Goal: Task Accomplishment & Management: Manage account settings

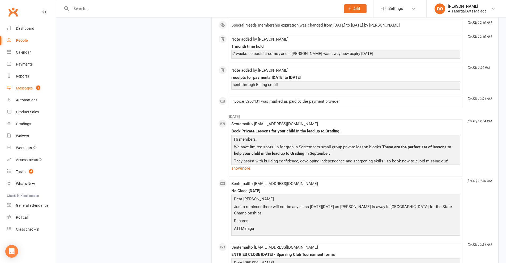
scroll to position [770, 0]
click at [25, 88] on div "Messages" at bounding box center [24, 88] width 17 height 4
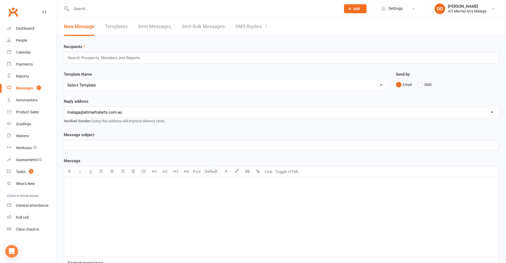
click at [256, 27] on link "SMS Replies 1" at bounding box center [251, 27] width 32 height 18
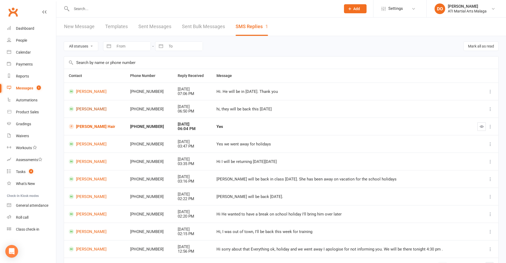
click at [81, 109] on link "[PERSON_NAME]" at bounding box center [95, 108] width 52 height 5
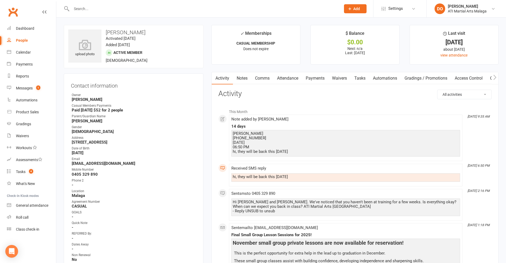
click at [288, 76] on link "Attendance" at bounding box center [287, 78] width 29 height 12
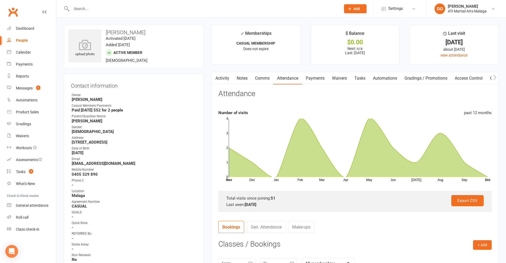
click at [267, 225] on link "Gen. Attendance" at bounding box center [266, 227] width 39 height 12
click at [25, 88] on div "Messages" at bounding box center [24, 88] width 17 height 4
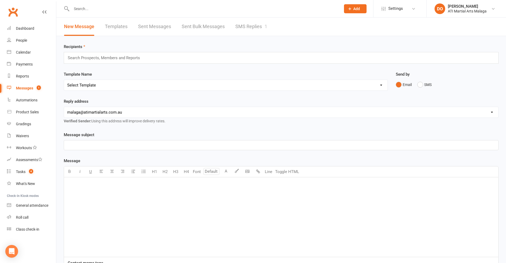
click at [249, 29] on link "SMS Replies 1" at bounding box center [251, 27] width 32 height 18
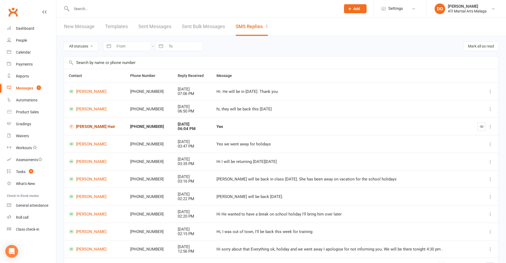
click at [92, 127] on link "[PERSON_NAME] Hair" at bounding box center [95, 126] width 52 height 5
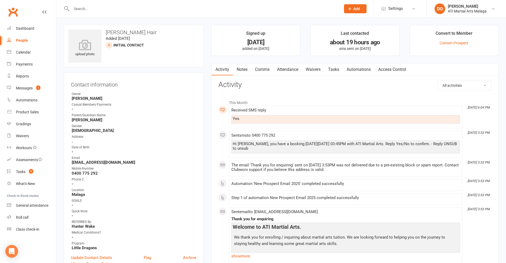
click at [83, 10] on input "text" at bounding box center [203, 8] width 267 height 7
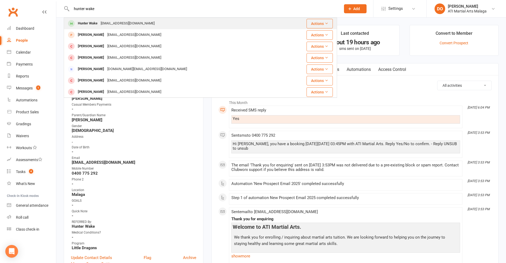
type input "hunter wake"
click at [90, 23] on div "Hunter Wake" at bounding box center [87, 24] width 23 height 8
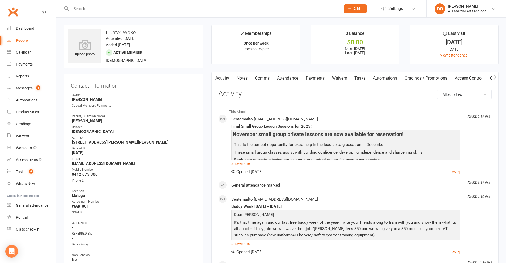
click at [82, 7] on input "text" at bounding box center [203, 8] width 267 height 7
click at [24, 89] on div "Messages" at bounding box center [24, 88] width 17 height 4
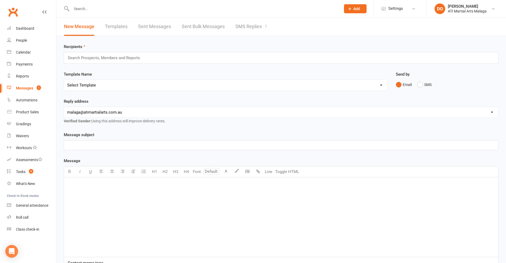
click at [254, 27] on link "SMS Replies 1" at bounding box center [251, 27] width 32 height 18
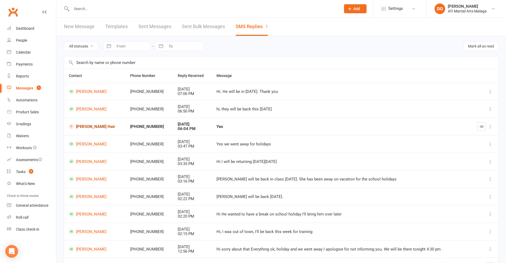
click at [85, 127] on link "[PERSON_NAME] Hair" at bounding box center [95, 126] width 52 height 5
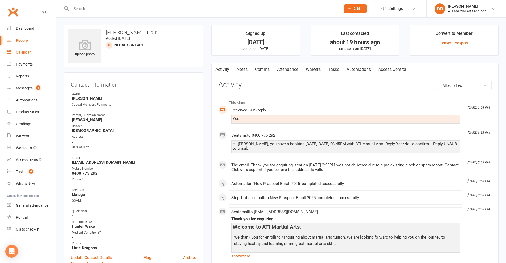
click at [22, 53] on div "Calendar" at bounding box center [23, 52] width 15 height 4
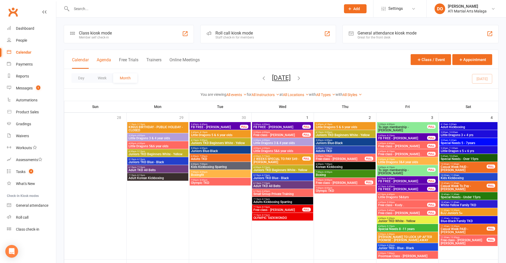
click at [103, 58] on button "Agenda" at bounding box center [104, 62] width 14 height 11
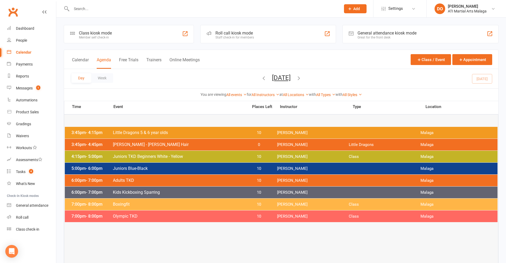
click at [302, 78] on icon "button" at bounding box center [299, 78] width 6 height 6
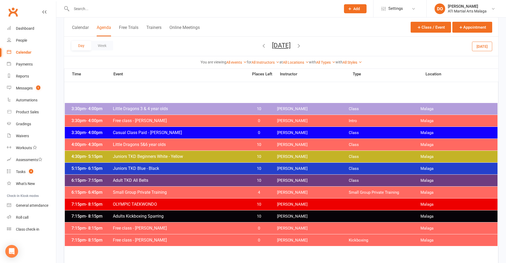
scroll to position [53, 0]
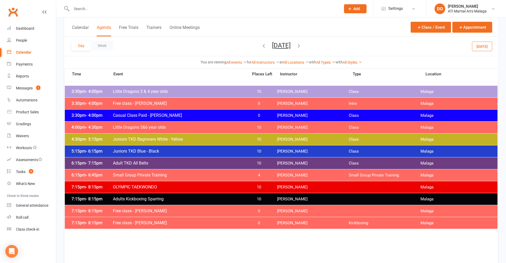
click at [302, 45] on icon "button" at bounding box center [299, 46] width 6 height 6
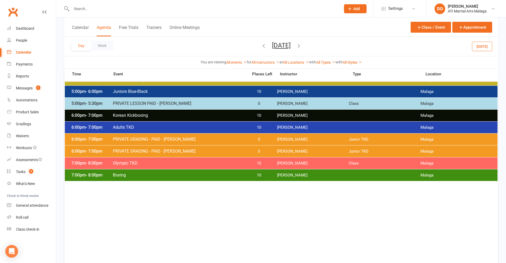
click at [302, 46] on icon "button" at bounding box center [299, 46] width 6 height 6
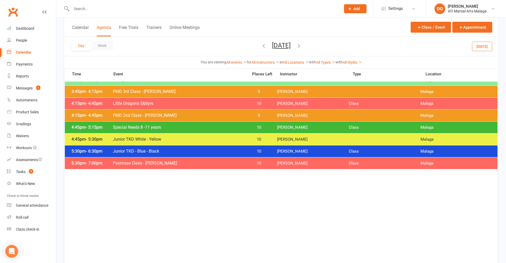
click at [302, 46] on icon "button" at bounding box center [299, 46] width 6 height 6
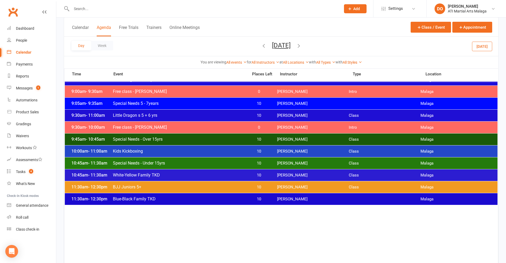
click at [72, 8] on input "text" at bounding box center [203, 8] width 267 height 7
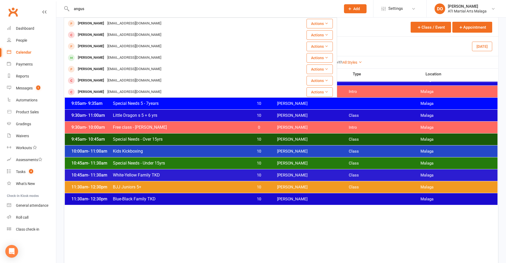
drag, startPoint x: 87, startPoint y: 8, endPoint x: 62, endPoint y: 12, distance: 25.3
click at [64, 12] on div "angus Angus Smith angussmith757@yahoo.com.au Actions Angus Gow noemail@example.…" at bounding box center [200, 8] width 273 height 17
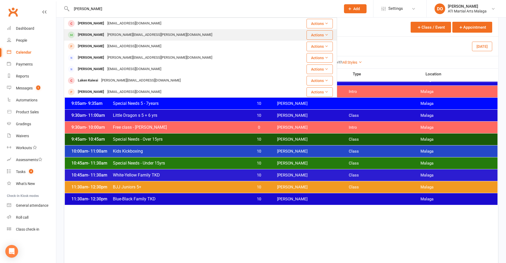
type input "[PERSON_NAME]"
click at [97, 34] on div "[PERSON_NAME]" at bounding box center [90, 35] width 29 height 8
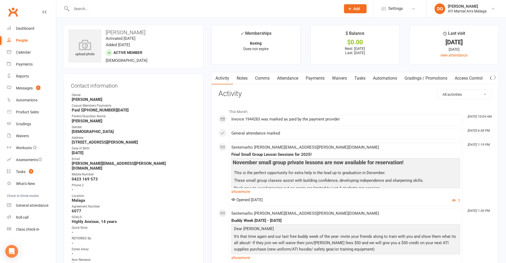
click at [239, 78] on link "Notes" at bounding box center [242, 78] width 18 height 12
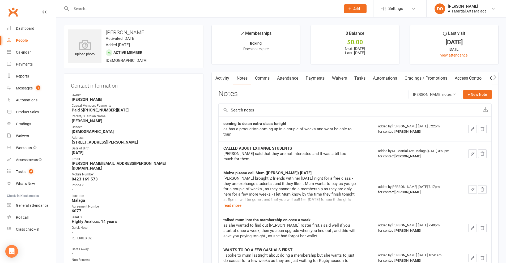
click at [239, 80] on link "Notes" at bounding box center [242, 78] width 18 height 12
click at [475, 94] on button "+ New Note" at bounding box center [477, 95] width 28 height 10
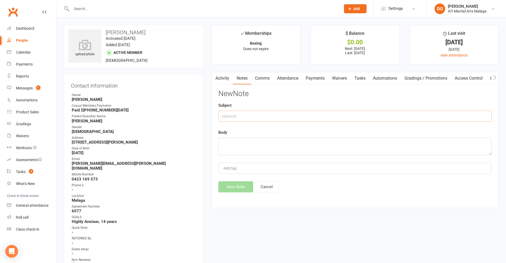
click at [243, 118] on input "text" at bounding box center [354, 116] width 273 height 11
click at [278, 117] on input "Message left asking how late sdhe can be for boxing classes" at bounding box center [354, 116] width 273 height 11
type input "Message left asking how late she can be for boxing classes"
click at [231, 144] on textarea at bounding box center [354, 147] width 273 height 18
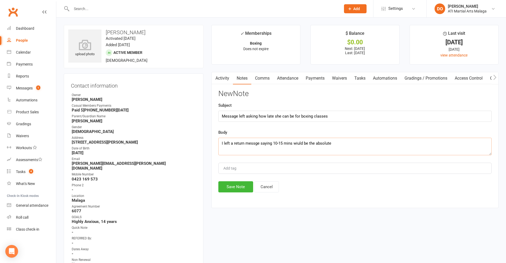
click at [298, 143] on textarea "I left a return messge saying 10-15 mins wiuld be the absolute" at bounding box center [354, 147] width 273 height 18
click at [254, 143] on textarea "I left a return messge saying 10-15 mins would be the absolute" at bounding box center [354, 147] width 273 height 18
type textarea "I left a return message saying 10-15 mins would be the absolute"
click at [332, 116] on input "Message left asking how late she can be for boxing classes" at bounding box center [354, 116] width 273 height 11
type input "Message left asking how late she can be for boxing classes? 10-15 mins"
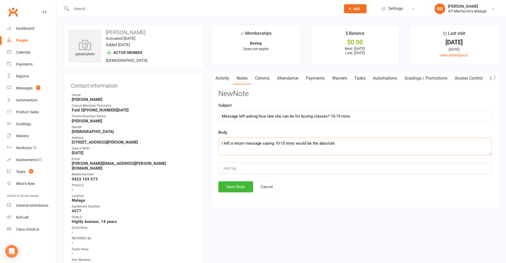
click at [336, 145] on textarea "I left a return message saying 10-15 mins would be the absolute" at bounding box center [354, 147] width 273 height 18
type textarea "I left a return message saying 10-15 mins would be the absolute maximum and ask…"
click at [229, 190] on button "Save Note" at bounding box center [235, 186] width 35 height 11
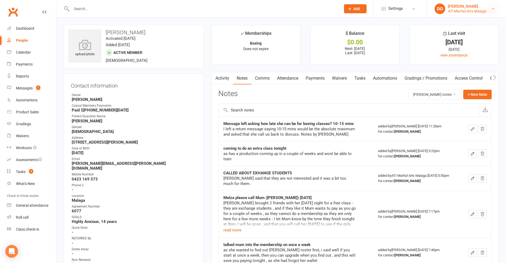
click at [492, 8] on icon at bounding box center [493, 9] width 4 height 4
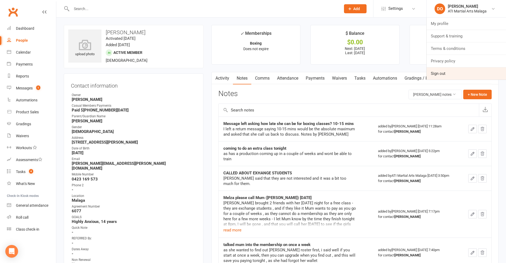
click at [443, 73] on link "Sign out" at bounding box center [465, 73] width 79 height 12
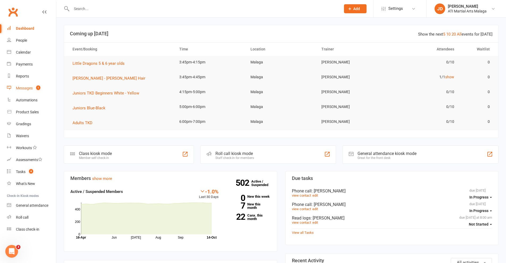
click at [22, 88] on div "Messages" at bounding box center [24, 88] width 17 height 4
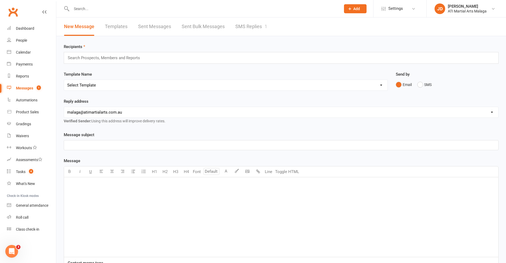
click at [253, 27] on link "SMS Replies 1" at bounding box center [251, 27] width 32 height 18
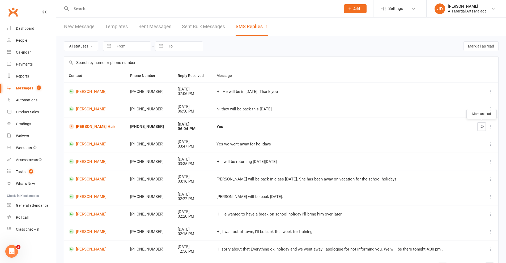
click at [480, 126] on icon "button" at bounding box center [481, 127] width 4 height 4
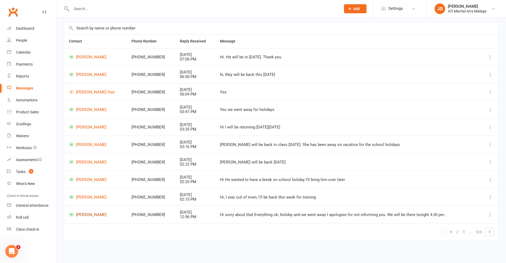
click at [86, 214] on link "[PERSON_NAME]" at bounding box center [95, 214] width 53 height 5
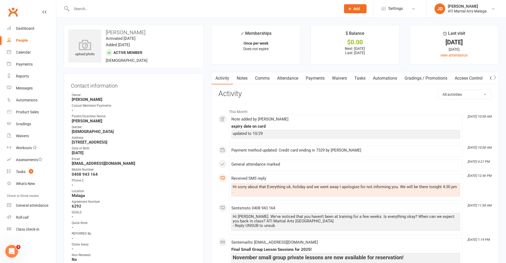
click at [156, 245] on div "Dates Away" at bounding box center [134, 244] width 125 height 5
click at [97, 6] on input "text" at bounding box center [203, 8] width 267 height 7
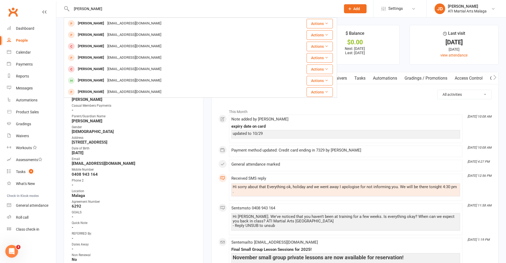
type input "[PERSON_NAME]"
click at [92, 7] on input "[PERSON_NAME]" at bounding box center [203, 8] width 267 height 7
drag, startPoint x: 92, startPoint y: 7, endPoint x: 15, endPoint y: 24, distance: 79.7
click at [15, 1] on header "[PERSON_NAME] [PERSON_NAME] [EMAIL_ADDRESS][DOMAIN_NAME] Actions [PERSON_NAME] …" at bounding box center [253, 1] width 506 height 0
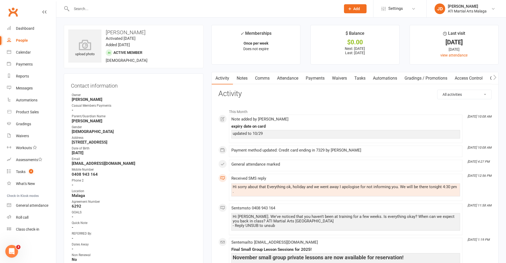
drag, startPoint x: 15, startPoint y: 24, endPoint x: 111, endPoint y: 5, distance: 98.3
paste input "<[EMAIL_ADDRESS][DOMAIN_NAME]"
type input "<[EMAIL_ADDRESS][DOMAIN_NAME]"
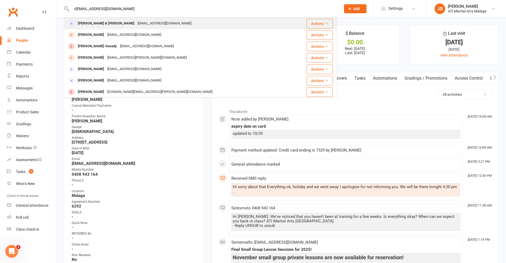
click at [97, 22] on div "[PERSON_NAME] & [PERSON_NAME]" at bounding box center [106, 24] width 60 height 8
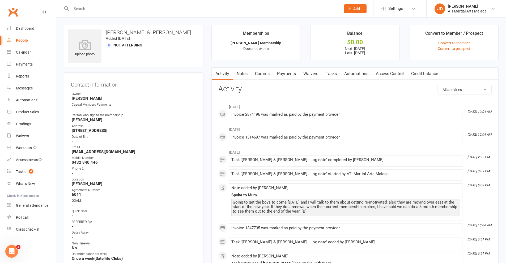
click at [243, 71] on link "Notes" at bounding box center [242, 74] width 18 height 12
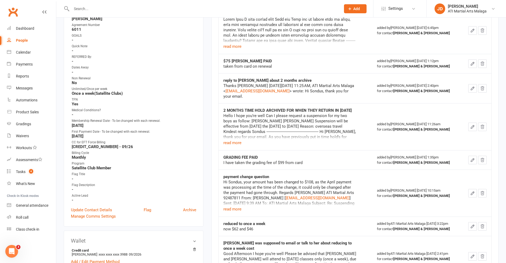
scroll to position [212, 0]
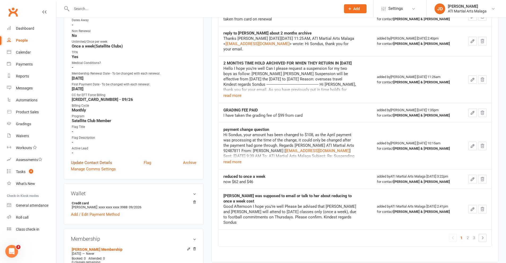
click at [87, 163] on link "Update Contact Details" at bounding box center [91, 163] width 41 height 6
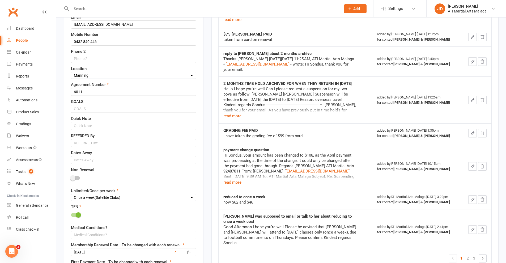
scroll to position [237, 0]
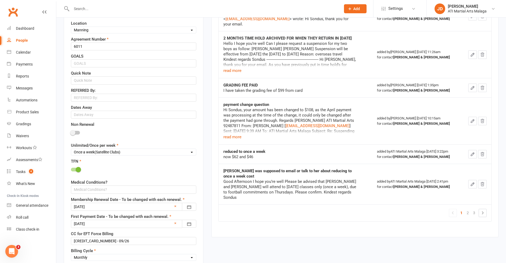
click at [71, 134] on span at bounding box center [72, 132] width 5 height 5
click at [71, 132] on input "checkbox" at bounding box center [71, 132] width 0 height 0
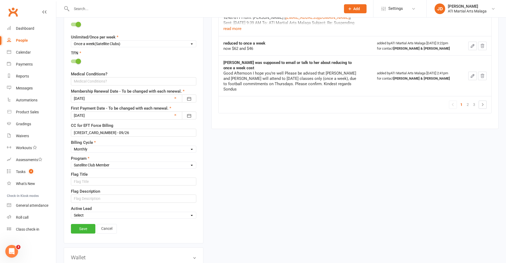
scroll to position [397, 0]
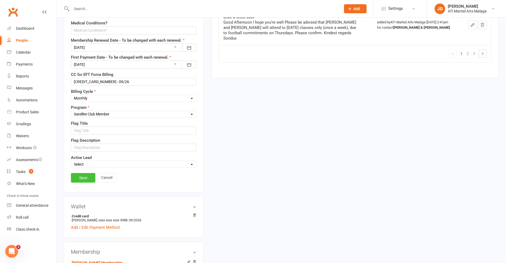
click at [84, 179] on link "Save" at bounding box center [83, 178] width 24 height 10
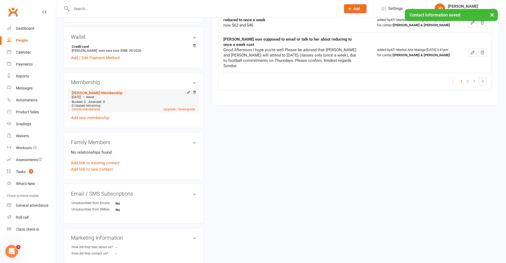
scroll to position [344, 0]
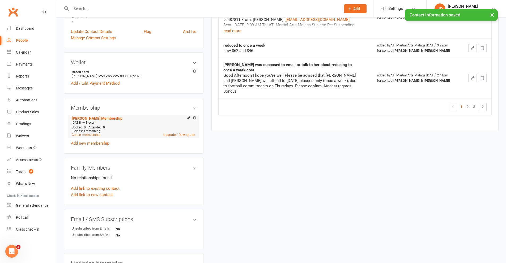
click at [86, 135] on link "Cancel membership" at bounding box center [86, 135] width 29 height 4
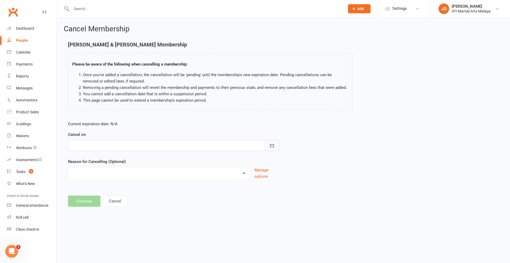
click at [271, 147] on icon "button" at bounding box center [271, 145] width 5 height 5
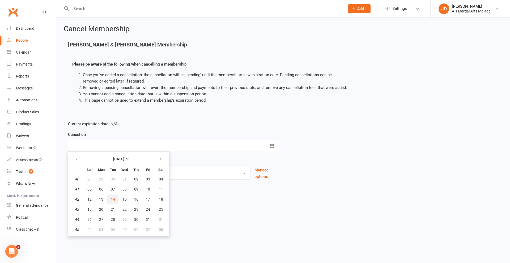
click at [113, 198] on span "14" at bounding box center [113, 199] width 4 height 4
type input "[DATE]"
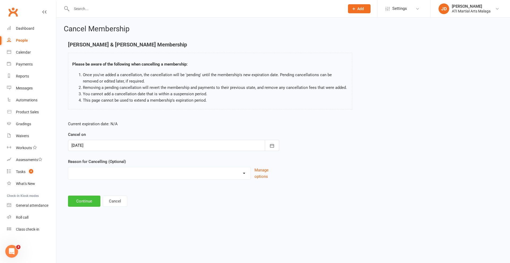
click at [83, 201] on button "Continue" at bounding box center [84, 201] width 32 height 11
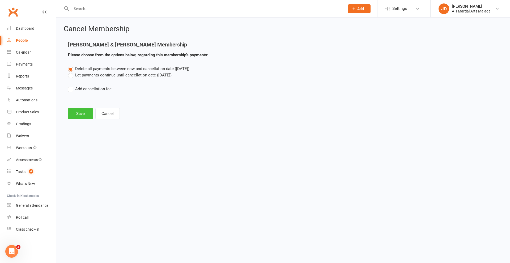
click at [80, 115] on button "Save" at bounding box center [80, 113] width 25 height 11
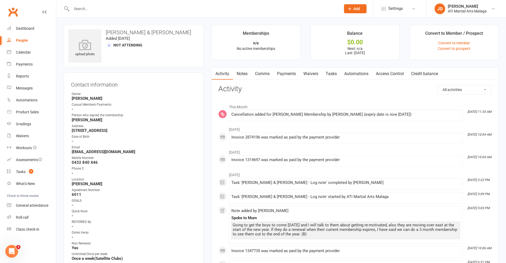
click at [243, 71] on link "Notes" at bounding box center [242, 74] width 18 height 12
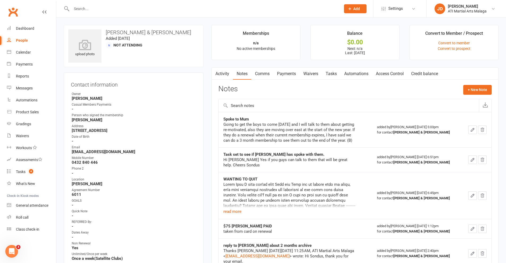
click at [85, 12] on input "text" at bounding box center [203, 8] width 267 height 7
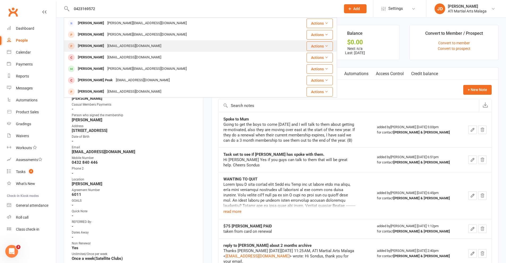
scroll to position [69, 0]
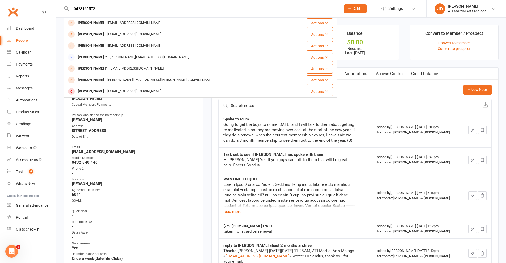
drag, startPoint x: 98, startPoint y: 6, endPoint x: 59, endPoint y: 6, distance: 38.5
click at [59, 6] on react-component "0423169572 [PERSON_NAME] [PERSON_NAME][EMAIL_ADDRESS][DOMAIN_NAME] Actions [PER…" at bounding box center [168, 8] width 337 height 17
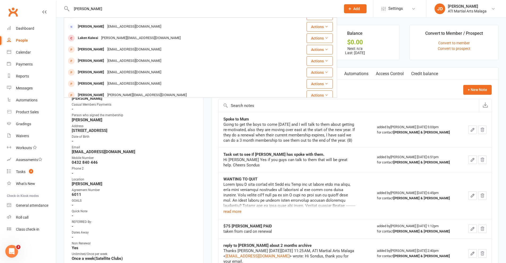
scroll to position [0, 0]
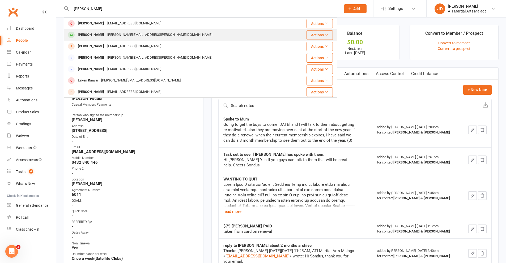
type input "[PERSON_NAME]"
click at [106, 33] on div "[PERSON_NAME][EMAIL_ADDRESS][PERSON_NAME][DOMAIN_NAME]" at bounding box center [160, 35] width 108 height 8
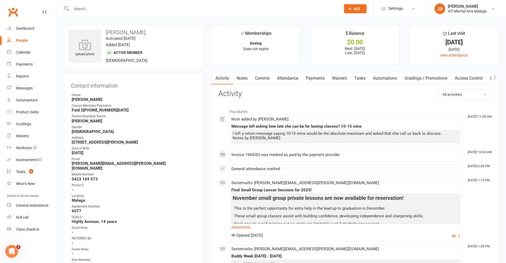
click at [244, 78] on link "Notes" at bounding box center [242, 78] width 18 height 12
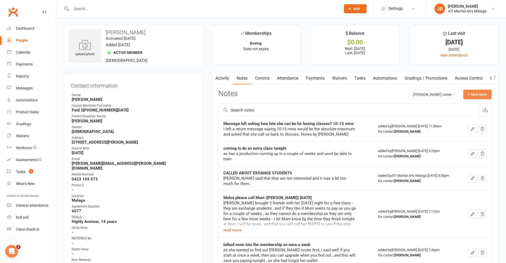
click at [471, 96] on button "+ New Note" at bounding box center [477, 95] width 28 height 10
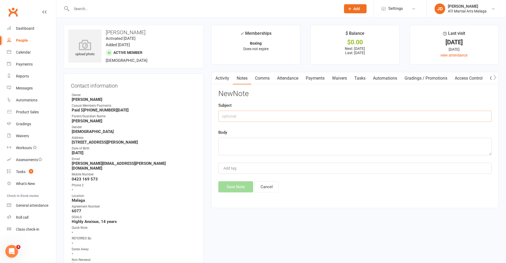
click at [239, 117] on input "text" at bounding box center [354, 116] width 273 height 11
click at [238, 117] on input "Mum retuned" at bounding box center [354, 116] width 273 height 11
click at [250, 117] on input "Mum returned" at bounding box center [354, 116] width 273 height 11
type input "Mum returned my call"
click at [226, 143] on textarea at bounding box center [354, 147] width 273 height 18
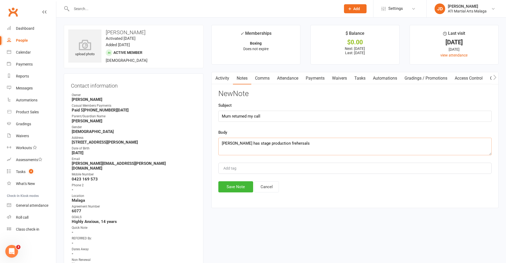
click at [272, 143] on textarea "[PERSON_NAME] has stage production frehersals" at bounding box center [354, 147] width 273 height 18
click at [278, 143] on textarea "[PERSON_NAME] has stage production rehersals" at bounding box center [354, 147] width 273 height 18
click at [295, 145] on textarea "[PERSON_NAME] has stage production rehearsals" at bounding box center [354, 147] width 273 height 18
click at [425, 142] on textarea "[PERSON_NAME] has stage production rehearsals for school this week and producti…" at bounding box center [354, 147] width 273 height 18
click at [440, 144] on textarea "[PERSON_NAME] has stage production rehearsals for school this week and producti…" at bounding box center [354, 147] width 273 height 18
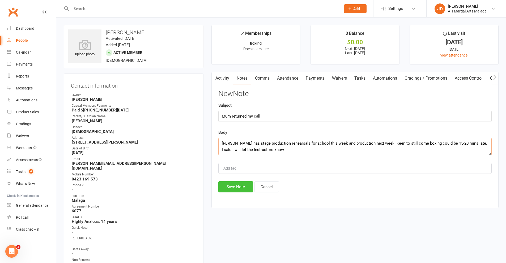
type textarea "[PERSON_NAME] has stage production rehearsals for school this week and producti…"
click at [246, 188] on button "Save Note" at bounding box center [235, 186] width 35 height 11
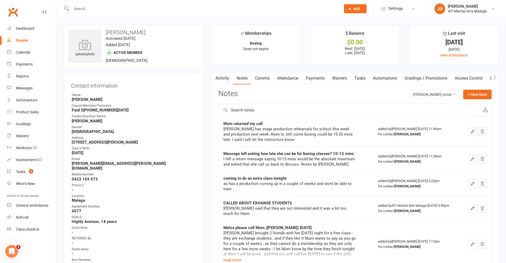
click at [99, 10] on input "text" at bounding box center [203, 8] width 267 height 7
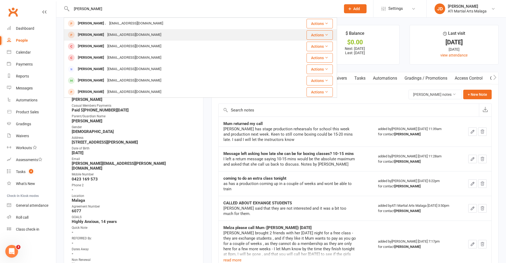
type input "[PERSON_NAME]"
click at [104, 35] on div "[PERSON_NAME]" at bounding box center [90, 35] width 29 height 8
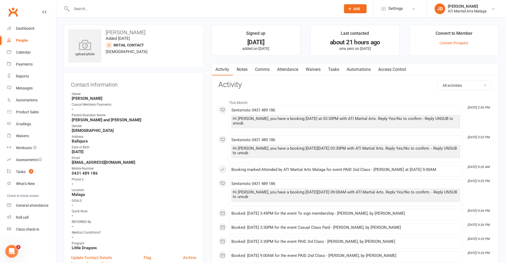
click at [240, 67] on link "Notes" at bounding box center [242, 69] width 18 height 12
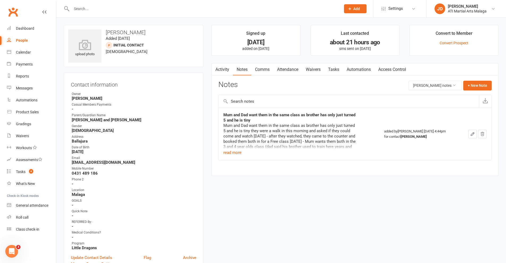
click at [93, 11] on input "text" at bounding box center [203, 8] width 267 height 7
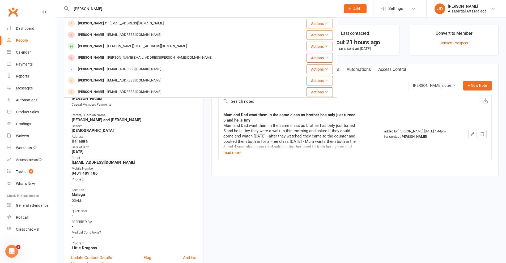
type input "[PERSON_NAME]"
click at [165, 144] on ul "Owner [PERSON_NAME] Casual Members Payments - Parent/Guardian Name [PERSON_NAME…" at bounding box center [133, 171] width 125 height 159
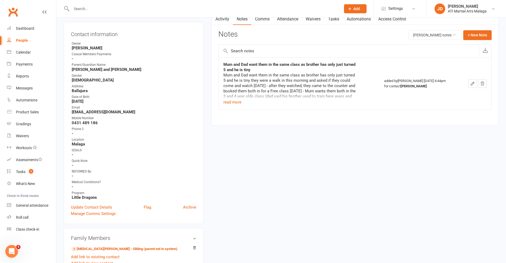
scroll to position [106, 0]
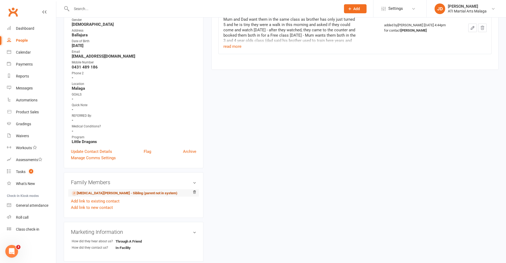
click at [97, 193] on link "[MEDICAL_DATA][PERSON_NAME] - Sibling (parent not in system)" at bounding box center [125, 194] width 106 height 6
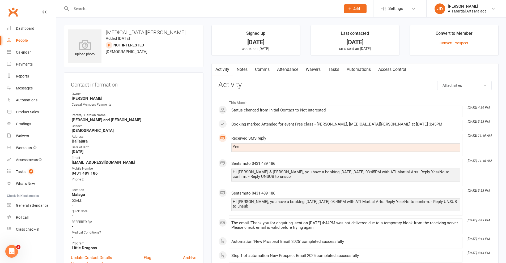
click at [237, 69] on link "Notes" at bounding box center [242, 69] width 18 height 12
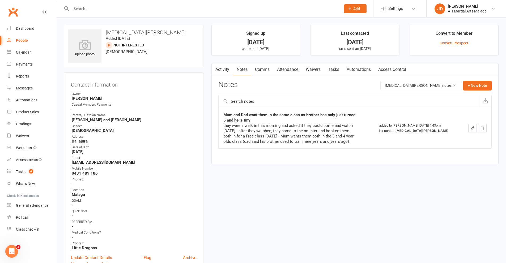
click at [411, 160] on div "Activity Notes Comms Attendance Waivers Tasks Automations Access Control Notes …" at bounding box center [354, 113] width 287 height 101
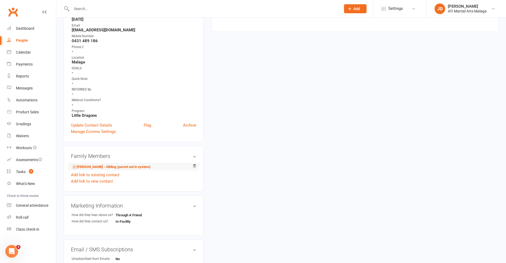
scroll to position [133, 0]
click at [88, 166] on link "[PERSON_NAME] - Sibling (parent not in system)" at bounding box center [111, 167] width 79 height 6
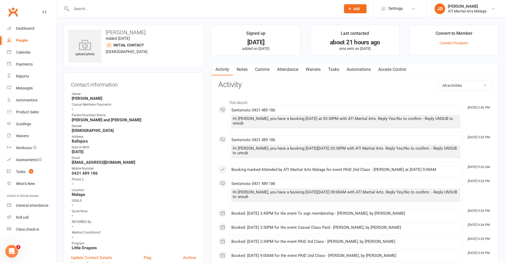
click at [242, 69] on link "Notes" at bounding box center [242, 69] width 18 height 12
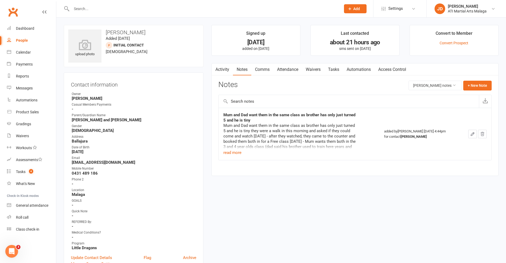
click at [286, 69] on link "Attendance" at bounding box center [287, 69] width 29 height 12
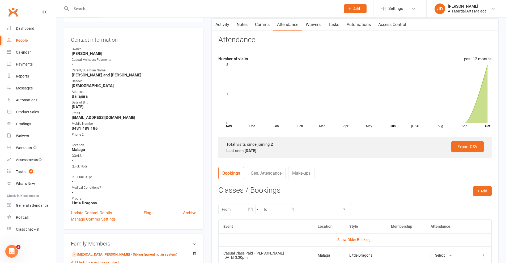
scroll to position [106, 0]
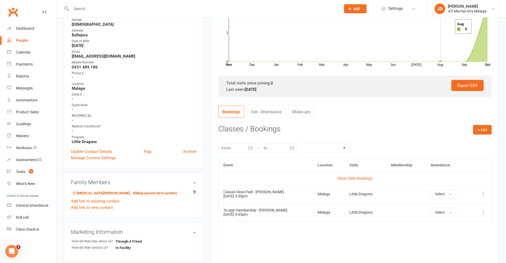
click at [448, 27] on rect at bounding box center [358, 32] width 259 height 58
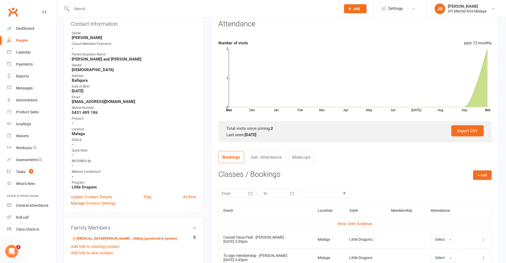
scroll to position [0, 0]
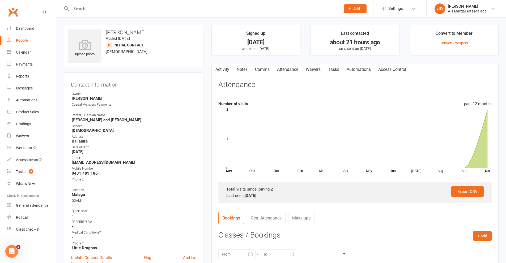
click at [103, 3] on div at bounding box center [200, 8] width 273 height 17
click at [102, 6] on input "text" at bounding box center [203, 8] width 267 height 7
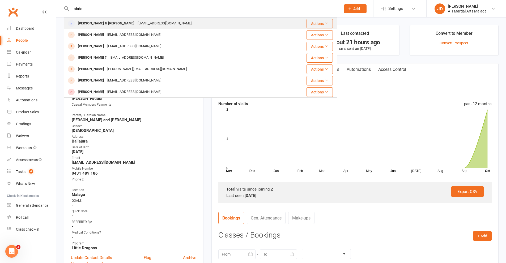
type input "abdo"
click at [89, 24] on div "[PERSON_NAME] & [PERSON_NAME]" at bounding box center [106, 24] width 60 height 8
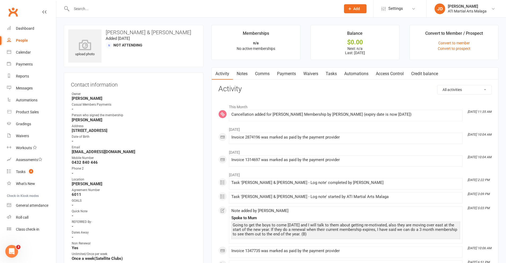
click at [240, 74] on link "Notes" at bounding box center [242, 74] width 18 height 12
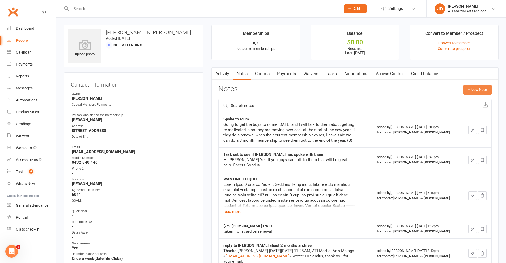
click at [475, 90] on button "+ New Note" at bounding box center [477, 90] width 28 height 10
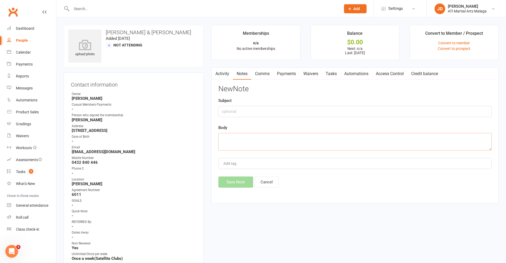
paste textarea "I hope you’re well This is to inform you that we’re not going to renewal the co…"
type textarea "I hope you’re well This is to inform you that we’re not going to renewal the co…"
click at [237, 180] on button "Save Note" at bounding box center [235, 182] width 35 height 11
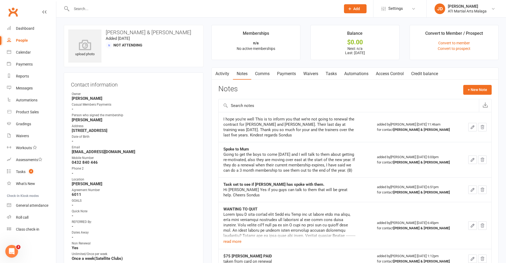
drag, startPoint x: 339, startPoint y: 247, endPoint x: 339, endPoint y: 244, distance: 3.2
click at [339, 245] on div "read more" at bounding box center [289, 228] width 133 height 33
click at [88, 8] on input "text" at bounding box center [203, 8] width 267 height 7
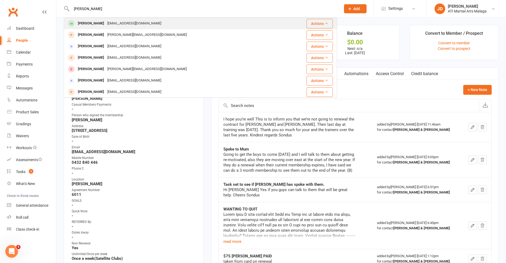
type input "[PERSON_NAME]"
click at [86, 22] on div "[PERSON_NAME]" at bounding box center [90, 24] width 29 height 8
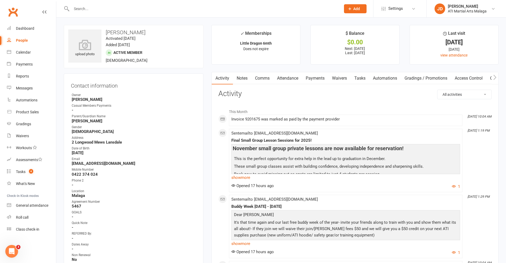
click at [173, 238] on strong "-" at bounding box center [134, 238] width 125 height 5
click at [240, 78] on link "Notes" at bounding box center [242, 78] width 18 height 12
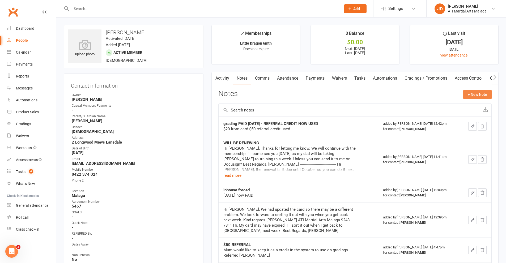
click at [482, 94] on button "+ New Note" at bounding box center [477, 95] width 28 height 10
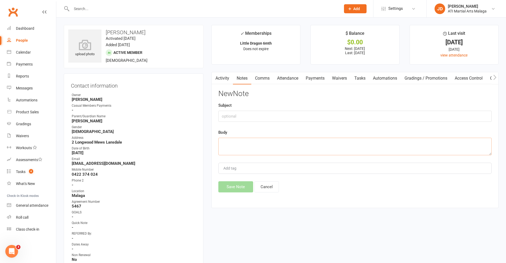
paste textarea "Hi [PERSON_NAME], Hope you're well. I'm reaching out with regards to [PERSON_NA…"
type textarea "Hi [PERSON_NAME], Hope you're well. I'm reaching out with regards to [PERSON_NA…"
click at [238, 186] on button "Save Note" at bounding box center [235, 186] width 35 height 11
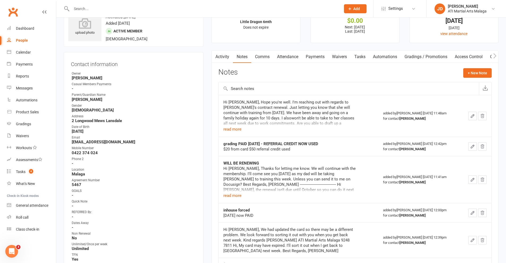
scroll to position [0, 0]
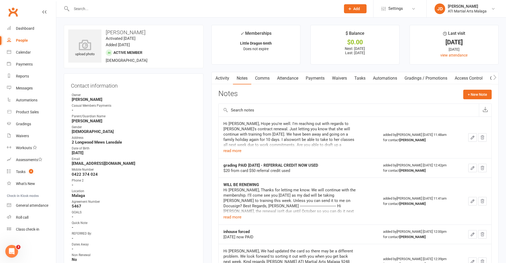
click at [316, 76] on link "Payments" at bounding box center [315, 78] width 26 height 12
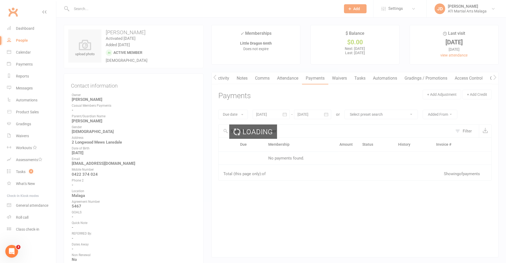
scroll to position [0, 0]
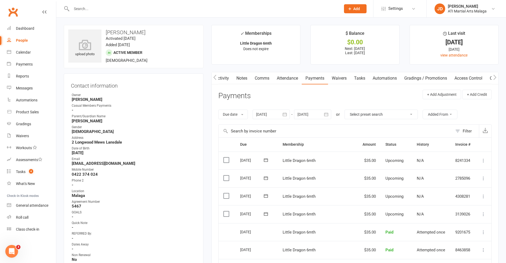
click at [226, 214] on label at bounding box center [226, 213] width 7 height 5
click at [226, 211] on input "checkbox" at bounding box center [224, 211] width 3 height 0
click at [226, 195] on label at bounding box center [226, 195] width 7 height 5
click at [226, 193] on input "checkbox" at bounding box center [224, 193] width 3 height 0
click at [225, 177] on label at bounding box center [226, 177] width 7 height 5
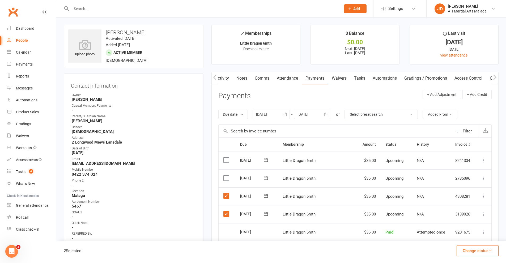
click at [225, 175] on input "checkbox" at bounding box center [224, 175] width 3 height 0
click at [478, 249] on button "Change status" at bounding box center [477, 250] width 42 height 11
click at [450, 236] on link "Skipped" at bounding box center [471, 236] width 53 height 11
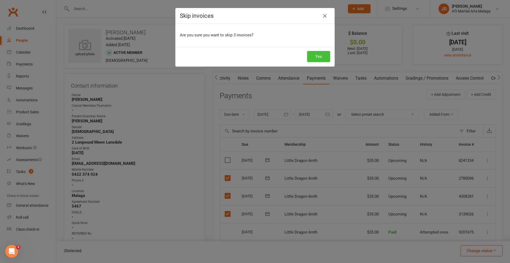
click at [315, 57] on button "Yes" at bounding box center [318, 56] width 23 height 11
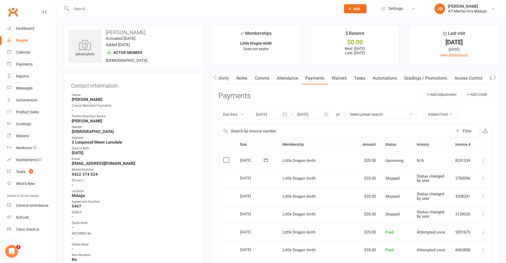
click at [152, 251] on strong "-" at bounding box center [134, 249] width 125 height 5
click at [242, 78] on link "Notes" at bounding box center [242, 78] width 18 height 12
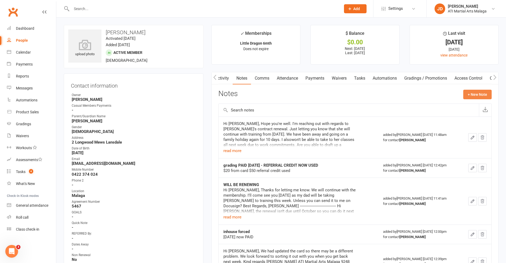
click at [470, 94] on button "+ New Note" at bounding box center [477, 95] width 28 height 10
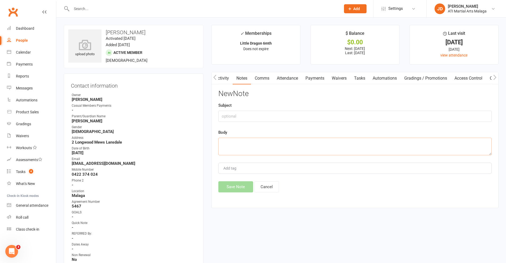
paste textarea "Hi [PERSON_NAME], I have skipped three payments for you and the membership will…"
type textarea "Hi [PERSON_NAME], I have skipped three payments for you and the membership will…"
click at [236, 189] on button "Save Note" at bounding box center [235, 186] width 35 height 11
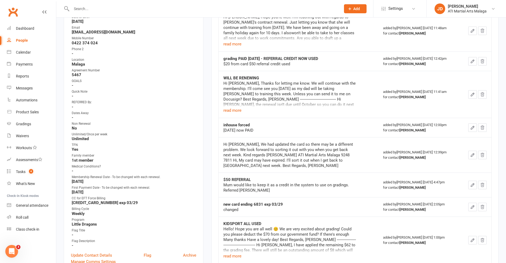
scroll to position [133, 0]
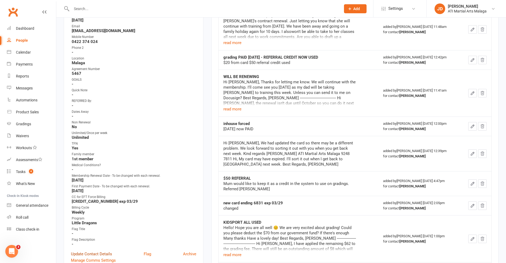
click at [91, 254] on link "Update Contact Details" at bounding box center [91, 254] width 41 height 6
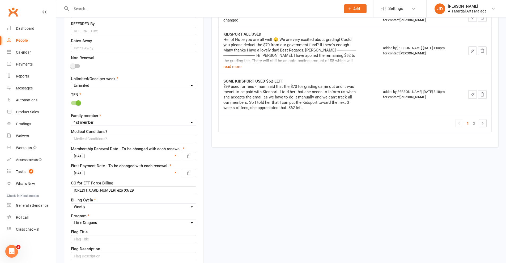
scroll to position [344, 0]
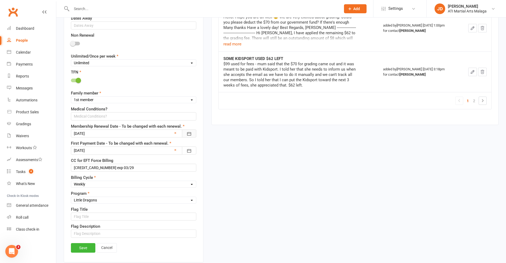
click at [189, 134] on icon "button" at bounding box center [188, 133] width 5 height 5
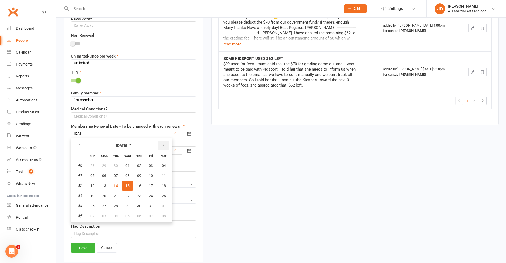
click at [164, 145] on icon "button" at bounding box center [163, 145] width 4 height 4
click at [164, 165] on span "01" at bounding box center [164, 166] width 4 height 4
type input "[DATE]"
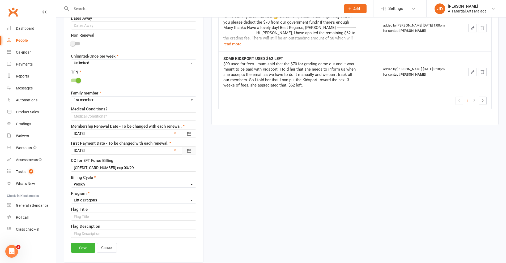
click at [188, 152] on icon "button" at bounding box center [188, 150] width 5 height 5
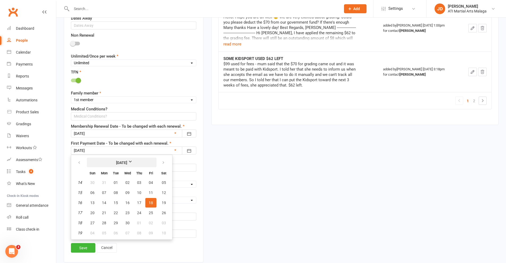
click at [133, 162] on strong "[DATE]" at bounding box center [121, 163] width 31 height 6
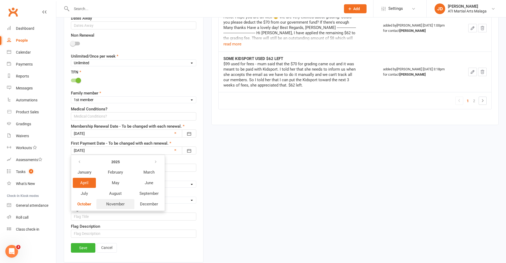
click at [114, 204] on span "November" at bounding box center [115, 204] width 18 height 5
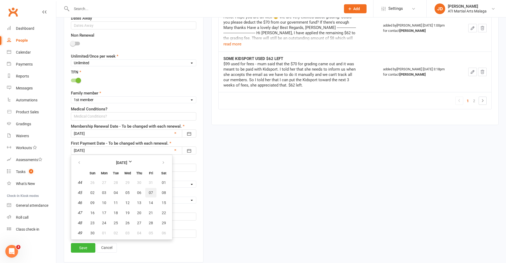
click at [149, 193] on span "07" at bounding box center [151, 193] width 4 height 4
type input "[DATE]"
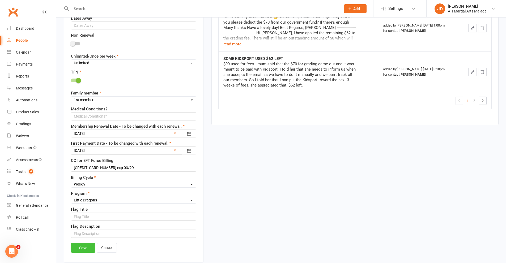
click at [84, 250] on link "Save" at bounding box center [83, 248] width 24 height 10
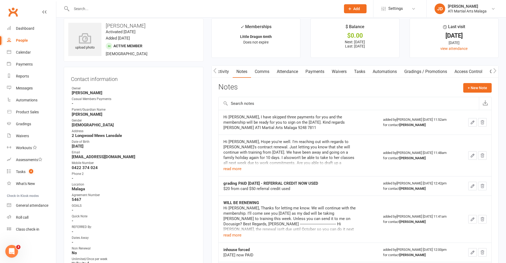
scroll to position [0, 0]
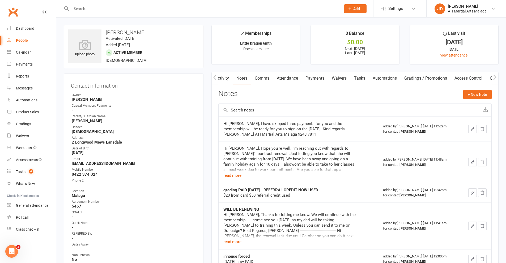
click at [321, 77] on link "Payments" at bounding box center [315, 78] width 26 height 12
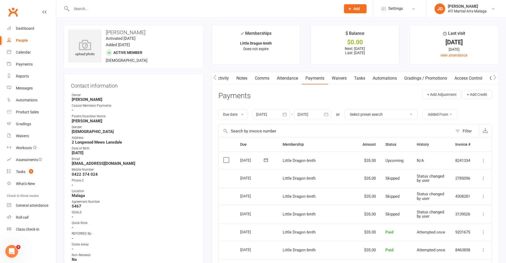
click at [242, 79] on link "Notes" at bounding box center [242, 78] width 18 height 12
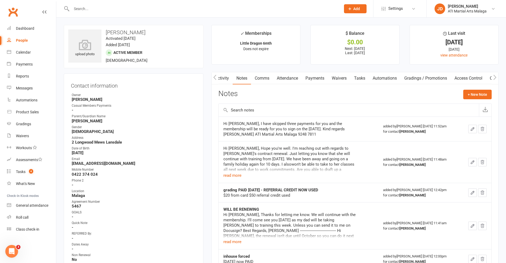
click at [98, 9] on input "text" at bounding box center [203, 8] width 267 height 7
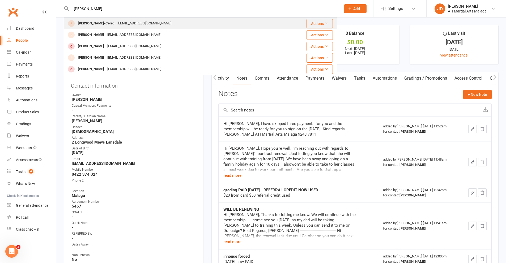
type input "[PERSON_NAME]"
click at [97, 23] on div "[PERSON_NAME]-Cerro" at bounding box center [96, 24] width 40 height 8
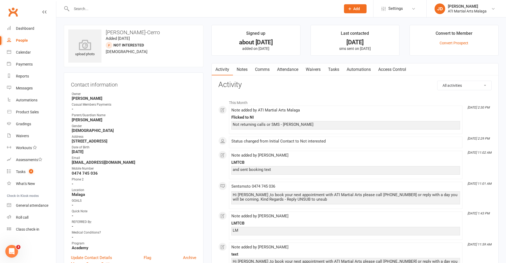
click at [244, 70] on link "Notes" at bounding box center [242, 69] width 18 height 12
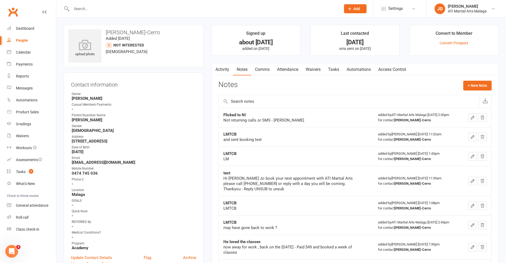
click at [291, 68] on link "Attendance" at bounding box center [287, 69] width 29 height 12
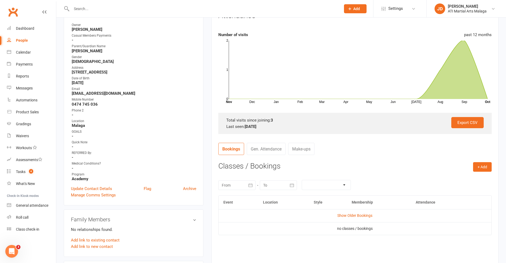
scroll to position [133, 0]
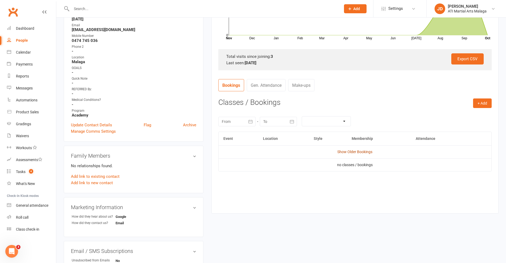
click at [349, 151] on link "Show Older Bookings" at bounding box center [354, 152] width 35 height 4
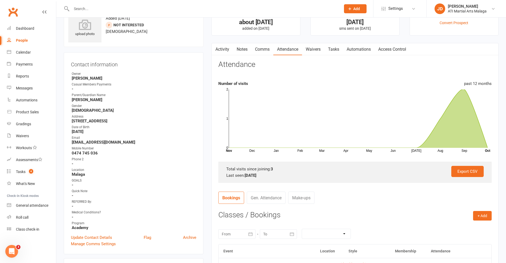
scroll to position [0, 0]
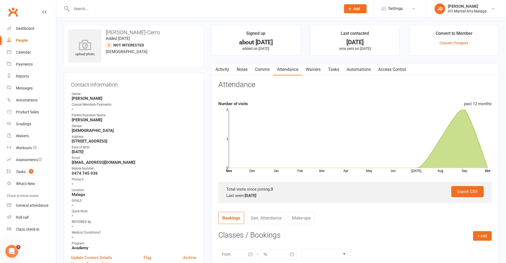
click at [221, 69] on link "Activity" at bounding box center [222, 69] width 21 height 12
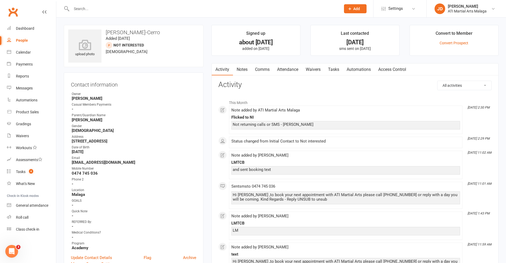
click at [432, 46] on li "Convert to Member Convert Prospect" at bounding box center [453, 40] width 89 height 31
click at [83, 8] on input "text" at bounding box center [203, 8] width 267 height 7
click at [80, 10] on input "text" at bounding box center [203, 8] width 267 height 7
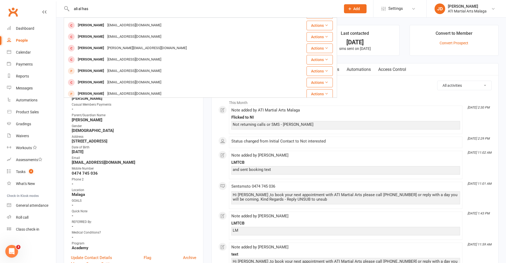
scroll to position [53, 0]
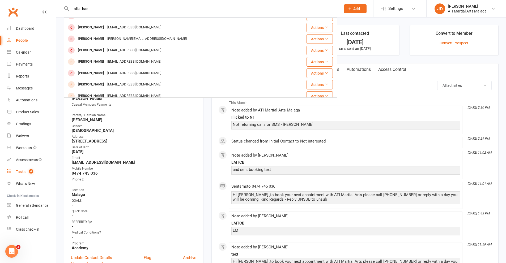
type input "ali al has"
click at [21, 172] on div "Tasks" at bounding box center [21, 172] width 10 height 4
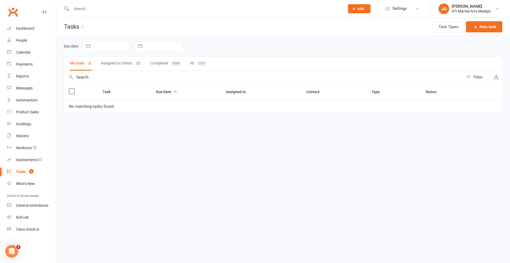
click at [115, 63] on button "Assigned to Others 52" at bounding box center [121, 64] width 40 height 14
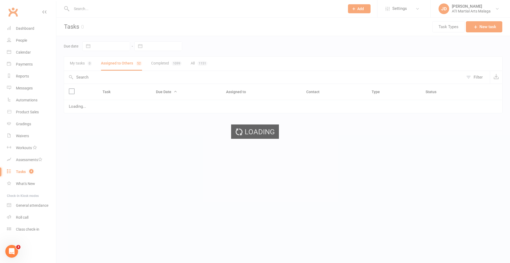
select select "started"
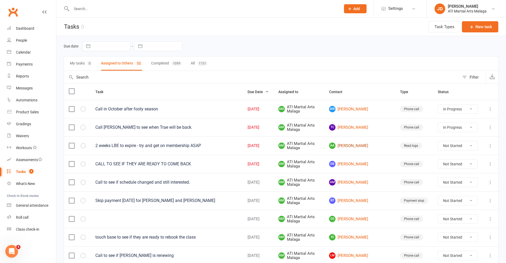
click at [359, 146] on link "AA [PERSON_NAME]" at bounding box center [359, 146] width 61 height 6
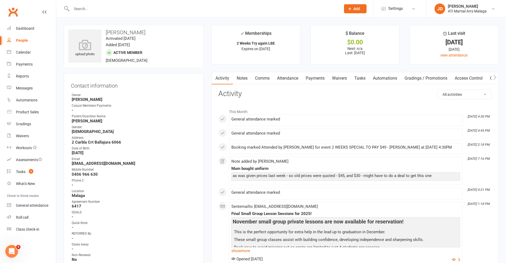
click at [242, 78] on link "Notes" at bounding box center [242, 78] width 18 height 12
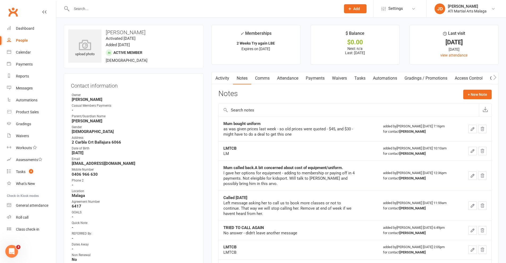
click at [91, 7] on input "text" at bounding box center [203, 8] width 267 height 7
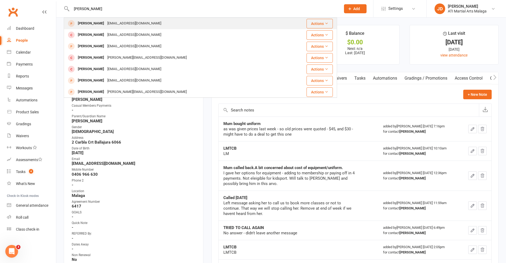
type input "[PERSON_NAME]"
click at [106, 23] on div "[EMAIL_ADDRESS][DOMAIN_NAME]" at bounding box center [134, 24] width 57 height 8
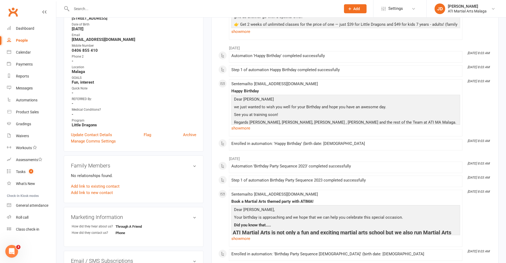
scroll to position [106, 0]
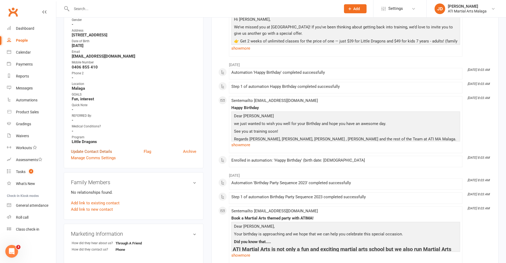
click at [91, 151] on link "Update Contact Details" at bounding box center [91, 151] width 41 height 6
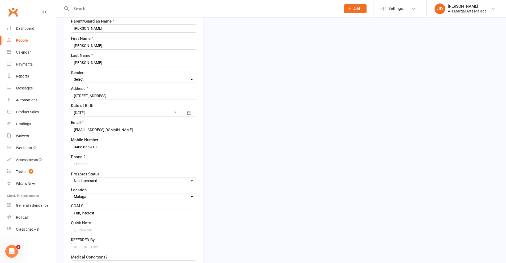
scroll to position [105, 0]
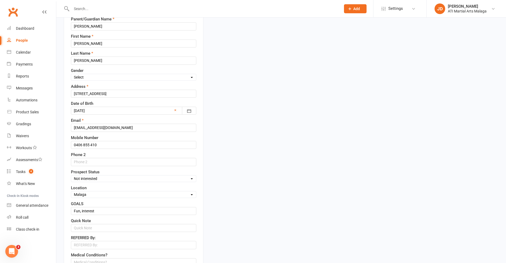
drag, startPoint x: 192, startPoint y: 179, endPoint x: 177, endPoint y: 182, distance: 15.4
click at [192, 179] on select "Select Initial Contact Follow-up Call Satellite Lead Birthday Lead Not Ready No…" at bounding box center [133, 179] width 125 height 6
select select "Initial Contact"
click at [71, 176] on select "Select Initial Contact Follow-up Call Satellite Lead Birthday Lead Not Ready No…" at bounding box center [133, 179] width 125 height 6
click at [94, 62] on input "[PERSON_NAME]" at bounding box center [133, 61] width 125 height 8
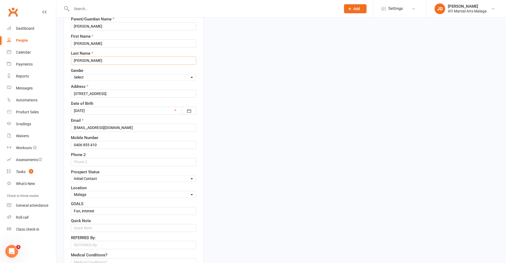
click at [92, 60] on input "[PERSON_NAME]" at bounding box center [133, 61] width 125 height 8
type input "[PERSON_NAME]"
drag, startPoint x: 191, startPoint y: 77, endPoint x: 184, endPoint y: 80, distance: 6.9
click at [191, 77] on select "Select [DEMOGRAPHIC_DATA] [DEMOGRAPHIC_DATA]" at bounding box center [133, 77] width 125 height 6
select select "[DEMOGRAPHIC_DATA]"
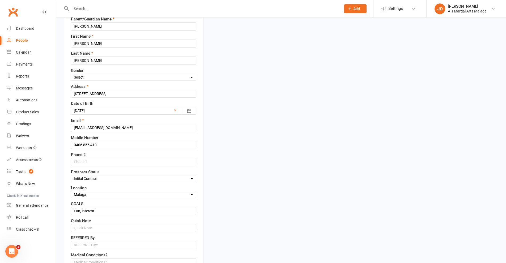
click at [71, 74] on select "Select [DEMOGRAPHIC_DATA] [DEMOGRAPHIC_DATA]" at bounding box center [133, 77] width 125 height 6
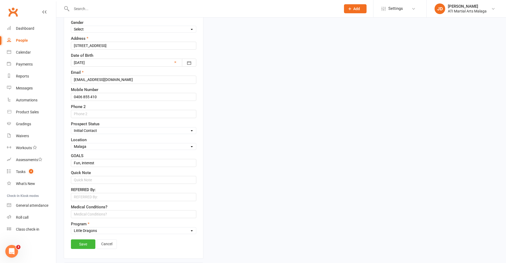
scroll to position [158, 0]
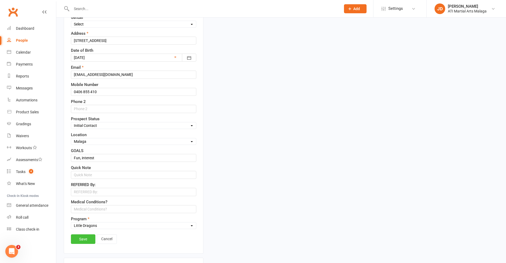
click at [83, 240] on link "Save" at bounding box center [83, 239] width 24 height 10
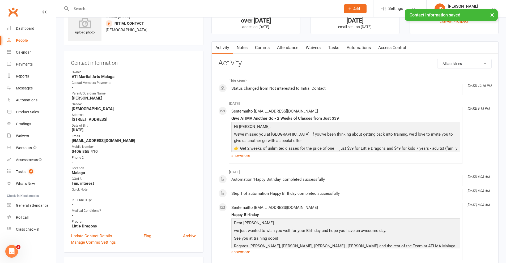
scroll to position [0, 0]
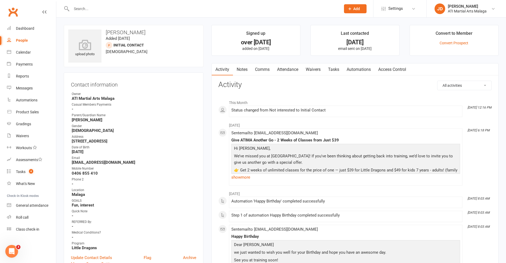
click at [289, 68] on link "Attendance" at bounding box center [287, 69] width 29 height 12
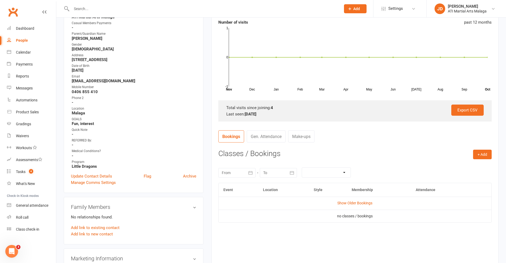
scroll to position [133, 0]
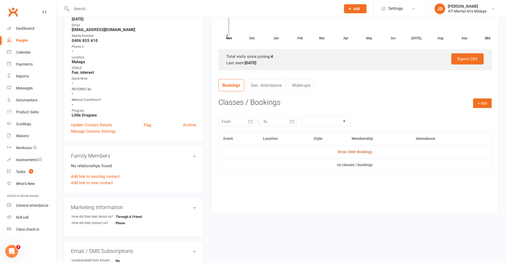
click at [353, 151] on link "Show Older Bookings" at bounding box center [354, 152] width 35 height 4
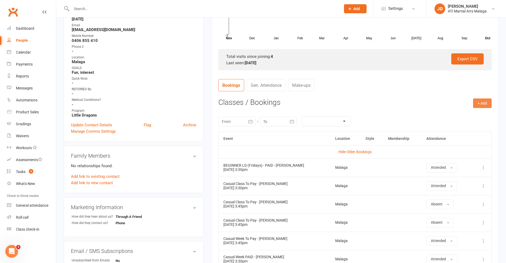
click at [476, 102] on button "+ Add" at bounding box center [482, 103] width 19 height 10
click at [454, 126] on link "Add Appointment" at bounding box center [465, 126] width 53 height 11
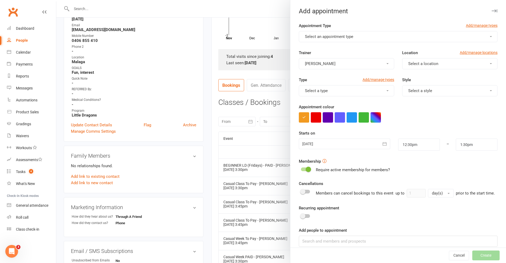
click at [490, 36] on span "button" at bounding box center [491, 36] width 2 height 1
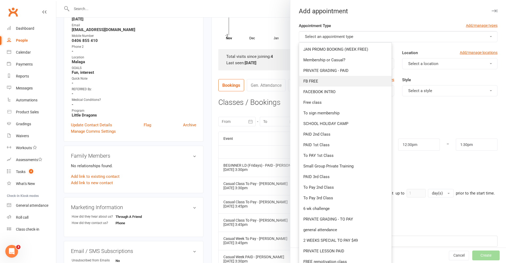
click at [311, 81] on span "FB FREE" at bounding box center [310, 81] width 15 height 5
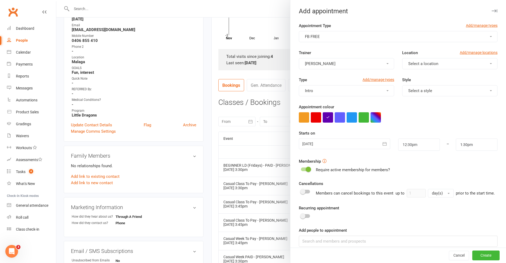
click at [386, 63] on span "button" at bounding box center [387, 63] width 2 height 1
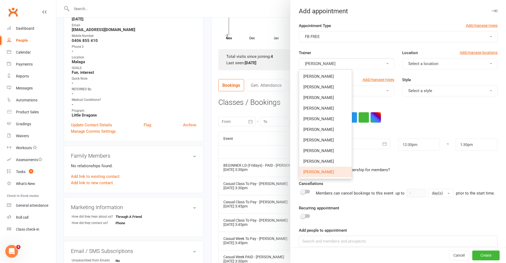
click at [481, 64] on button "Select a location" at bounding box center [449, 63] width 95 height 11
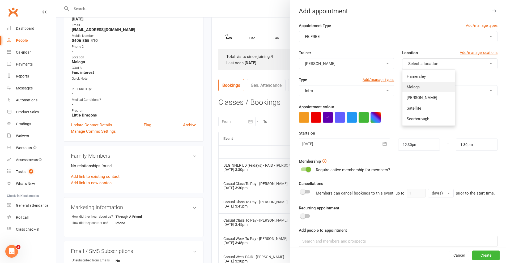
click at [410, 87] on span "Malaga" at bounding box center [412, 87] width 13 height 5
click at [316, 115] on button "button" at bounding box center [316, 117] width 10 height 10
click at [383, 144] on icon "button" at bounding box center [385, 143] width 4 height 3
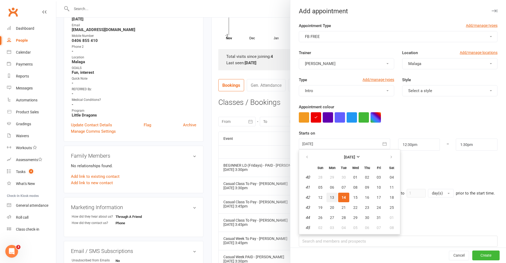
click at [330, 196] on span "13" at bounding box center [332, 197] width 4 height 4
type input "[DATE]"
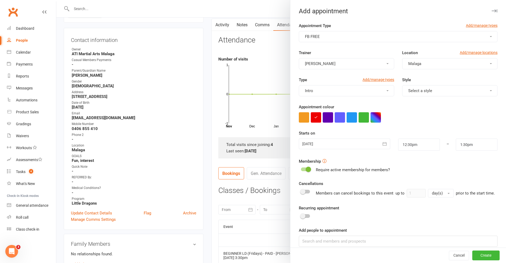
scroll to position [53, 0]
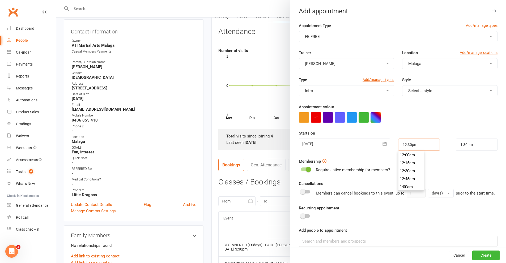
click at [419, 146] on input "12:30pm" at bounding box center [419, 145] width 42 height 12
type input "4:30pm"
click at [402, 185] on li "4:30pm" at bounding box center [410, 184] width 25 height 8
click at [480, 144] on input "5:30pm" at bounding box center [477, 145] width 42 height 12
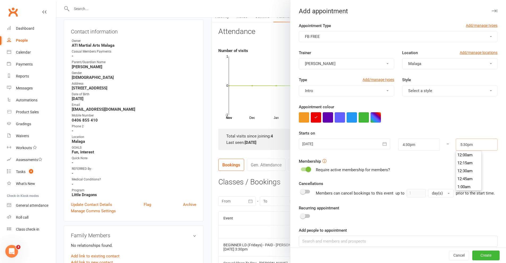
scroll to position [550, 0]
type input "5:15pm"
click at [460, 154] on li "5:15pm" at bounding box center [468, 155] width 25 height 8
click at [472, 257] on button "Create" at bounding box center [485, 256] width 27 height 10
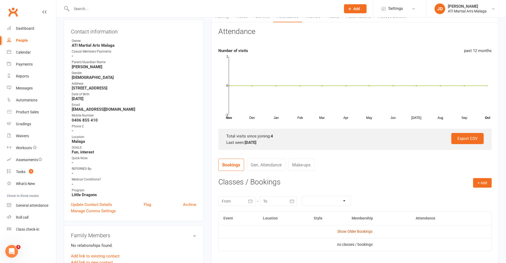
click at [349, 231] on link "Show Older Bookings" at bounding box center [354, 231] width 35 height 4
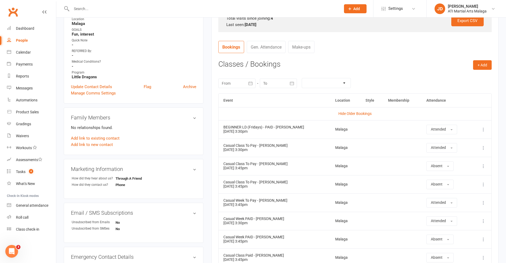
scroll to position [265, 0]
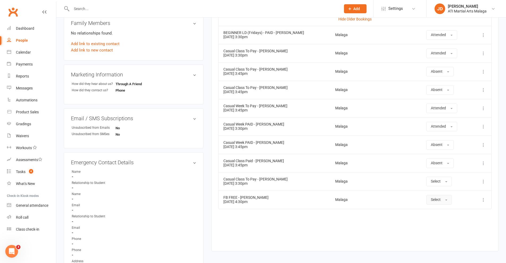
click at [445, 200] on span "button" at bounding box center [446, 200] width 2 height 1
click at [440, 212] on span "Attended" at bounding box center [439, 211] width 16 height 5
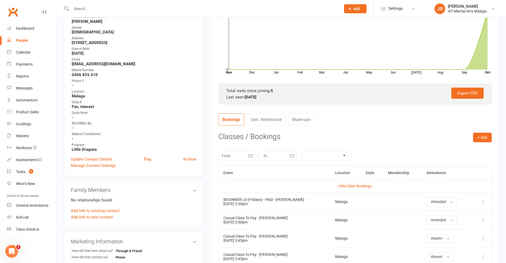
scroll to position [106, 0]
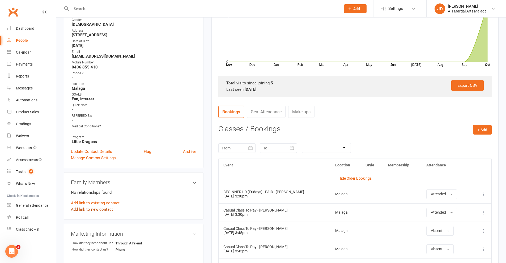
click at [95, 210] on link "Add link to new contact" at bounding box center [92, 209] width 42 height 6
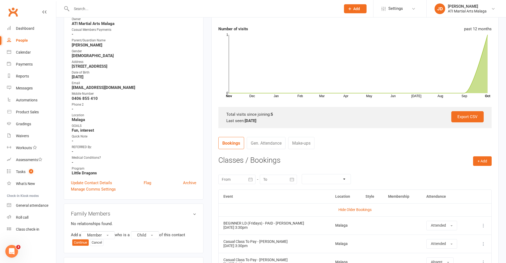
scroll to position [80, 0]
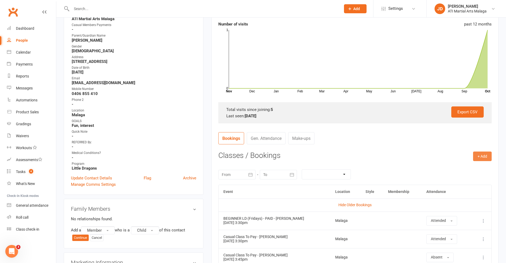
click at [483, 157] on button "+ Add" at bounding box center [482, 157] width 19 height 10
click at [462, 179] on link "Add Appointment" at bounding box center [465, 179] width 53 height 11
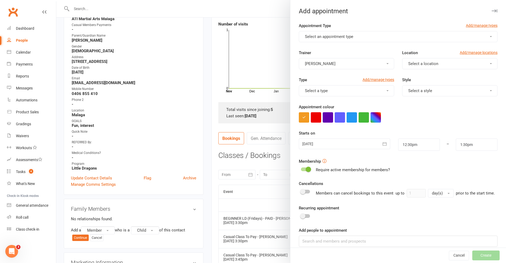
click at [490, 36] on span "button" at bounding box center [491, 36] width 2 height 1
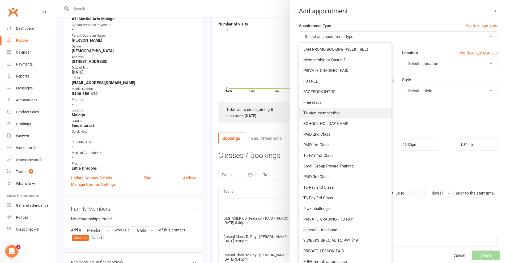
click at [323, 114] on span "To sign membership" at bounding box center [321, 113] width 36 height 5
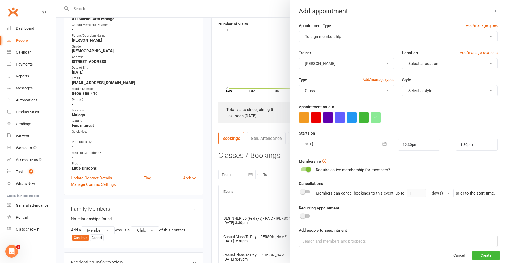
click at [483, 63] on button "Select a location" at bounding box center [449, 63] width 95 height 11
click at [411, 87] on span "Malaga" at bounding box center [412, 87] width 13 height 5
click at [483, 90] on button "Select a style" at bounding box center [449, 90] width 95 height 11
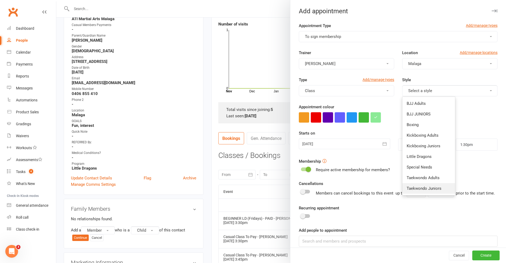
click at [419, 188] on span "Taekwondo Juniors" at bounding box center [423, 188] width 35 height 5
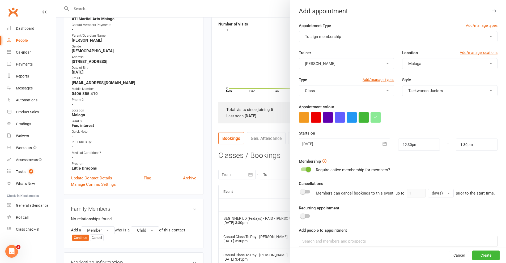
click at [383, 143] on icon "button" at bounding box center [385, 143] width 4 height 3
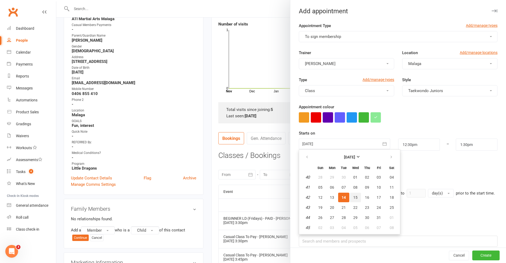
click at [353, 198] on span "15" at bounding box center [355, 197] width 4 height 4
type input "[DATE]"
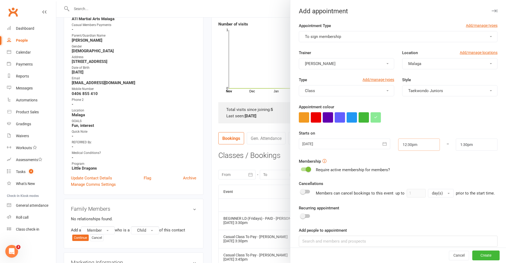
click at [420, 142] on input "12:30pm" at bounding box center [419, 145] width 42 height 12
type input "4:30pm"
click at [398, 180] on li "4:30pm" at bounding box center [410, 181] width 25 height 8
click at [477, 145] on input "5:30pm" at bounding box center [477, 145] width 42 height 12
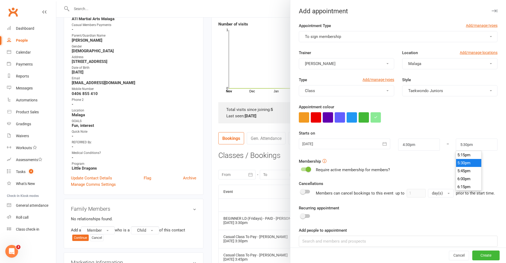
scroll to position [539, 0]
type input "5:15pm"
click at [460, 165] on li "5:15pm" at bounding box center [468, 166] width 25 height 8
click at [475, 259] on button "Create" at bounding box center [485, 256] width 27 height 10
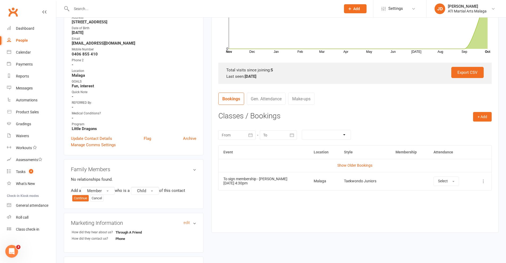
scroll to position [133, 0]
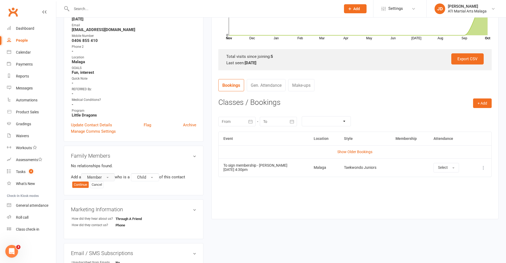
click at [109, 177] on span "button" at bounding box center [107, 177] width 2 height 1
click at [98, 200] on span "Prospect" at bounding box center [93, 199] width 16 height 5
click at [157, 177] on button "Child" at bounding box center [146, 177] width 28 height 8
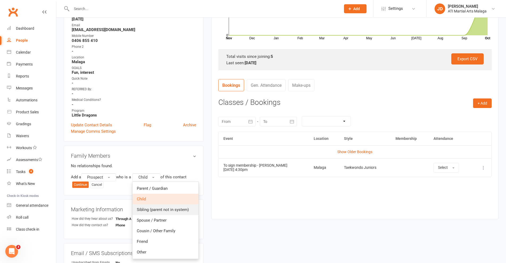
click at [148, 211] on span "Sibling (parent not in system)" at bounding box center [163, 209] width 52 height 5
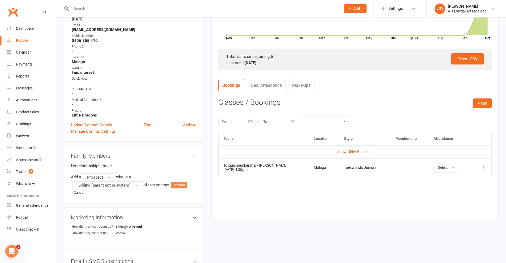
click at [178, 184] on button "Continue" at bounding box center [179, 185] width 16 height 6
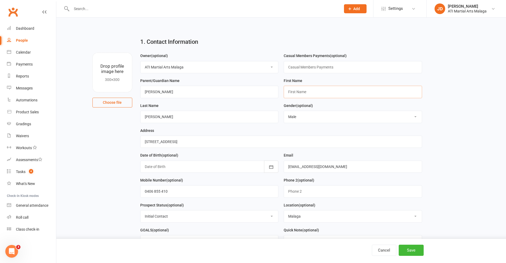
click at [293, 93] on input "text" at bounding box center [353, 92] width 138 height 12
type input "Mia"
drag, startPoint x: 416, startPoint y: 118, endPoint x: 408, endPoint y: 121, distance: 8.3
click at [416, 118] on select "Select [DEMOGRAPHIC_DATA] [DEMOGRAPHIC_DATA]" at bounding box center [353, 117] width 138 height 12
select select "[DEMOGRAPHIC_DATA]"
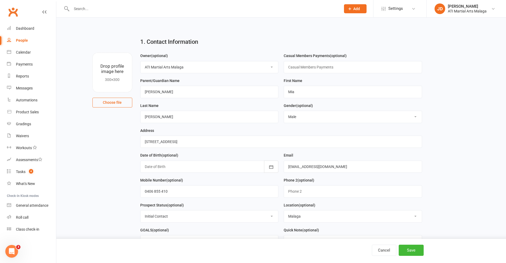
click at [284, 112] on select "Select [DEMOGRAPHIC_DATA] [DEMOGRAPHIC_DATA]" at bounding box center [353, 117] width 138 height 12
click at [268, 166] on button "button" at bounding box center [271, 167] width 14 height 12
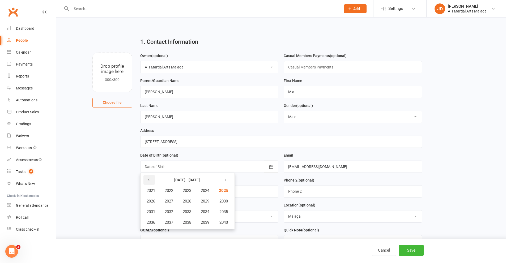
click at [149, 181] on icon "button" at bounding box center [149, 180] width 4 height 4
click at [205, 223] on span "2019" at bounding box center [205, 222] width 8 height 5
click at [178, 222] on span "November" at bounding box center [179, 222] width 18 height 5
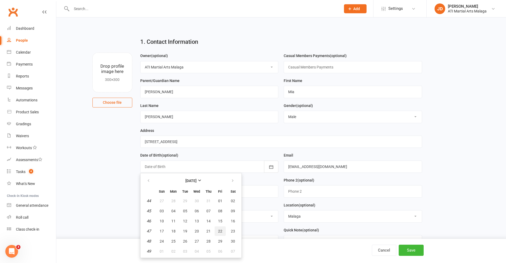
click at [218, 232] on span "22" at bounding box center [220, 231] width 4 height 4
type input "[DATE]"
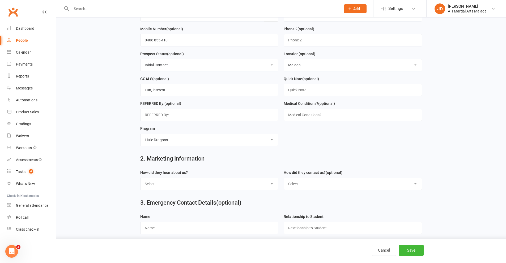
scroll to position [159, 0]
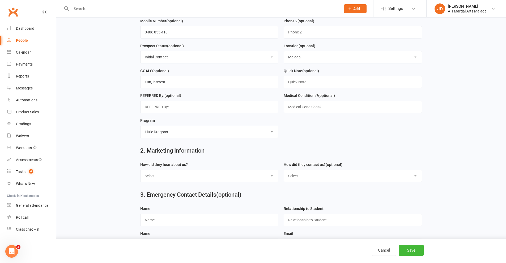
click at [272, 179] on select "Select Google Through A Friend Facebook Sms/Email Offer Flyer School Class Open…" at bounding box center [209, 176] width 138 height 12
select select "Through A Friend"
click at [140, 173] on select "Select Google Through A Friend Facebook Sms/Email Offer Flyer School Class Open…" at bounding box center [209, 176] width 138 height 12
click at [415, 178] on select "Select Phone Email In-Facility Facebook Referral QR code registration Live Book…" at bounding box center [353, 176] width 138 height 12
select select "Facebook"
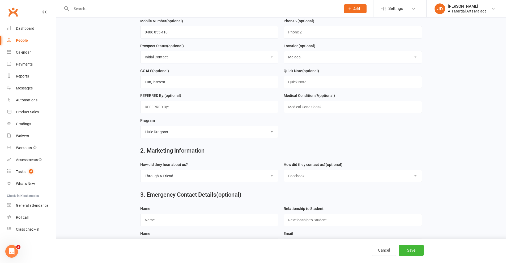
click at [284, 173] on select "Select Phone Email In-Facility Facebook Referral QR code registration Live Book…" at bounding box center [353, 176] width 138 height 12
click at [272, 178] on select "Select Google Through A Friend Facebook Sms/Email Offer Flyer School Class Open…" at bounding box center [209, 176] width 138 height 12
select select "FACEBOOK LIVE BOOKINGS"
click at [140, 173] on select "Select Google Through A Friend Facebook Sms/Email Offer Flyer School Class Open…" at bounding box center [209, 176] width 138 height 12
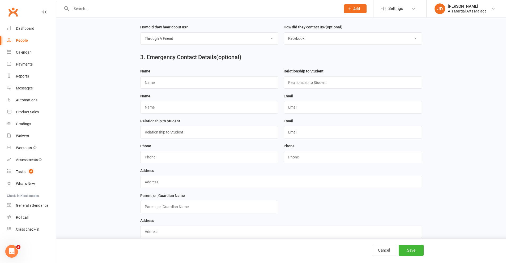
scroll to position [310, 0]
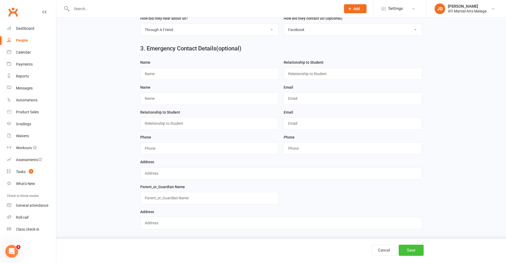
click at [411, 249] on button "Save" at bounding box center [410, 250] width 25 height 11
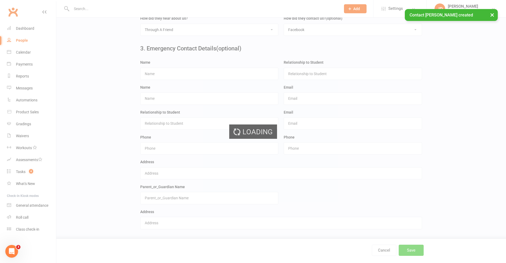
scroll to position [0, 0]
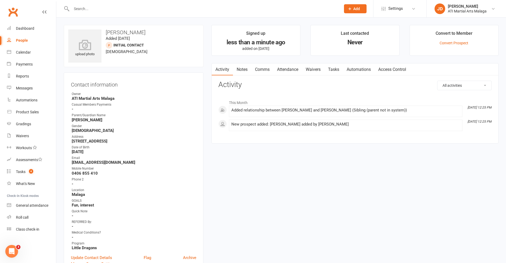
click at [289, 69] on link "Attendance" at bounding box center [287, 69] width 29 height 12
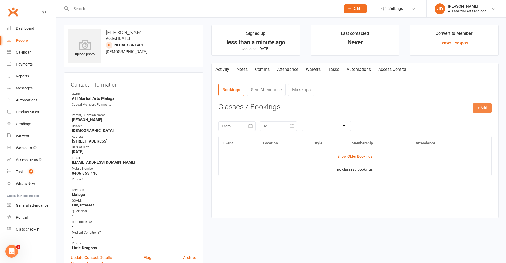
click at [482, 108] on button "+ Add" at bounding box center [482, 108] width 19 height 10
click at [455, 130] on link "Add Appointment" at bounding box center [465, 130] width 53 height 11
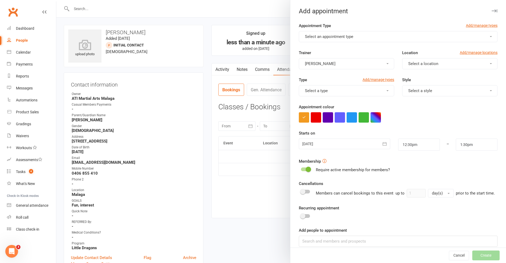
click at [482, 39] on button "Select an appointment type" at bounding box center [398, 36] width 199 height 11
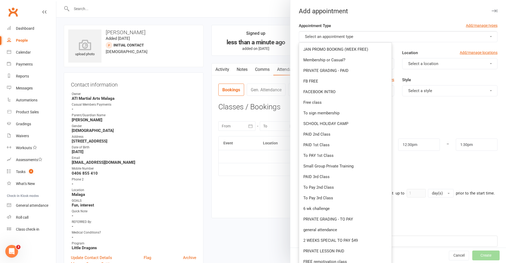
click at [421, 119] on div at bounding box center [398, 117] width 199 height 10
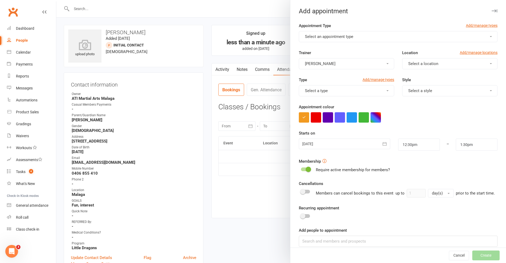
click at [483, 63] on button "Select a location" at bounding box center [449, 63] width 95 height 11
click at [416, 87] on link "Malaga" at bounding box center [428, 87] width 53 height 11
click at [382, 90] on button "Select a type" at bounding box center [346, 90] width 95 height 11
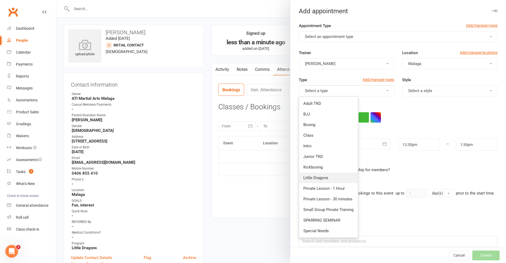
click at [315, 176] on span "Little Dragons" at bounding box center [315, 177] width 25 height 5
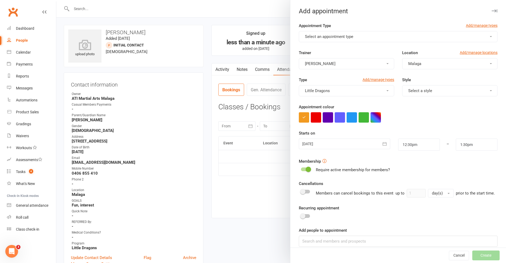
click at [490, 90] on span "button" at bounding box center [491, 90] width 2 height 1
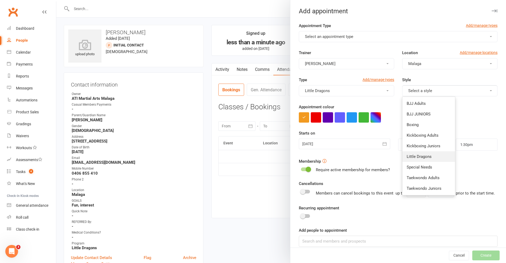
click at [418, 154] on link "Little Dragons" at bounding box center [428, 156] width 53 height 11
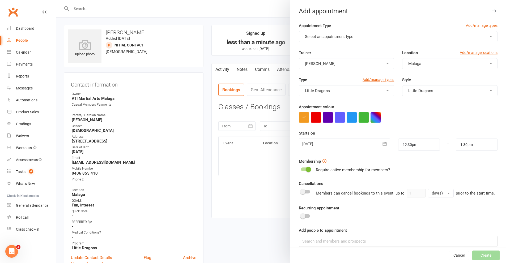
click at [481, 35] on button "Select an appointment type" at bounding box center [398, 36] width 199 height 11
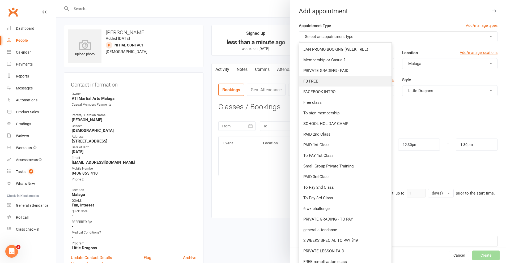
click at [306, 82] on span "FB FREE" at bounding box center [310, 81] width 15 height 5
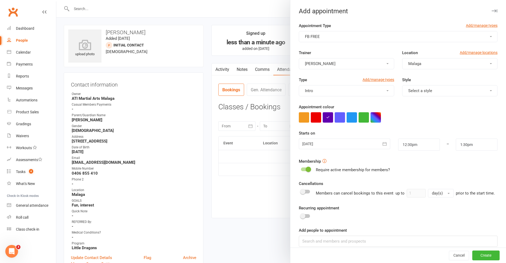
click at [490, 91] on span "button" at bounding box center [491, 90] width 2 height 1
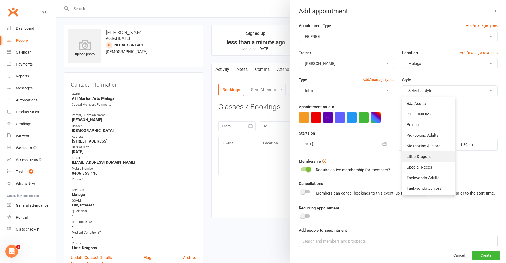
click at [416, 155] on span "Little Dragons" at bounding box center [418, 156] width 25 height 5
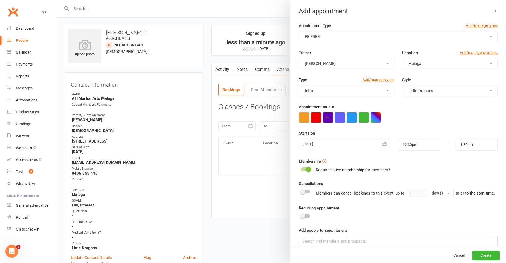
click at [382, 143] on icon "button" at bounding box center [384, 143] width 5 height 5
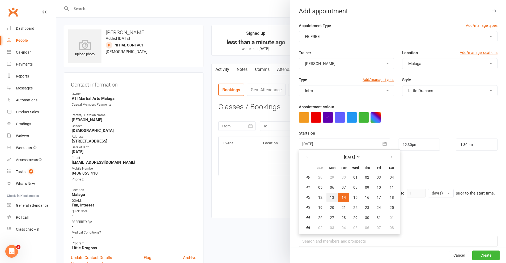
click at [330, 197] on span "13" at bounding box center [332, 197] width 4 height 4
type input "[DATE]"
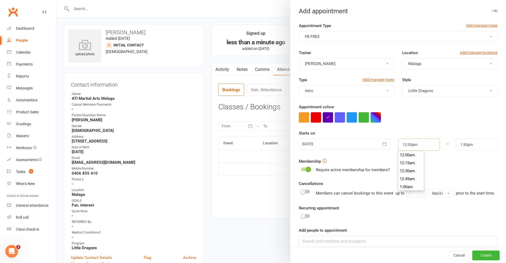
click at [420, 147] on input "12:30pm" at bounding box center [419, 145] width 42 height 12
type input "4:00pm"
click at [400, 174] on li "4:00pm" at bounding box center [410, 175] width 25 height 8
click at [480, 148] on input "5:00pm" at bounding box center [477, 145] width 42 height 12
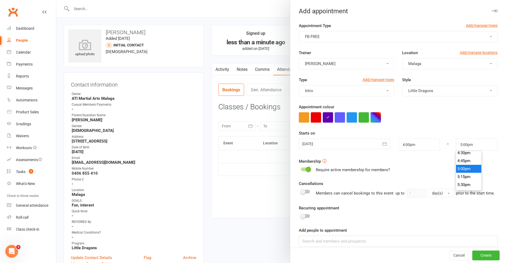
scroll to position [523, 0]
type input "4:30pm"
click at [462, 156] on li "4:30pm" at bounding box center [468, 158] width 25 height 8
click at [475, 254] on button "Create" at bounding box center [485, 256] width 27 height 10
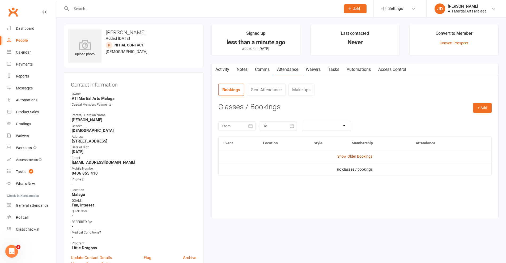
click at [355, 157] on link "Show Older Bookings" at bounding box center [354, 156] width 35 height 4
click at [445, 173] on button "Select" at bounding box center [436, 173] width 25 height 10
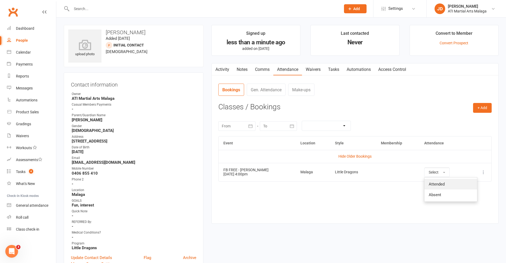
click at [432, 184] on span "Attended" at bounding box center [436, 184] width 16 height 5
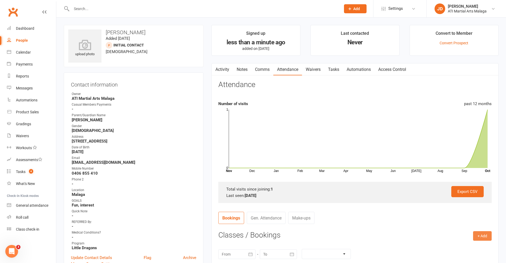
click at [481, 236] on button "+ Add" at bounding box center [482, 236] width 19 height 10
click at [458, 258] on link "Add Appointment" at bounding box center [465, 258] width 53 height 11
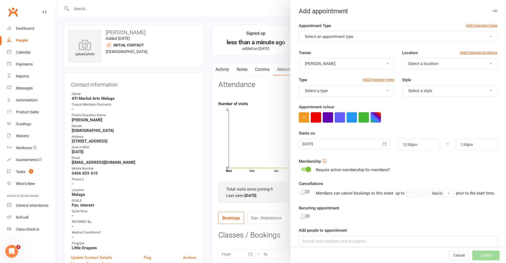
drag, startPoint x: 483, startPoint y: 37, endPoint x: 468, endPoint y: 42, distance: 15.4
click at [490, 36] on span "button" at bounding box center [491, 36] width 2 height 1
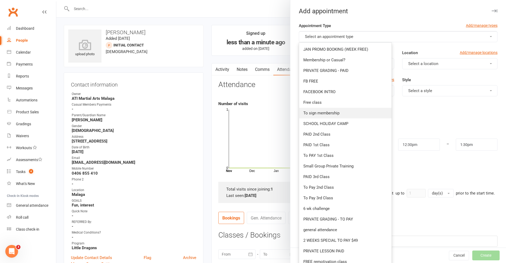
click at [318, 111] on span "To sign membership" at bounding box center [321, 113] width 36 height 5
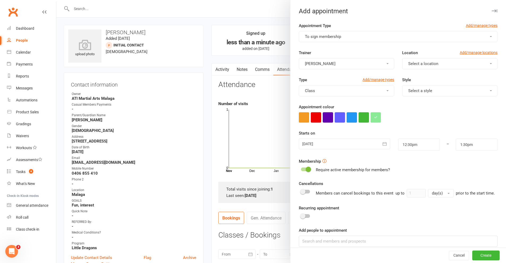
click at [490, 63] on span "button" at bounding box center [491, 63] width 2 height 1
click at [415, 87] on link "Malaga" at bounding box center [428, 87] width 53 height 11
click at [482, 90] on button "Select a style" at bounding box center [449, 90] width 95 height 11
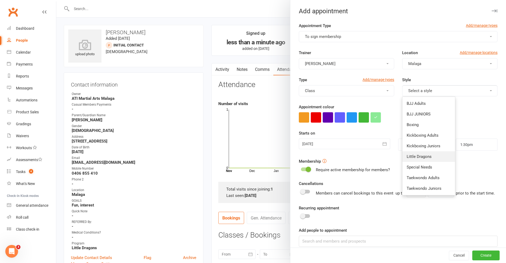
click at [418, 156] on span "Little Dragons" at bounding box center [418, 156] width 25 height 5
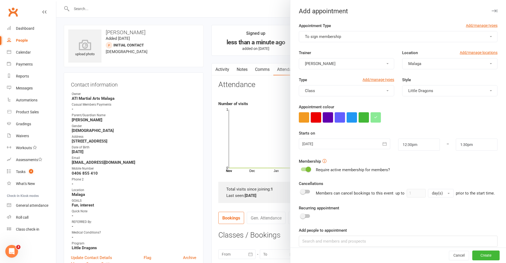
click at [314, 122] on button "button" at bounding box center [316, 117] width 10 height 10
click at [382, 143] on icon "button" at bounding box center [384, 143] width 5 height 5
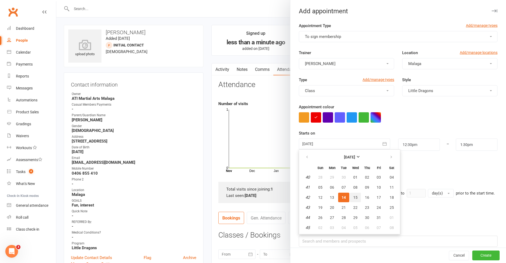
click at [353, 196] on span "15" at bounding box center [355, 197] width 4 height 4
type input "[DATE]"
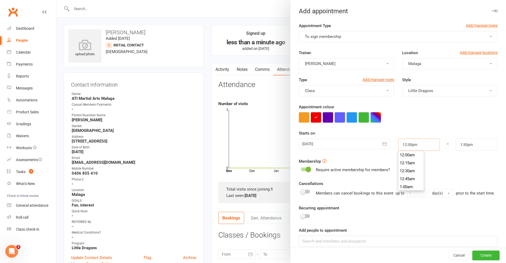
click at [426, 148] on input "12:30pm" at bounding box center [419, 145] width 42 height 12
type input "4:30pm"
type input "5:30pm"
click at [398, 180] on li "4:30pm" at bounding box center [410, 181] width 25 height 8
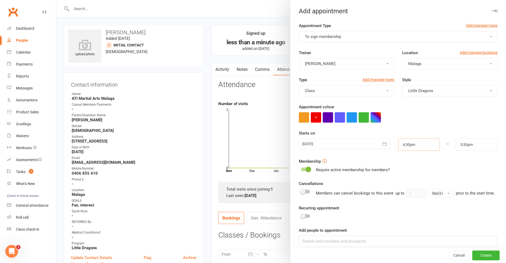
click at [428, 145] on input "4:30pm" at bounding box center [419, 145] width 42 height 12
type input "4:00pm"
click at [404, 158] on li "4:00pm" at bounding box center [410, 158] width 25 height 8
click at [475, 143] on input "5:00pm" at bounding box center [477, 145] width 42 height 12
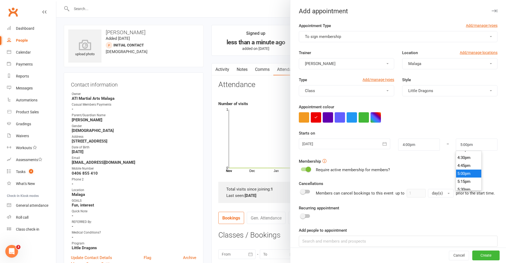
scroll to position [512, 0]
type input "4:30pm"
click at [457, 169] on li "4:30pm" at bounding box center [468, 168] width 25 height 8
click at [477, 257] on button "Create" at bounding box center [485, 256] width 27 height 10
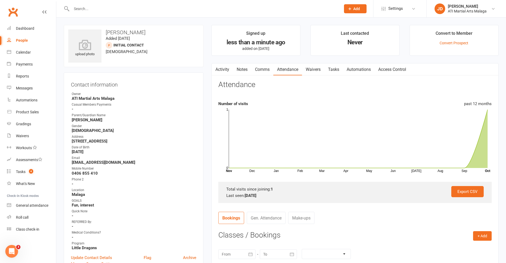
click at [224, 69] on link "Activity" at bounding box center [222, 69] width 21 height 12
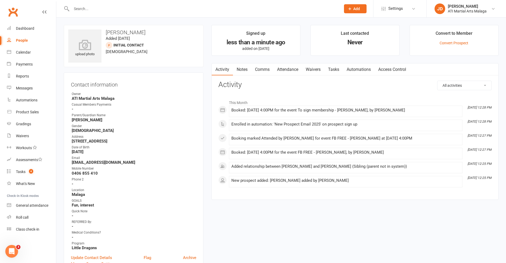
click at [91, 7] on input "text" at bounding box center [203, 8] width 267 height 7
click at [20, 40] on div "People" at bounding box center [22, 40] width 12 height 4
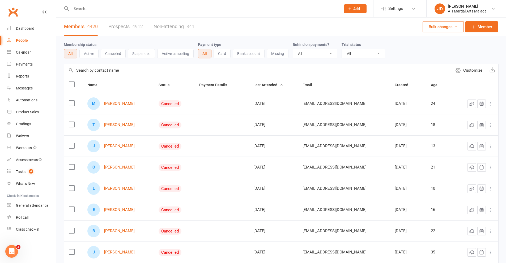
click at [128, 25] on link "Prospects 4912" at bounding box center [125, 27] width 35 height 18
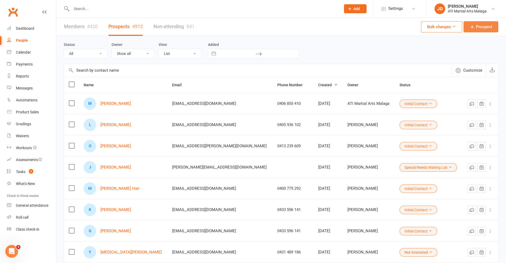
click at [481, 28] on span "Prospect" at bounding box center [484, 27] width 16 height 6
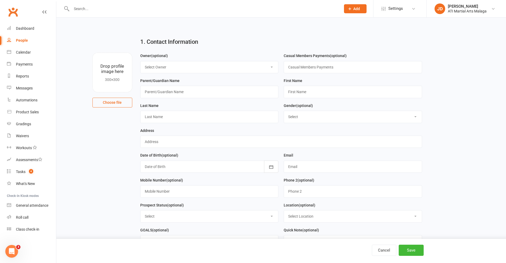
click at [80, 6] on input "text" at bounding box center [203, 8] width 267 height 7
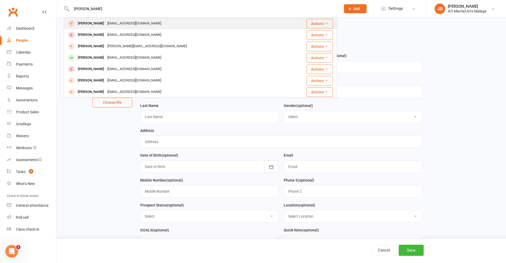
type input "[PERSON_NAME]"
click at [88, 24] on div "[PERSON_NAME]" at bounding box center [90, 24] width 29 height 8
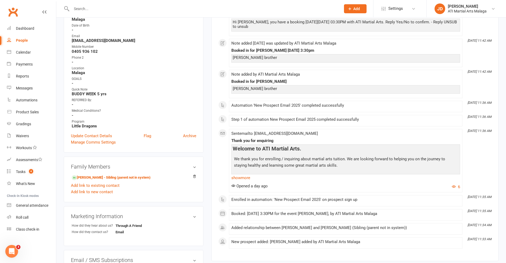
scroll to position [133, 0]
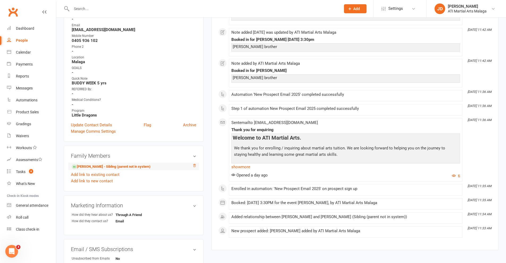
click at [195, 166] on icon at bounding box center [194, 166] width 4 height 4
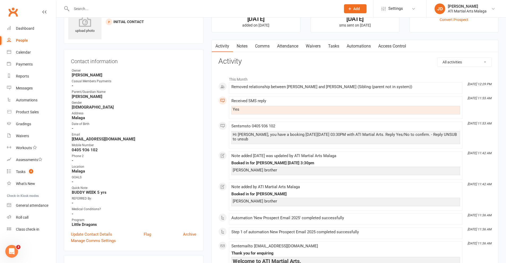
scroll to position [0, 0]
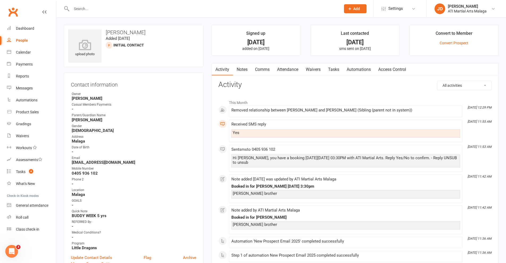
click at [242, 68] on link "Notes" at bounding box center [242, 69] width 18 height 12
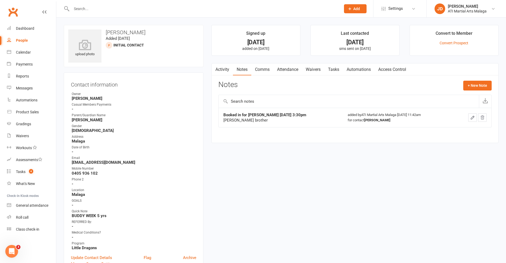
click at [470, 118] on icon "button" at bounding box center [472, 117] width 5 height 5
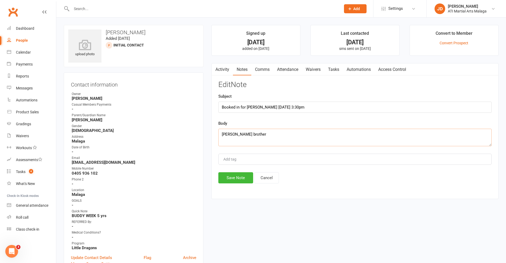
drag, startPoint x: 269, startPoint y: 134, endPoint x: 254, endPoint y: 136, distance: 15.2
click at [254, 136] on textarea "[PERSON_NAME] brother" at bounding box center [354, 138] width 273 height 18
type textarea "[PERSON_NAME] friend"
click at [237, 178] on button "Save Note" at bounding box center [235, 177] width 35 height 11
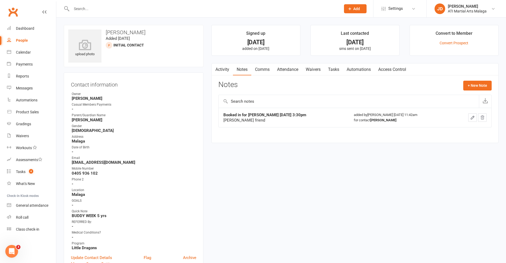
click at [289, 70] on link "Attendance" at bounding box center [287, 69] width 29 height 12
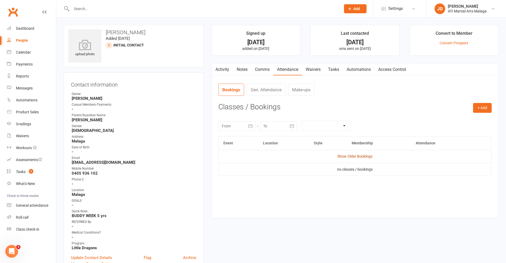
click at [357, 157] on link "Show Older Bookings" at bounding box center [354, 156] width 35 height 4
click at [443, 172] on span "button" at bounding box center [444, 172] width 2 height 1
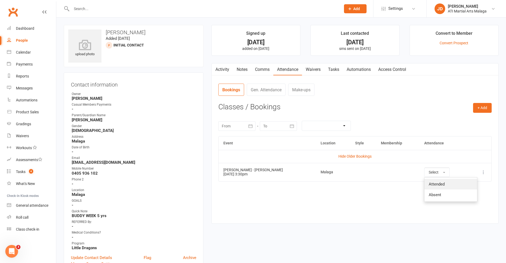
click at [428, 183] on span "Attended" at bounding box center [436, 184] width 16 height 5
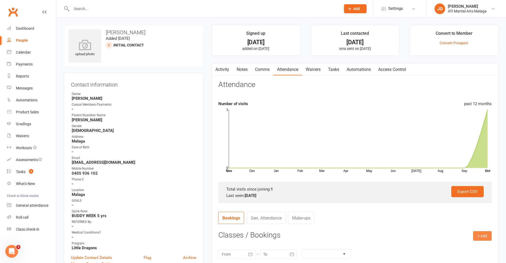
click at [485, 234] on button "+ Add" at bounding box center [482, 236] width 19 height 10
click at [447, 259] on link "Add Appointment" at bounding box center [465, 258] width 53 height 11
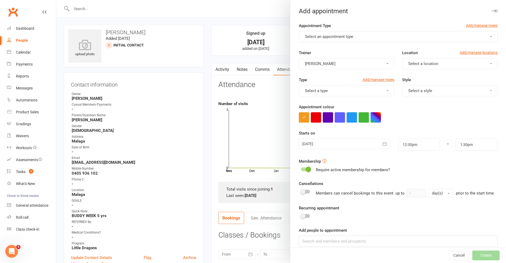
click at [490, 36] on span "button" at bounding box center [491, 36] width 2 height 1
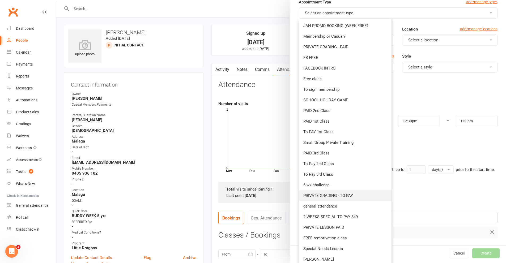
scroll to position [53, 0]
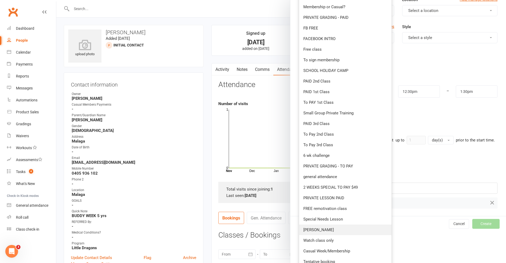
click at [314, 229] on span "[PERSON_NAME]" at bounding box center [318, 229] width 31 height 5
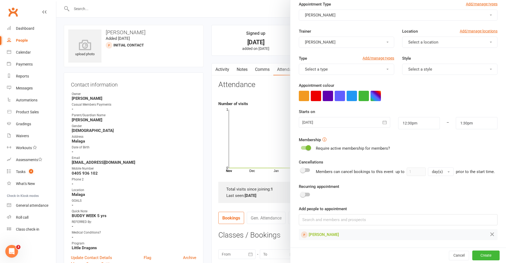
click at [490, 42] on span "button" at bounding box center [491, 42] width 2 height 1
drag, startPoint x: 409, startPoint y: 62, endPoint x: 375, endPoint y: 71, distance: 34.6
click at [409, 63] on span "Malaga" at bounding box center [412, 65] width 13 height 5
click at [378, 67] on button "Select a type" at bounding box center [346, 69] width 95 height 11
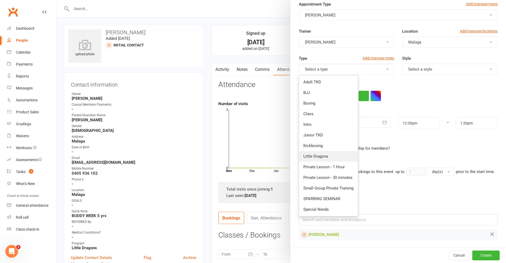
click at [318, 154] on span "Little Dragons" at bounding box center [315, 156] width 25 height 5
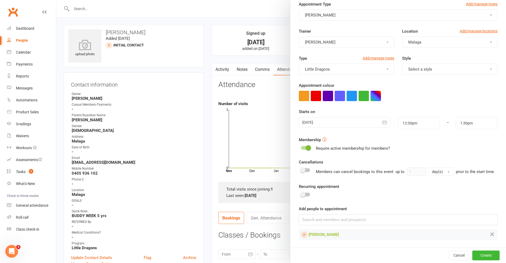
click at [490, 69] on span "button" at bounding box center [491, 69] width 2 height 1
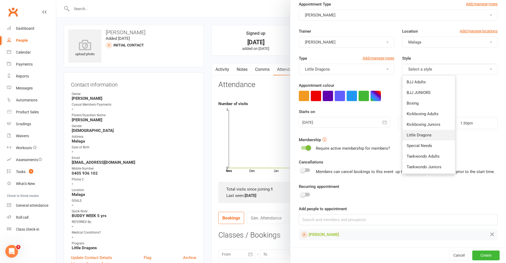
click at [418, 134] on span "Little Dragons" at bounding box center [418, 135] width 25 height 5
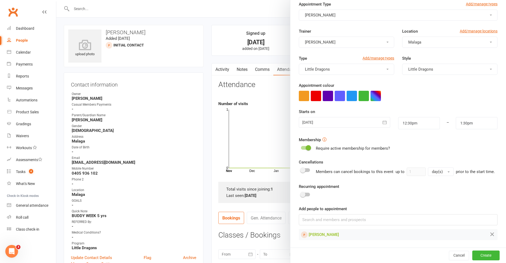
click at [382, 120] on icon "button" at bounding box center [384, 122] width 5 height 5
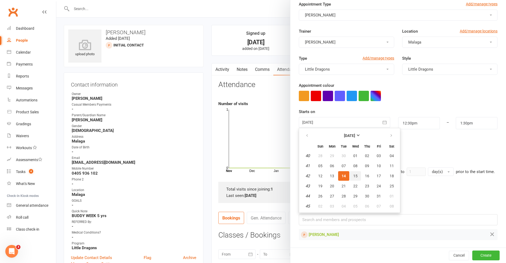
click at [354, 174] on span "15" at bounding box center [355, 176] width 4 height 4
type input "[DATE]"
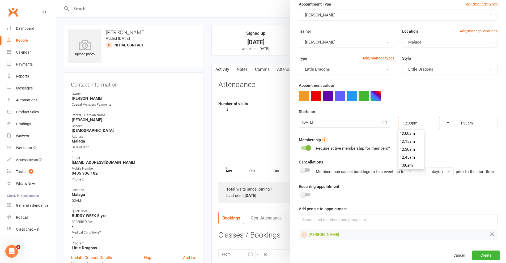
click at [419, 122] on input "12:30pm" at bounding box center [419, 123] width 42 height 12
type input "3:30pm"
click at [405, 149] on li "3:30pm" at bounding box center [410, 152] width 25 height 8
click at [477, 122] on input "4:30pm" at bounding box center [477, 123] width 42 height 12
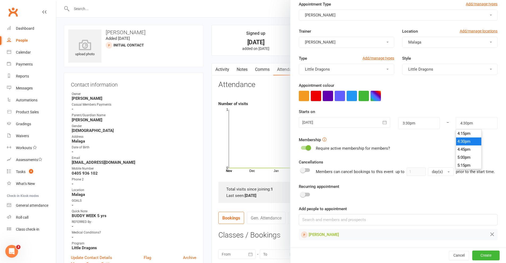
scroll to position [507, 0]
type input "4:00pm"
click at [464, 135] on li "4:00pm" at bounding box center [468, 136] width 25 height 8
click at [478, 256] on button "Create" at bounding box center [485, 256] width 27 height 10
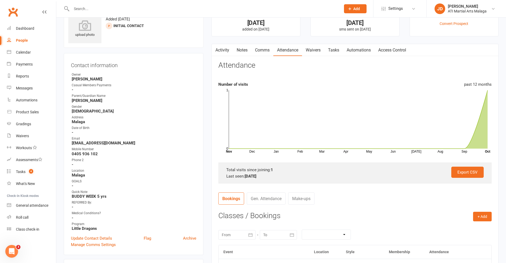
scroll to position [0, 0]
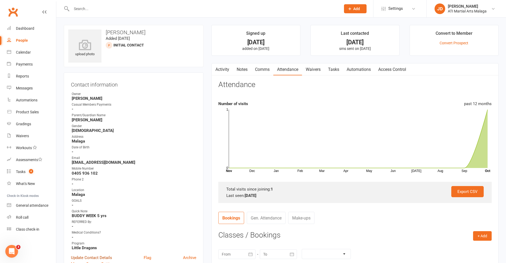
click at [92, 258] on link "Update Contact Details" at bounding box center [91, 258] width 41 height 6
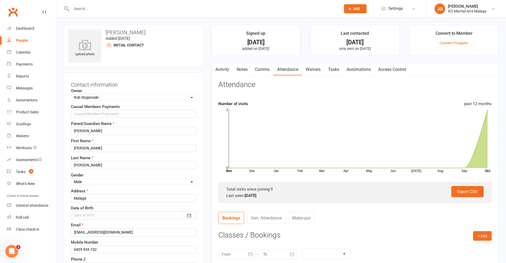
scroll to position [25, 0]
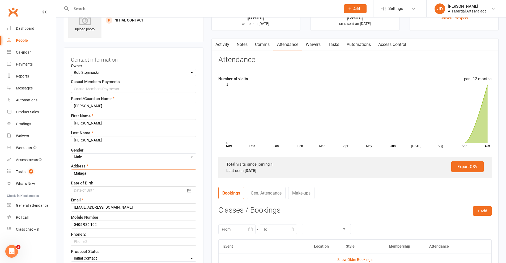
drag, startPoint x: 90, startPoint y: 173, endPoint x: 68, endPoint y: 172, distance: 21.8
click at [68, 172] on div "Contact information Owner Select Owner [PERSON_NAME] [PERSON_NAME] ATI Martial …" at bounding box center [134, 217] width 140 height 339
type input "19 Dartford Cres Marangaroo"
click at [186, 191] on icon "button" at bounding box center [188, 190] width 5 height 5
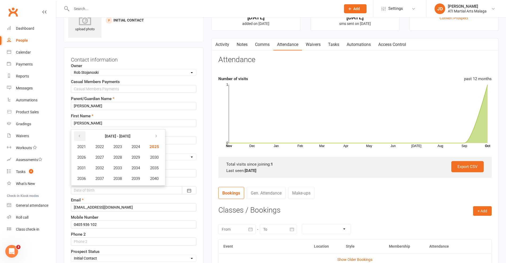
click at [79, 137] on icon "button" at bounding box center [80, 136] width 4 height 4
click at [156, 177] on span "2020" at bounding box center [153, 178] width 8 height 5
click at [113, 149] on span "February" at bounding box center [115, 146] width 15 height 5
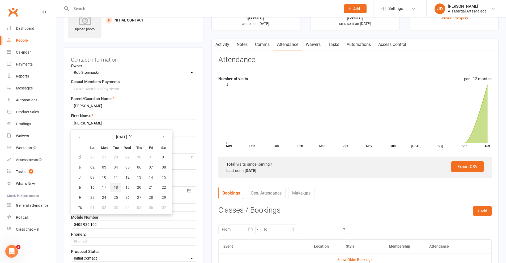
click at [116, 186] on span "18" at bounding box center [116, 187] width 4 height 4
type input "[DATE]"
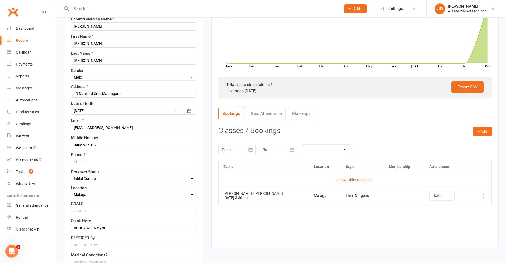
scroll to position [211, 0]
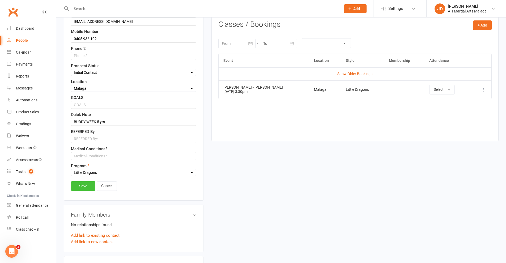
click at [84, 185] on link "Save" at bounding box center [83, 186] width 24 height 10
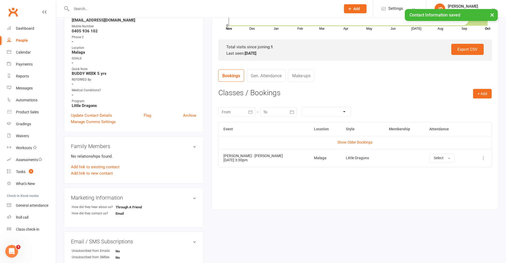
scroll to position [105, 0]
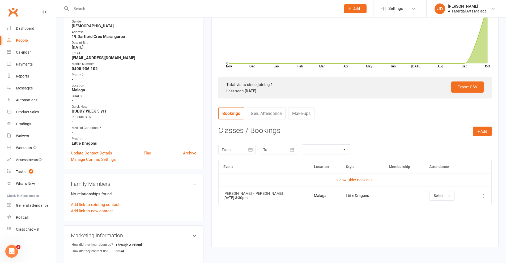
click at [97, 12] on input "text" at bounding box center [203, 8] width 267 height 7
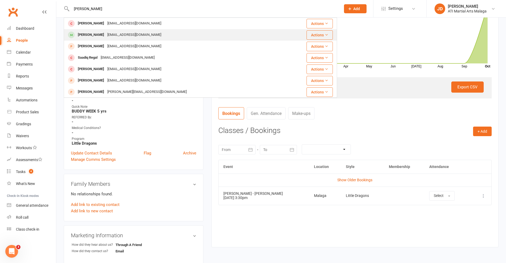
type input "[PERSON_NAME]"
click at [106, 35] on div "[EMAIL_ADDRESS][DOMAIN_NAME]" at bounding box center [134, 35] width 57 height 8
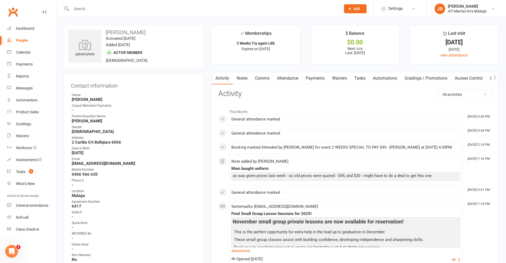
click at [23, 42] on div "People" at bounding box center [22, 40] width 12 height 4
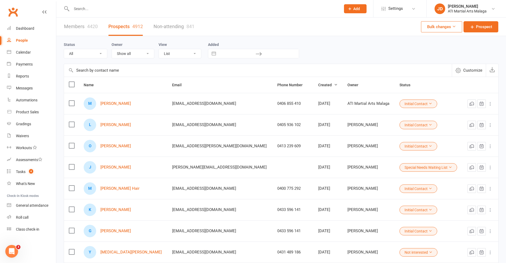
click at [125, 26] on link "Prospects 4912" at bounding box center [125, 27] width 35 height 18
click at [487, 26] on span "Prospect" at bounding box center [484, 27] width 16 height 6
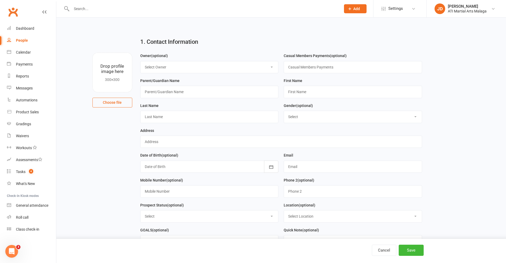
drag, startPoint x: 271, startPoint y: 67, endPoint x: 264, endPoint y: 72, distance: 9.2
click at [271, 67] on select "Select Owner [PERSON_NAME] [PERSON_NAME] ATI Martial Arts Malaga [PERSON_NAME] …" at bounding box center [209, 67] width 138 height 12
select select "12"
click at [140, 61] on select "Select Owner [PERSON_NAME] [PERSON_NAME] ATI Martial Arts Malaga [PERSON_NAME] …" at bounding box center [209, 67] width 138 height 12
click at [303, 92] on input "text" at bounding box center [353, 92] width 138 height 12
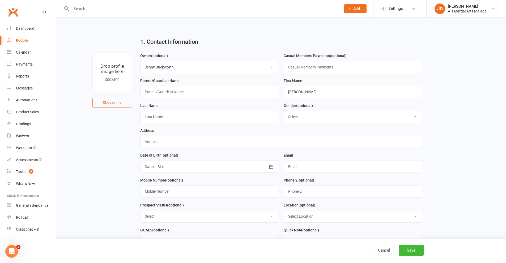
drag, startPoint x: 311, startPoint y: 91, endPoint x: 298, endPoint y: 92, distance: 12.8
click at [298, 92] on input "[PERSON_NAME]" at bounding box center [353, 92] width 138 height 12
type input "[PERSON_NAME]"
paste input "[PERSON_NAME]"
type input "[PERSON_NAME]"
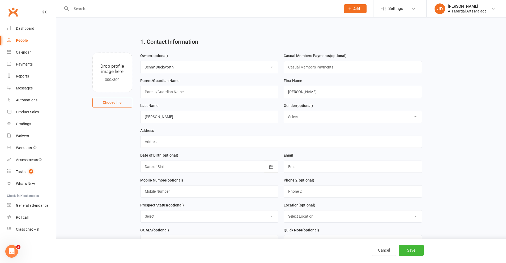
drag, startPoint x: 414, startPoint y: 117, endPoint x: 403, endPoint y: 121, distance: 12.1
click at [414, 117] on select "Select [DEMOGRAPHIC_DATA] [DEMOGRAPHIC_DATA]" at bounding box center [353, 117] width 138 height 12
select select "[DEMOGRAPHIC_DATA]"
click at [284, 112] on select "Select [DEMOGRAPHIC_DATA] [DEMOGRAPHIC_DATA]" at bounding box center [353, 117] width 138 height 12
click at [156, 149] on div "Address" at bounding box center [281, 139] width 287 height 25
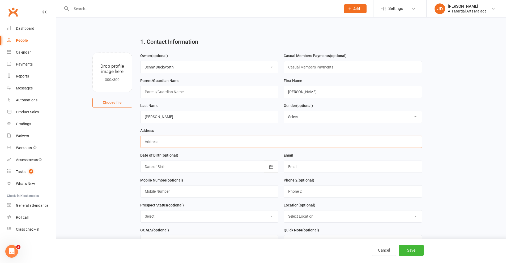
click at [156, 141] on input "text" at bounding box center [281, 142] width 282 height 12
type input "255 Summerlakes Pde Ballajura"
click at [270, 168] on icon "button" at bounding box center [270, 166] width 5 height 5
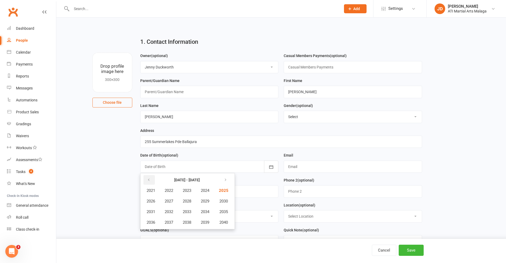
click at [147, 181] on icon "button" at bounding box center [149, 180] width 4 height 4
click at [153, 223] on span "2016" at bounding box center [151, 222] width 8 height 5
click at [182, 190] on span "February" at bounding box center [179, 190] width 15 height 5
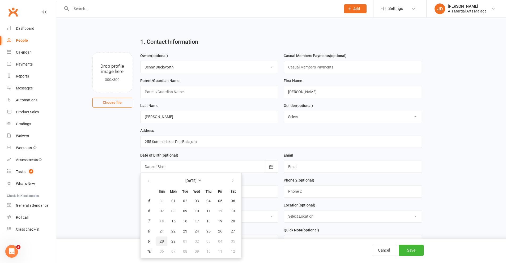
click at [160, 241] on span "28" at bounding box center [162, 241] width 4 height 4
type input "[DATE]"
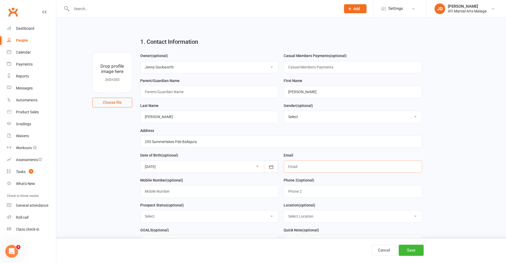
click at [299, 167] on input "text" at bounding box center [353, 167] width 138 height 12
type input "[EMAIL_ADDRESS][DOMAIN_NAME]"
click at [195, 194] on input "text" at bounding box center [209, 191] width 138 height 12
type input "0412 296 911"
click at [271, 218] on select "Select Initial Contact Follow-up Call Satellite Lead Birthday Lead Not Ready No…" at bounding box center [209, 217] width 138 height 12
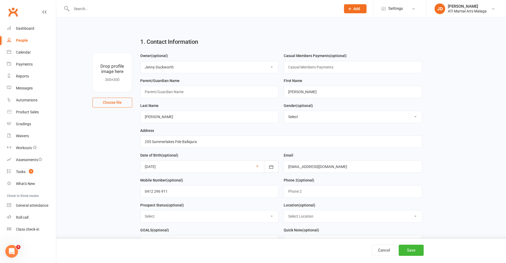
select select "Initial Contact"
click at [140, 212] on select "Select Initial Contact Follow-up Call Satellite Lead Birthday Lead Not Ready No…" at bounding box center [209, 217] width 138 height 12
click at [271, 218] on select "Select Initial Contact Follow-up Call Satellite Lead Birthday Lead Not Ready No…" at bounding box center [209, 217] width 138 height 12
click at [140, 212] on select "Select Initial Contact Follow-up Call Satellite Lead Birthday Lead Not Ready No…" at bounding box center [209, 217] width 138 height 12
click at [415, 218] on select "Select Location [GEOGRAPHIC_DATA] [GEOGRAPHIC_DATA] [GEOGRAPHIC_DATA] Satellite…" at bounding box center [353, 217] width 138 height 12
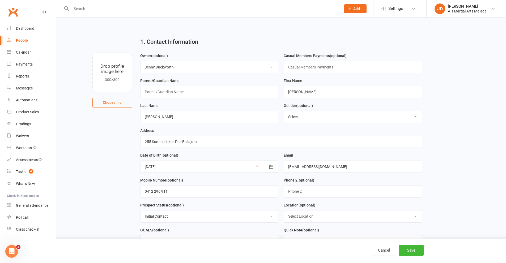
select select "1"
click at [284, 212] on select "Select Location [GEOGRAPHIC_DATA] [GEOGRAPHIC_DATA] [GEOGRAPHIC_DATA] Satellite…" at bounding box center [353, 217] width 138 height 12
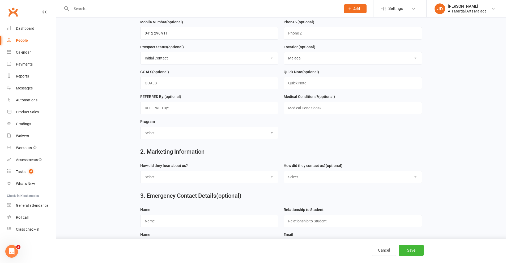
scroll to position [159, 0]
click at [271, 134] on select "Select Little Dragons Junior TKD Adult TKD Kick Boxing Women's Only Special Nee…" at bounding box center [209, 132] width 138 height 12
select select "Junior TKD"
click at [140, 128] on select "Select Little Dragons Junior TKD Adult TKD Kick Boxing Women's Only Special Nee…" at bounding box center [209, 132] width 138 height 12
click at [271, 179] on select "Select Google Through A Friend Facebook Sms/Email Offer Flyer School Class Open…" at bounding box center [209, 176] width 138 height 12
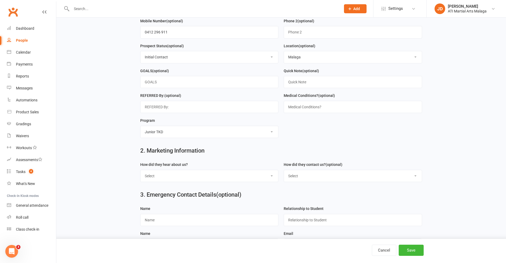
select select "Buddy Week"
click at [140, 173] on select "Select Google Through A Friend Facebook Sms/Email Offer Flyer School Class Open…" at bounding box center [209, 176] width 138 height 12
click at [415, 178] on select "Select Phone Email In-Facility Facebook Referral QR code registration Live Book…" at bounding box center [353, 176] width 138 height 12
select select "In-Facility"
click at [284, 173] on select "Select Phone Email In-Facility Facebook Referral QR code registration Live Book…" at bounding box center [353, 176] width 138 height 12
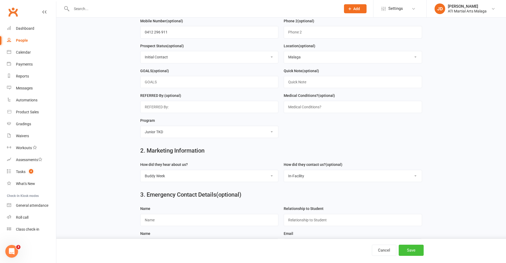
click at [407, 251] on button "Save" at bounding box center [410, 250] width 25 height 11
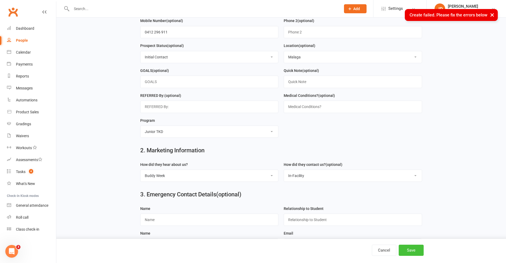
scroll to position [37, 0]
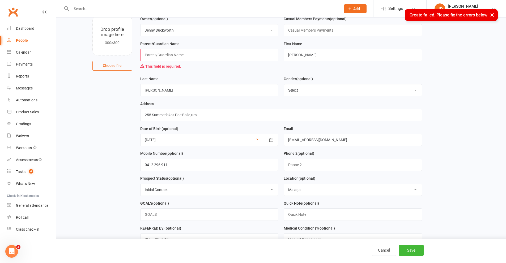
click at [177, 56] on input "text" at bounding box center [209, 55] width 138 height 12
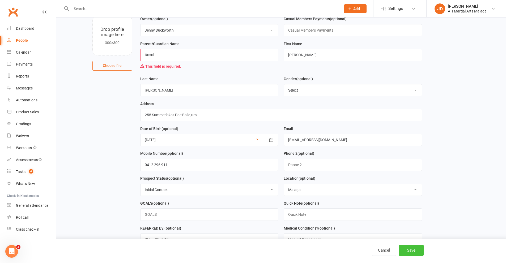
type input "Rusul"
click at [407, 249] on button "Save" at bounding box center [410, 250] width 25 height 11
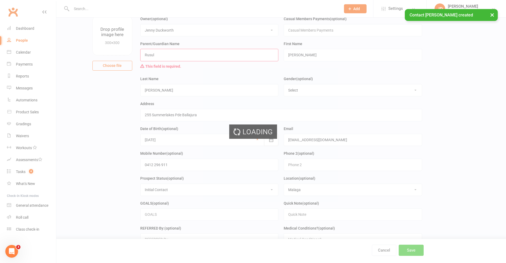
scroll to position [0, 0]
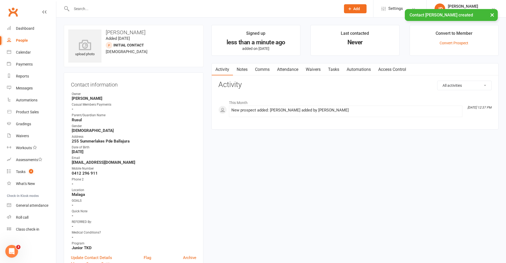
click at [288, 70] on link "Attendance" at bounding box center [287, 69] width 29 height 12
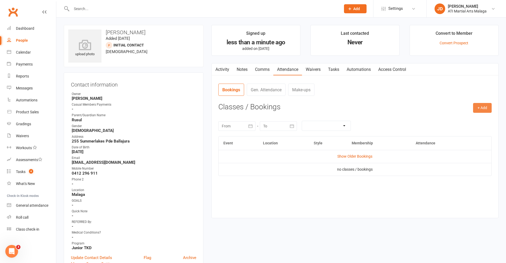
click at [484, 108] on button "+ Add" at bounding box center [482, 108] width 19 height 10
click at [457, 130] on link "Add Appointment" at bounding box center [465, 130] width 53 height 11
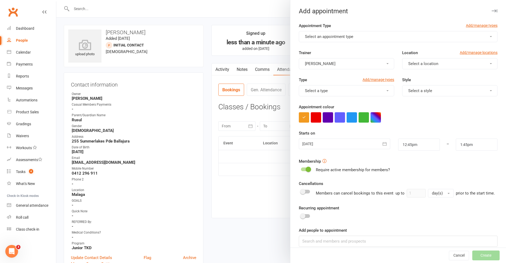
click at [483, 37] on button "Select an appointment type" at bounding box center [398, 36] width 199 height 11
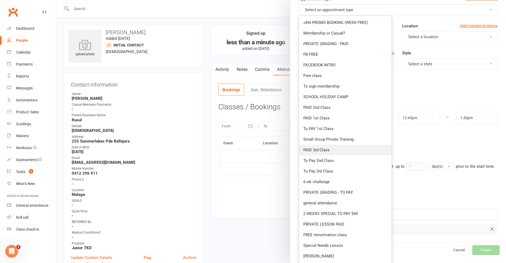
scroll to position [53, 0]
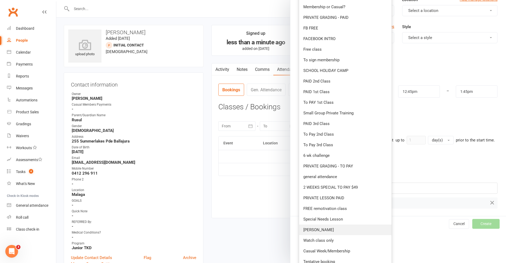
click at [319, 229] on span "[PERSON_NAME]" at bounding box center [318, 229] width 31 height 5
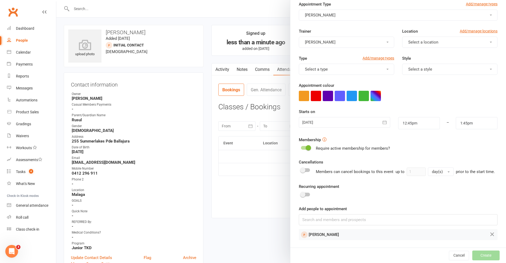
scroll to position [23, 0]
click at [483, 39] on button "Select a location" at bounding box center [449, 42] width 95 height 11
drag, startPoint x: 409, startPoint y: 65, endPoint x: 398, endPoint y: 64, distance: 10.9
click at [409, 65] on span "Malaga" at bounding box center [412, 65] width 13 height 5
click at [386, 69] on span "button" at bounding box center [387, 69] width 2 height 1
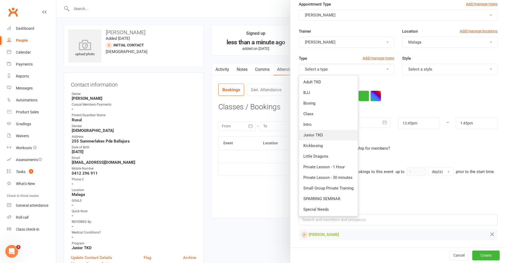
click at [317, 133] on span "Junior TKD" at bounding box center [313, 135] width 20 height 5
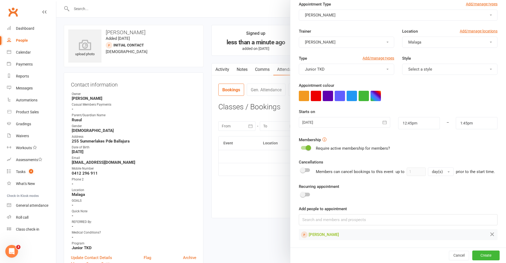
click at [482, 68] on button "Select a style" at bounding box center [449, 69] width 95 height 11
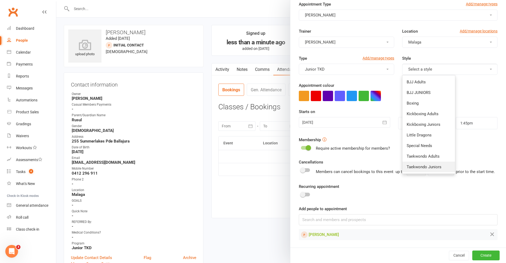
click at [415, 165] on span "Taekwondo Juniors" at bounding box center [423, 167] width 35 height 5
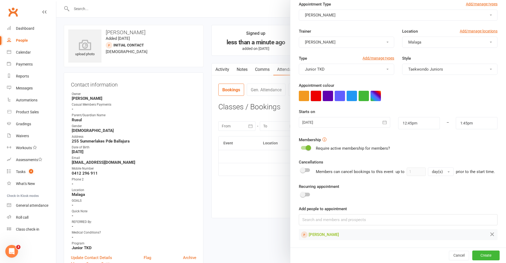
click at [311, 93] on button "button" at bounding box center [316, 96] width 10 height 10
click at [382, 121] on icon "button" at bounding box center [384, 122] width 5 height 5
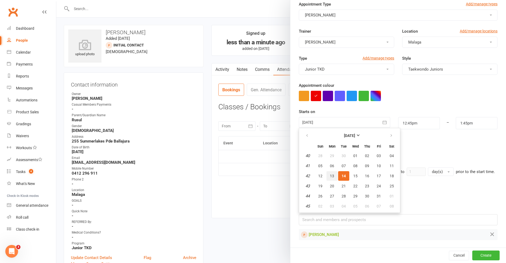
click at [330, 174] on span "13" at bounding box center [332, 176] width 4 height 4
type input "[DATE]"
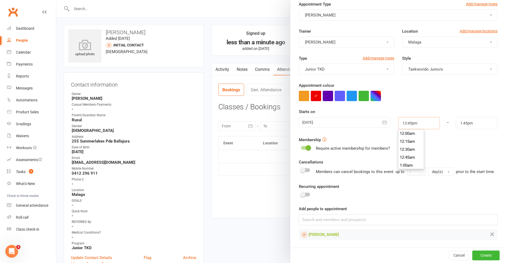
click at [431, 120] on input "12:45pm" at bounding box center [419, 123] width 42 height 12
type input "4:30pm"
click at [403, 152] on li "4:30pm" at bounding box center [410, 155] width 25 height 8
click at [488, 122] on input "5:30pm" at bounding box center [477, 123] width 42 height 12
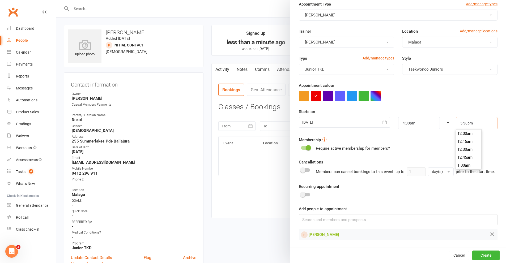
scroll to position [550, 0]
type input "5:15pm"
click at [463, 132] on li "5:15pm" at bounding box center [468, 134] width 25 height 8
click at [476, 255] on button "Create" at bounding box center [485, 256] width 27 height 10
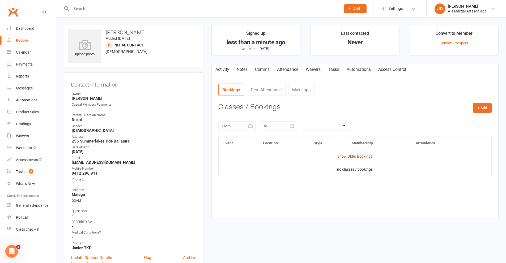
click at [344, 157] on link "Show Older Bookings" at bounding box center [354, 156] width 35 height 4
click at [451, 172] on span "button" at bounding box center [452, 172] width 2 height 1
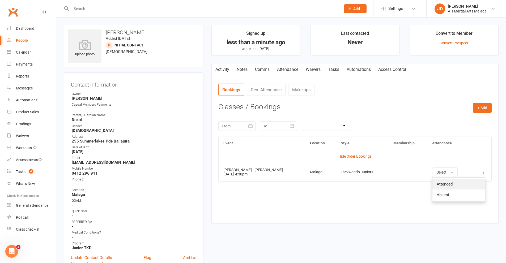
click at [436, 185] on span "Attended" at bounding box center [444, 184] width 16 height 5
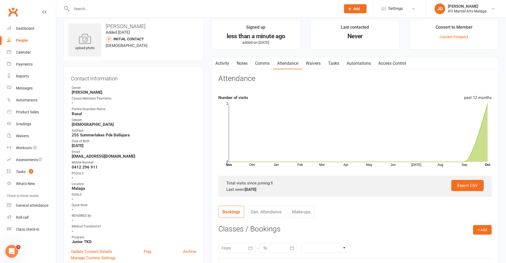
scroll to position [0, 0]
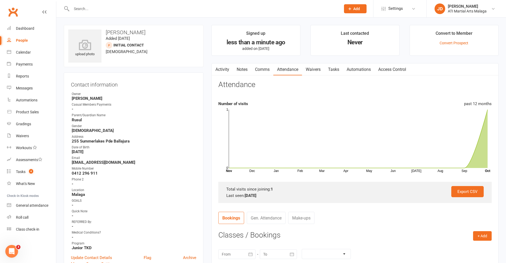
click at [22, 40] on div "People" at bounding box center [22, 40] width 12 height 4
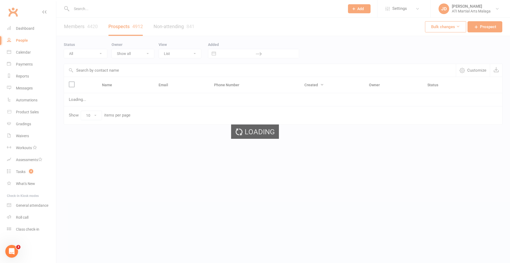
click at [83, 8] on input "text" at bounding box center [205, 8] width 271 height 7
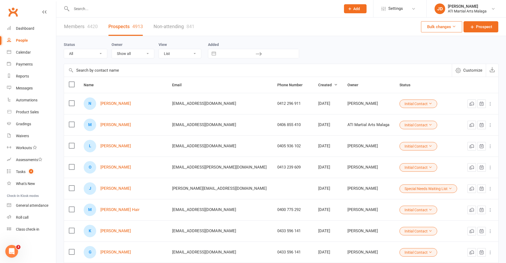
drag, startPoint x: 83, startPoint y: 7, endPoint x: 85, endPoint y: 1, distance: 6.7
click at [83, 7] on input "text" at bounding box center [203, 8] width 267 height 7
type input "k"
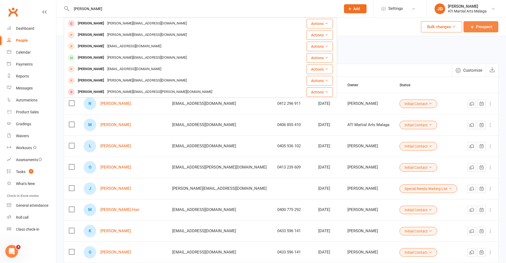
type input "[PERSON_NAME]"
click at [479, 27] on span "Prospect" at bounding box center [484, 27] width 16 height 6
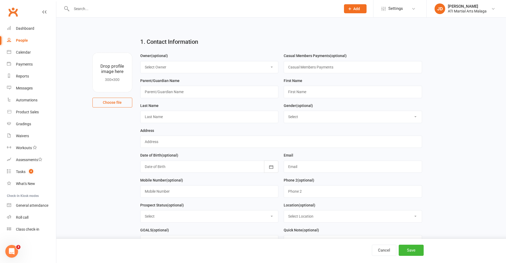
click at [271, 66] on select "Select Owner [PERSON_NAME] [PERSON_NAME] ATI Martial Arts Malaga [PERSON_NAME] …" at bounding box center [209, 67] width 138 height 12
select select "12"
click at [140, 61] on select "Select Owner [PERSON_NAME] [PERSON_NAME] ATI Martial Arts Malaga [PERSON_NAME] …" at bounding box center [209, 67] width 138 height 12
click at [166, 92] on input "text" at bounding box center [209, 92] width 138 height 12
type input "to be advised"
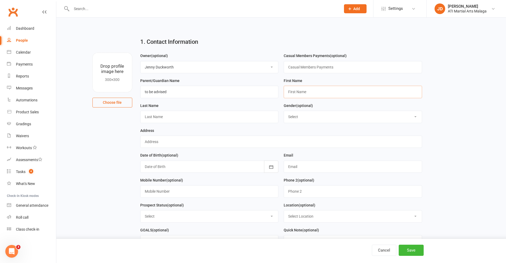
click at [299, 91] on input "text" at bounding box center [353, 92] width 138 height 12
type input "Jack"
drag, startPoint x: 174, startPoint y: 117, endPoint x: 170, endPoint y: 117, distance: 3.5
click at [174, 117] on input "text" at bounding box center [209, 117] width 138 height 12
type input "[PERSON_NAME]"
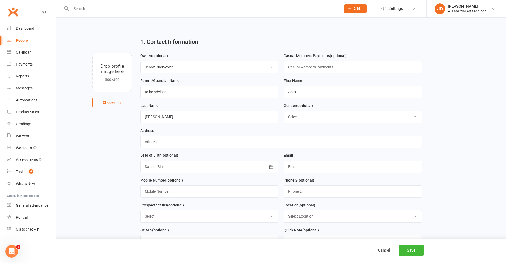
click at [414, 118] on select "Select [DEMOGRAPHIC_DATA] [DEMOGRAPHIC_DATA]" at bounding box center [353, 117] width 138 height 12
select select "[DEMOGRAPHIC_DATA]"
click at [284, 112] on select "Select [DEMOGRAPHIC_DATA] [DEMOGRAPHIC_DATA]" at bounding box center [353, 117] width 138 height 12
click at [157, 141] on input "text" at bounding box center [281, 142] width 282 height 12
click at [293, 167] on input "text" at bounding box center [353, 167] width 138 height 12
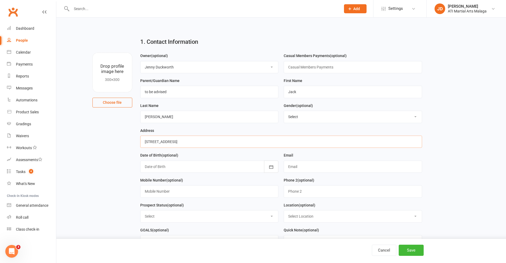
click at [177, 140] on input "[STREET_ADDRESS]" at bounding box center [281, 142] width 282 height 12
type input "[STREET_ADDRESS]"
click at [270, 166] on icon "button" at bounding box center [270, 166] width 5 height 5
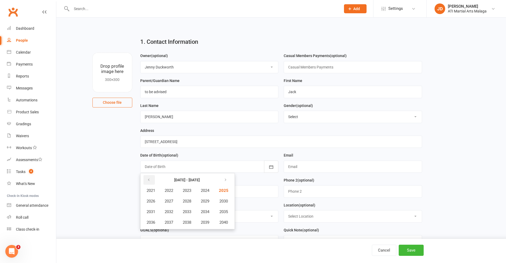
click at [148, 182] on icon "button" at bounding box center [149, 180] width 4 height 4
click at [190, 212] on span "2013" at bounding box center [187, 211] width 8 height 5
click at [207, 214] on span "September" at bounding box center [207, 211] width 19 height 5
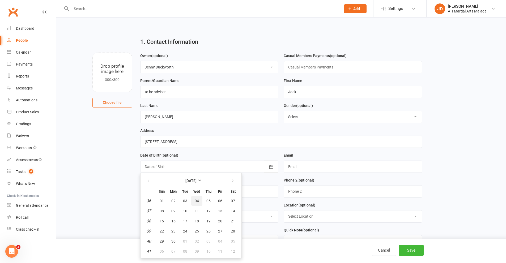
click at [194, 202] on button "04" at bounding box center [196, 201] width 11 height 10
type input "[DATE]"
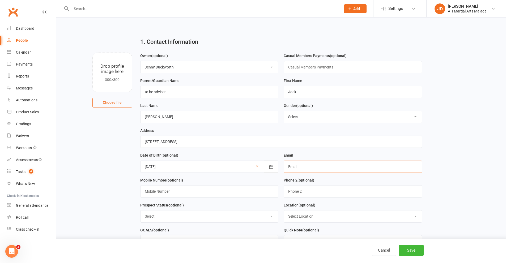
click at [294, 166] on input "text" at bounding box center [353, 167] width 138 height 12
type input "[EMAIL_ADDRESS][DOMAIN_NAME]"
click at [154, 192] on input "text" at bounding box center [209, 191] width 138 height 12
type input "0424 607 111"
click at [273, 217] on select "Select Initial Contact Follow-up Call Satellite Lead Birthday Lead Not Ready No…" at bounding box center [209, 217] width 138 height 12
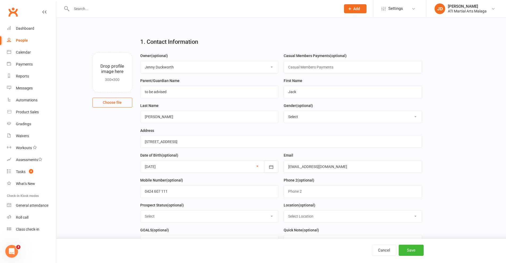
select select "Initial Contact"
click at [140, 212] on select "Select Initial Contact Follow-up Call Satellite Lead Birthday Lead Not Ready No…" at bounding box center [209, 217] width 138 height 12
click at [414, 218] on select "Select Location [GEOGRAPHIC_DATA] [GEOGRAPHIC_DATA] [GEOGRAPHIC_DATA] Satellite…" at bounding box center [353, 217] width 138 height 12
select select "2"
click at [284, 212] on select "Select Location [GEOGRAPHIC_DATA] [GEOGRAPHIC_DATA] [GEOGRAPHIC_DATA] Satellite…" at bounding box center [353, 217] width 138 height 12
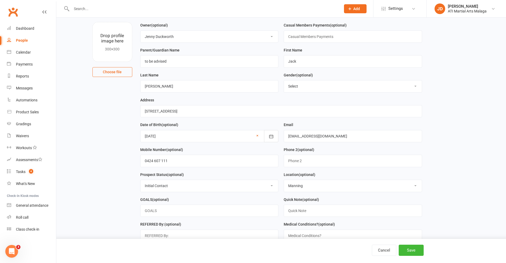
scroll to position [80, 0]
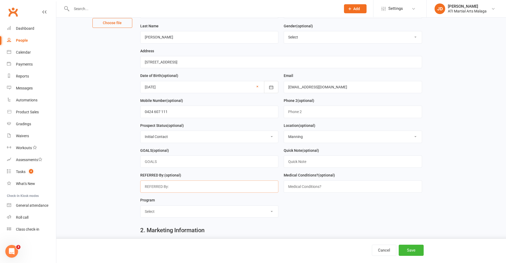
click at [156, 189] on input "text" at bounding box center [209, 187] width 138 height 12
type input "Horatio"
click at [270, 214] on select "Select Little Dragons Junior TKD Adult TKD Kick Boxing Women's Only Special Nee…" at bounding box center [209, 212] width 138 height 12
select select "Junior TKD"
click at [140, 208] on select "Select Little Dragons Junior TKD Adult TKD Kick Boxing Women's Only Special Nee…" at bounding box center [209, 212] width 138 height 12
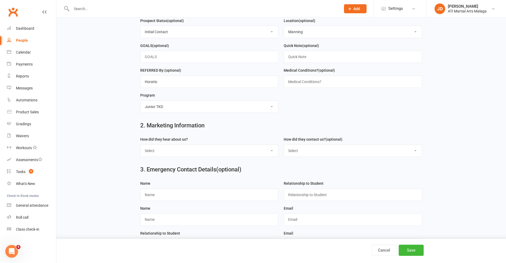
scroll to position [186, 0]
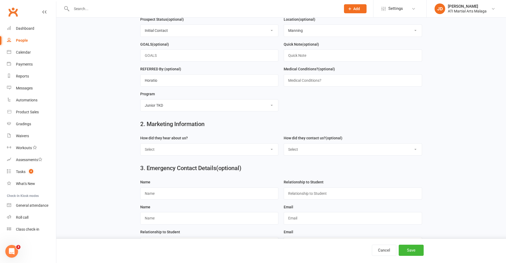
click at [271, 152] on select "Select Google Through A Friend Facebook Sms/Email Offer Flyer School Class Open…" at bounding box center [209, 150] width 138 height 12
select select "Buddy Week"
click at [140, 146] on select "Select Google Through A Friend Facebook Sms/Email Offer Flyer School Class Open…" at bounding box center [209, 150] width 138 height 12
click at [416, 152] on select "Select Phone Email In-Facility Facebook Referral QR code registration Live Book…" at bounding box center [353, 150] width 138 height 12
select select "In-Facility"
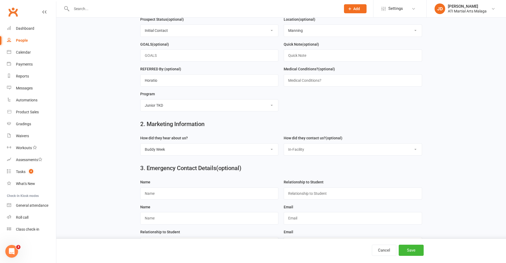
click at [284, 146] on select "Select Phone Email In-Facility Facebook Referral QR code registration Live Book…" at bounding box center [353, 150] width 138 height 12
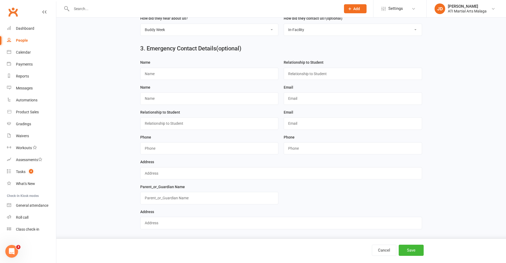
scroll to position [310, 0]
click at [408, 249] on button "Save" at bounding box center [410, 250] width 25 height 11
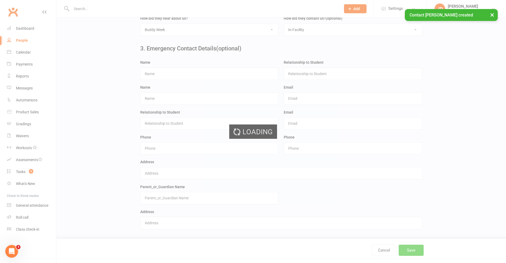
scroll to position [0, 0]
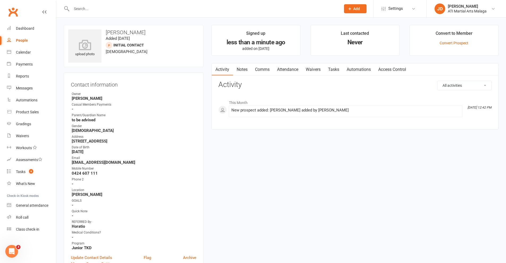
click at [287, 69] on link "Attendance" at bounding box center [287, 69] width 29 height 12
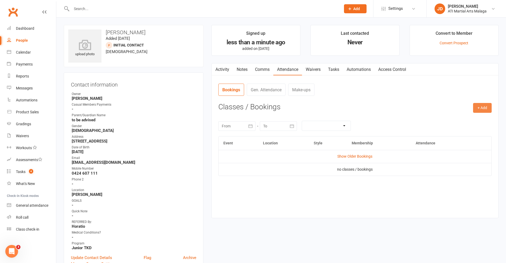
click at [480, 106] on button "+ Add" at bounding box center [482, 108] width 19 height 10
click at [462, 130] on link "Add Appointment" at bounding box center [465, 130] width 53 height 11
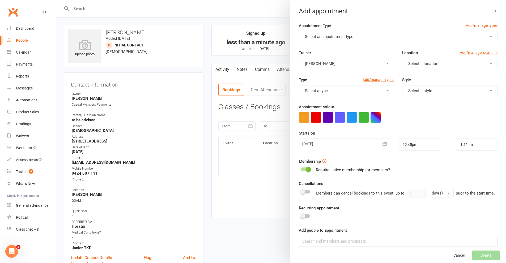
click at [482, 37] on button "Select an appointment type" at bounding box center [398, 36] width 199 height 11
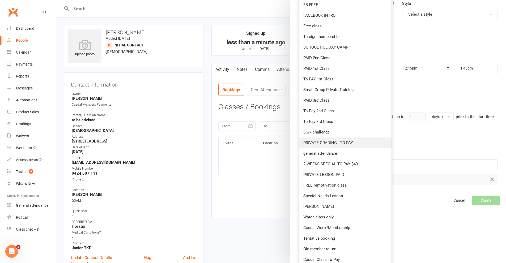
scroll to position [80, 0]
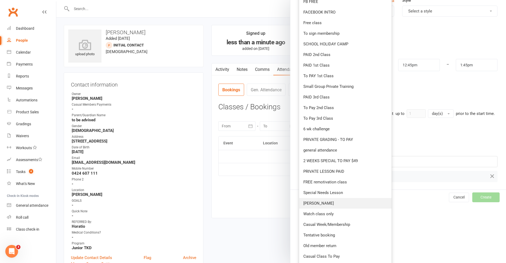
click at [320, 203] on span "[PERSON_NAME]" at bounding box center [318, 203] width 31 height 5
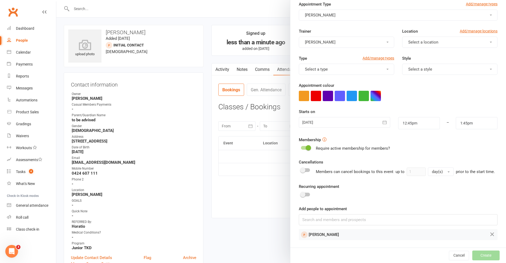
scroll to position [23, 0]
click at [386, 69] on span "button" at bounding box center [387, 69] width 2 height 1
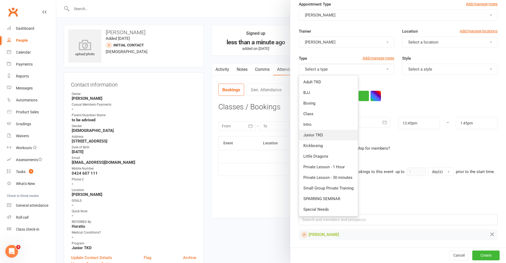
click at [309, 134] on span "Junior TKD" at bounding box center [313, 135] width 20 height 5
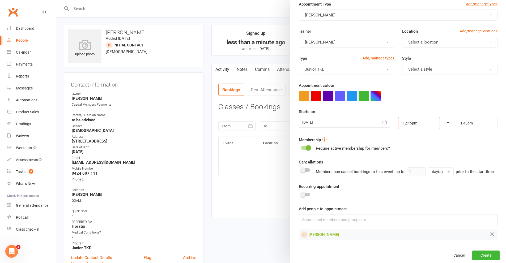
click at [426, 123] on input "12:45pm" at bounding box center [419, 123] width 42 height 12
click at [382, 120] on icon "button" at bounding box center [384, 122] width 5 height 5
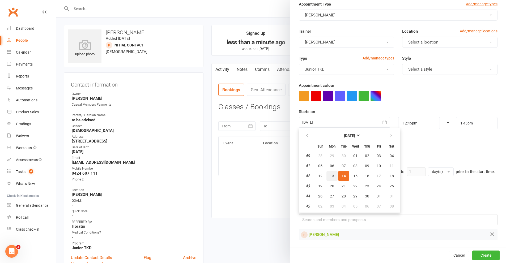
click at [330, 174] on span "13" at bounding box center [332, 176] width 4 height 4
type input "[DATE]"
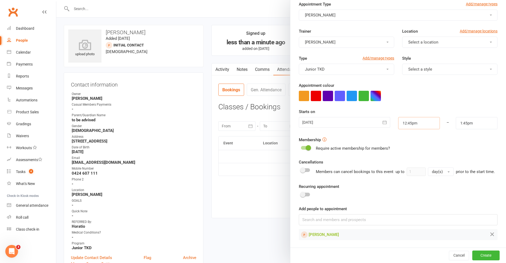
click at [432, 120] on input "12:45pm" at bounding box center [419, 123] width 42 height 12
type input "4:30pm"
click at [399, 163] on li "4:30pm" at bounding box center [410, 165] width 25 height 8
click at [476, 121] on input "5:30pm" at bounding box center [477, 123] width 42 height 12
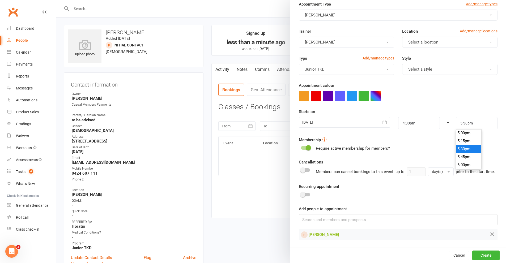
scroll to position [539, 0]
type input "5:15pm"
click at [459, 141] on li "5:15pm" at bounding box center [468, 144] width 25 height 8
click at [477, 256] on button "Create" at bounding box center [485, 256] width 27 height 10
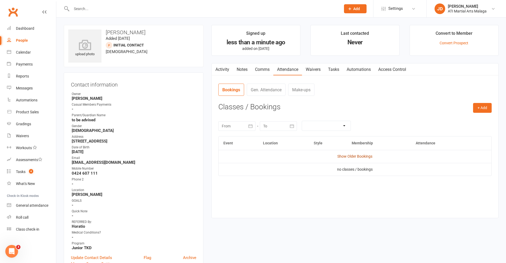
click at [355, 156] on link "Show Older Bookings" at bounding box center [354, 156] width 35 height 4
click at [443, 173] on span "button" at bounding box center [444, 172] width 2 height 1
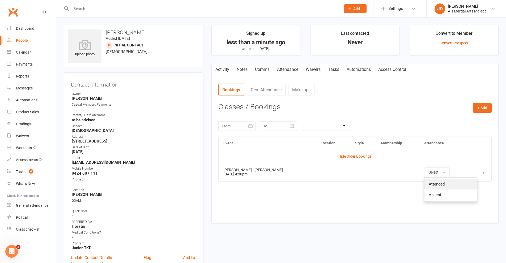
click at [428, 185] on span "Attended" at bounding box center [436, 184] width 16 height 5
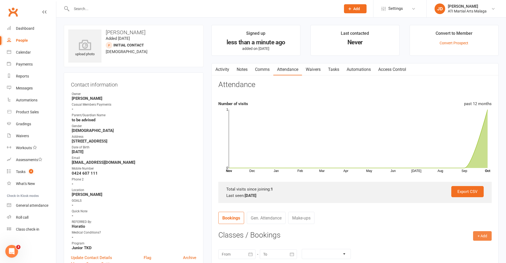
click at [478, 235] on button "+ Add" at bounding box center [482, 236] width 19 height 10
click at [453, 259] on link "Add Appointment" at bounding box center [465, 258] width 53 height 11
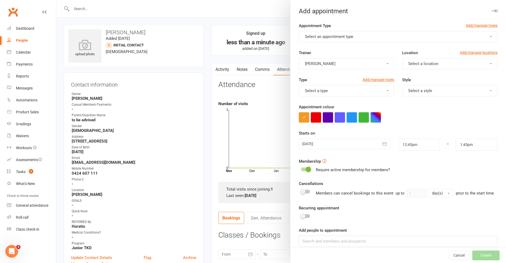
click at [490, 36] on span "button" at bounding box center [491, 36] width 2 height 1
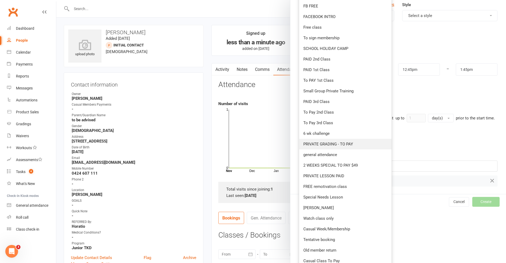
scroll to position [80, 0]
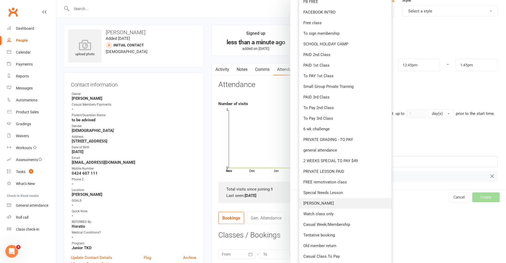
click at [309, 202] on span "[PERSON_NAME]" at bounding box center [318, 203] width 31 height 5
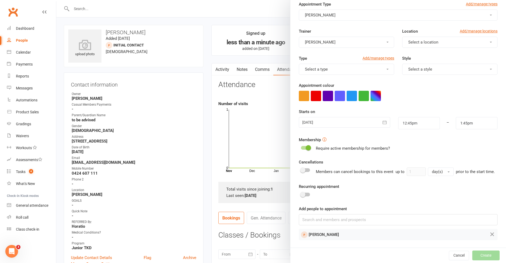
scroll to position [23, 0]
drag, startPoint x: 482, startPoint y: 40, endPoint x: 451, endPoint y: 59, distance: 36.4
click at [482, 41] on button "Select a location" at bounding box center [449, 42] width 95 height 11
click at [411, 63] on span "Malaga" at bounding box center [412, 65] width 13 height 5
click at [386, 69] on span "button" at bounding box center [387, 69] width 2 height 1
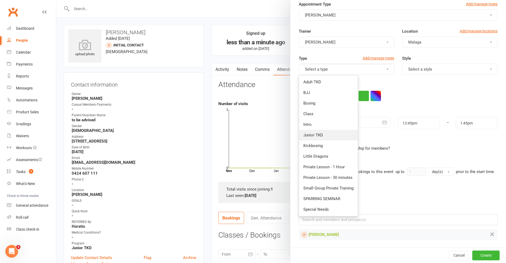
click at [311, 130] on link "Junior TKD" at bounding box center [328, 135] width 59 height 11
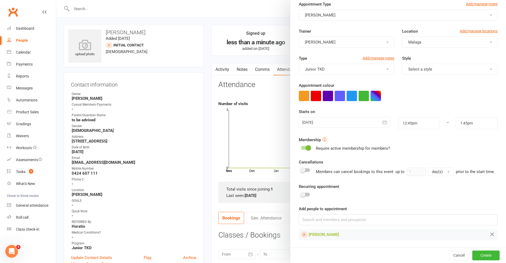
click at [481, 67] on button "Select a style" at bounding box center [449, 69] width 95 height 11
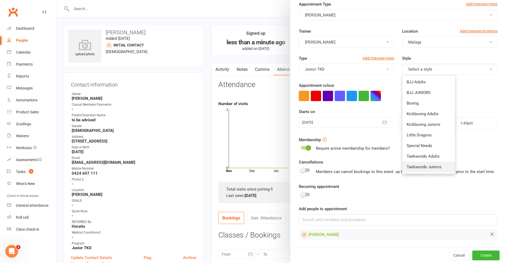
click at [415, 165] on span "Taekwondo Juniors" at bounding box center [423, 167] width 35 height 5
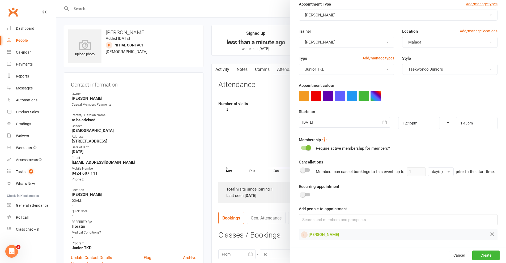
click at [383, 122] on icon "button" at bounding box center [385, 122] width 4 height 3
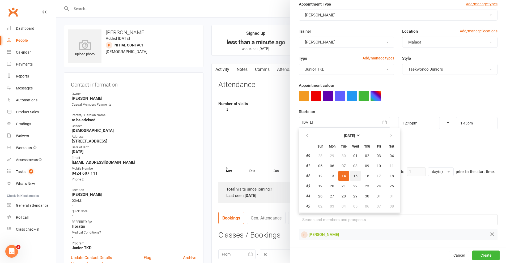
click at [353, 174] on span "15" at bounding box center [355, 176] width 4 height 4
type input "[DATE]"
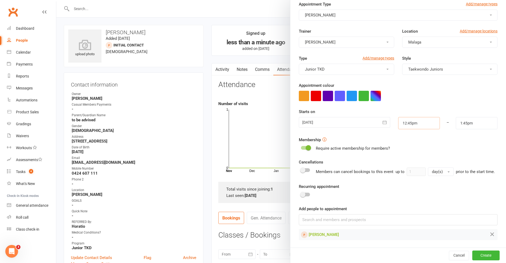
click at [423, 121] on input "12:45pm" at bounding box center [419, 123] width 42 height 12
type input "4:30pm"
click at [401, 158] on li "4:30pm" at bounding box center [410, 162] width 25 height 8
click at [476, 122] on input "5:30pm" at bounding box center [477, 123] width 42 height 12
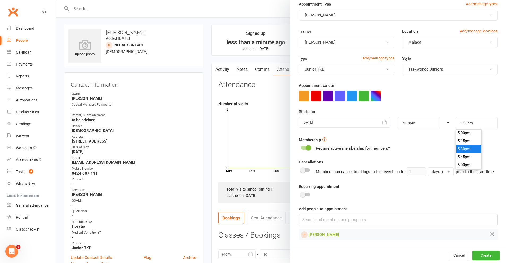
scroll to position [539, 0]
type input "5:15pm"
click at [456, 142] on li "5:15pm" at bounding box center [468, 144] width 25 height 8
drag, startPoint x: 465, startPoint y: 253, endPoint x: 506, endPoint y: 245, distance: 42.4
click at [497, 255] on div "Cancel Create" at bounding box center [398, 255] width 216 height 15
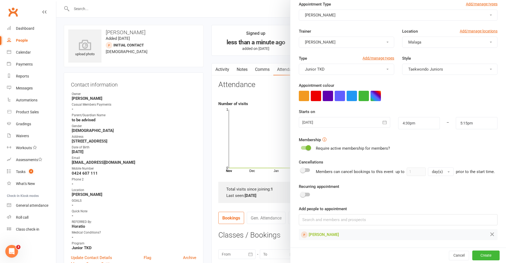
scroll to position [25, 0]
drag, startPoint x: 470, startPoint y: 213, endPoint x: 467, endPoint y: 209, distance: 5.0
click at [470, 213] on div "Add people to appointment [PERSON_NAME]" at bounding box center [398, 223] width 199 height 35
click at [478, 254] on button "Create" at bounding box center [485, 256] width 27 height 10
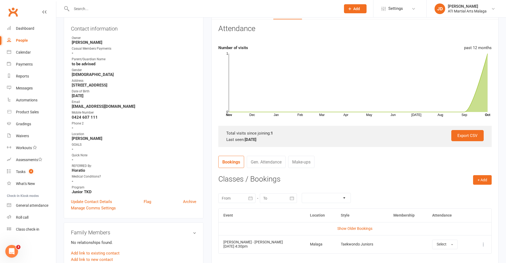
scroll to position [0, 0]
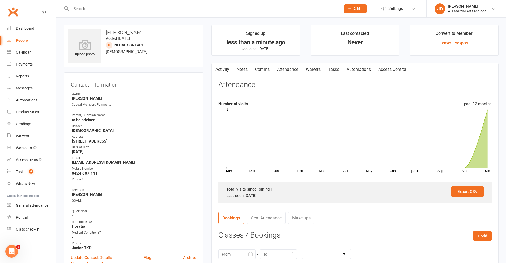
click at [21, 39] on div "People" at bounding box center [22, 40] width 12 height 4
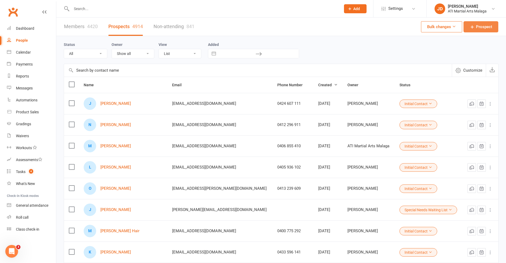
click at [479, 29] on span "Prospect" at bounding box center [484, 27] width 16 height 6
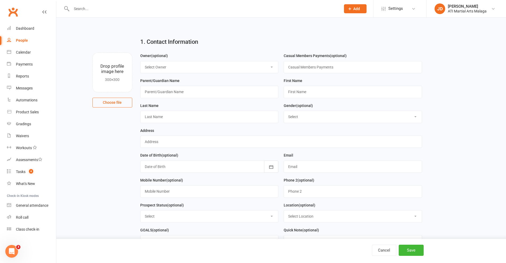
click at [272, 67] on select "Select Owner [PERSON_NAME] [PERSON_NAME] ATI Martial Arts Malaga [PERSON_NAME] …" at bounding box center [209, 67] width 138 height 12
select select "12"
click at [140, 61] on select "Select Owner [PERSON_NAME] [PERSON_NAME] ATI Martial Arts Malaga [PERSON_NAME] …" at bounding box center [209, 67] width 138 height 12
click at [172, 91] on input "text" at bounding box center [209, 92] width 138 height 12
type input "[PERSON_NAME]"
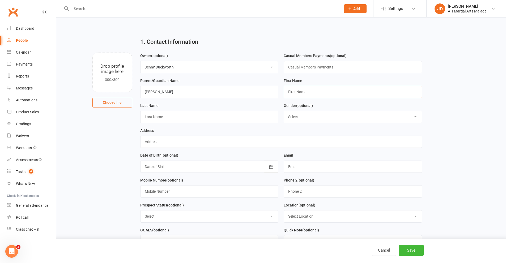
click at [310, 95] on input "text" at bounding box center [353, 92] width 138 height 12
click at [287, 90] on input "ugust" at bounding box center [353, 92] width 138 height 12
type input "August"
click at [164, 120] on input "text" at bounding box center [209, 117] width 138 height 12
type input "[PERSON_NAME]"
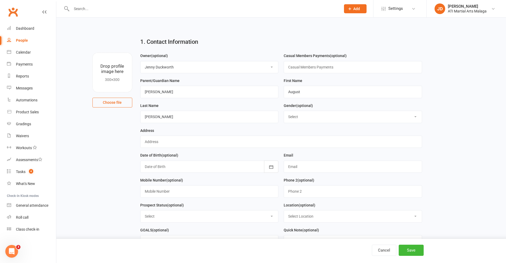
click at [416, 117] on select "Select [DEMOGRAPHIC_DATA] [DEMOGRAPHIC_DATA]" at bounding box center [353, 117] width 138 height 12
select select "[DEMOGRAPHIC_DATA]"
click at [284, 112] on select "Select [DEMOGRAPHIC_DATA] [DEMOGRAPHIC_DATA]" at bounding box center [353, 117] width 138 height 12
click at [157, 141] on input "text" at bounding box center [281, 142] width 282 height 12
click at [166, 142] on input "[STREET_ADDRESS]" at bounding box center [281, 142] width 282 height 12
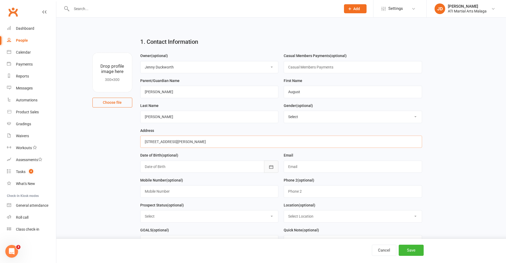
type input "[STREET_ADDRESS][PERSON_NAME]"
click at [272, 166] on icon "button" at bounding box center [270, 166] width 5 height 5
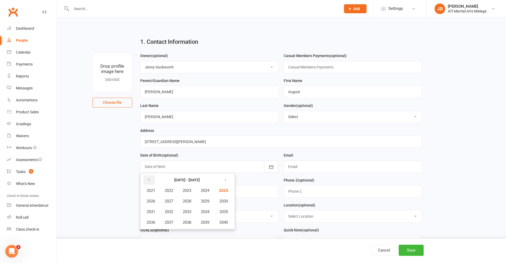
click at [147, 181] on icon "button" at bounding box center [149, 180] width 4 height 4
click at [187, 223] on span "2018" at bounding box center [187, 222] width 8 height 5
click at [179, 223] on span "November" at bounding box center [179, 222] width 18 height 5
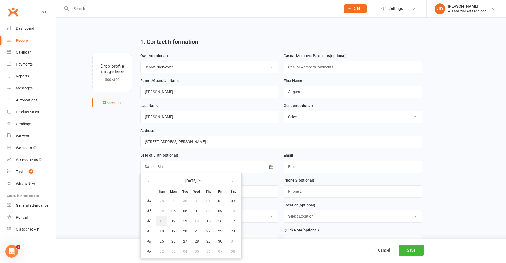
click at [162, 222] on span "11" at bounding box center [162, 221] width 4 height 4
type input "[DATE]"
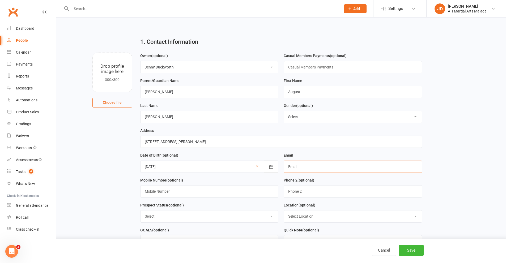
drag, startPoint x: 298, startPoint y: 166, endPoint x: 300, endPoint y: 154, distance: 12.9
click at [298, 166] on input "text" at bounding box center [353, 167] width 138 height 12
type input "[EMAIL_ADDRESS][DOMAIN_NAME]"
click at [155, 193] on input "text" at bounding box center [209, 191] width 138 height 12
type input "0400 388 762"
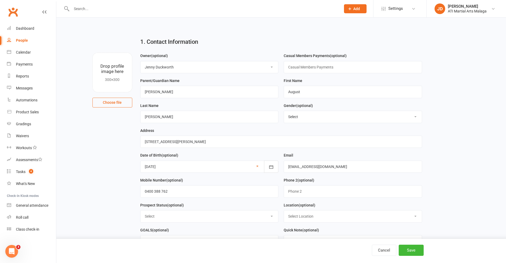
drag, startPoint x: 272, startPoint y: 217, endPoint x: 253, endPoint y: 213, distance: 18.8
click at [272, 217] on select "Select Initial Contact Follow-up Call Satellite Lead Birthday Lead Not Ready No…" at bounding box center [209, 217] width 138 height 12
select select "Initial Contact"
click at [140, 212] on select "Select Initial Contact Follow-up Call Satellite Lead Birthday Lead Not Ready No…" at bounding box center [209, 217] width 138 height 12
drag, startPoint x: 413, startPoint y: 220, endPoint x: 366, endPoint y: 222, distance: 46.8
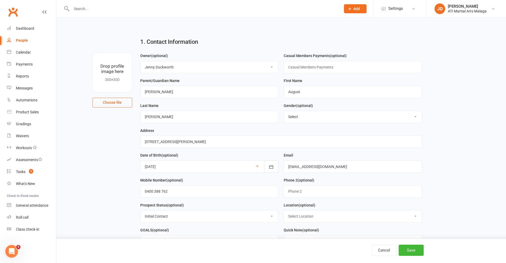
click at [412, 220] on select "Select Location [GEOGRAPHIC_DATA] [GEOGRAPHIC_DATA] [GEOGRAPHIC_DATA] Satellite…" at bounding box center [353, 217] width 138 height 12
select select "1"
click at [284, 212] on select "Select Location [GEOGRAPHIC_DATA] [GEOGRAPHIC_DATA] [GEOGRAPHIC_DATA] Satellite…" at bounding box center [353, 217] width 138 height 12
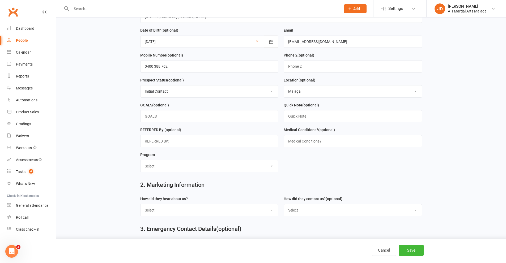
scroll to position [133, 0]
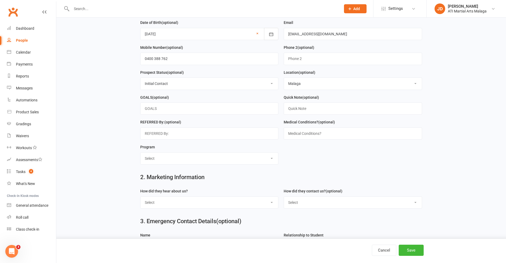
click at [271, 160] on select "Select Little Dragons Junior TKD Adult TKD Kick Boxing Women's Only Special Nee…" at bounding box center [209, 159] width 138 height 12
select select "Little Dragons"
click at [140, 155] on select "Select Little Dragons Junior TKD Adult TKD Kick Boxing Women's Only Special Nee…" at bounding box center [209, 159] width 138 height 12
click at [270, 205] on select "Select Google Through A Friend Facebook Sms/Email Offer Flyer School Class Open…" at bounding box center [209, 203] width 138 height 12
select select "Drive By / Walk In"
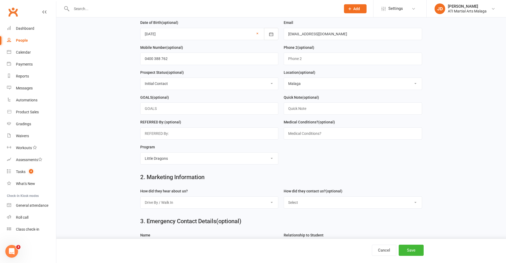
click at [140, 199] on select "Select Google Through A Friend Facebook Sms/Email Offer Flyer School Class Open…" at bounding box center [209, 203] width 138 height 12
drag, startPoint x: 415, startPoint y: 205, endPoint x: 344, endPoint y: 214, distance: 72.4
click at [414, 205] on select "Select Phone Email In-Facility Facebook Referral QR code registration Live Book…" at bounding box center [353, 203] width 138 height 12
select select "In-Facility"
click at [284, 199] on select "Select Phone Email In-Facility Facebook Referral QR code registration Live Book…" at bounding box center [353, 203] width 138 height 12
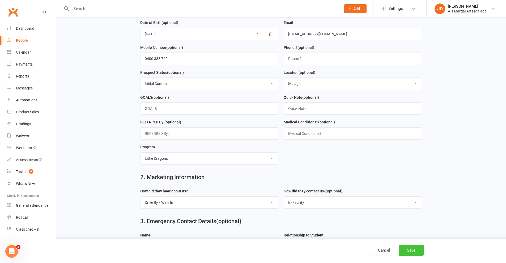
click at [412, 251] on button "Save" at bounding box center [410, 250] width 25 height 11
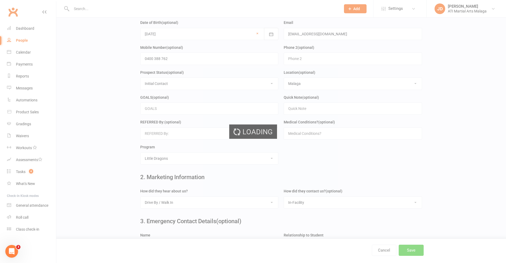
scroll to position [0, 0]
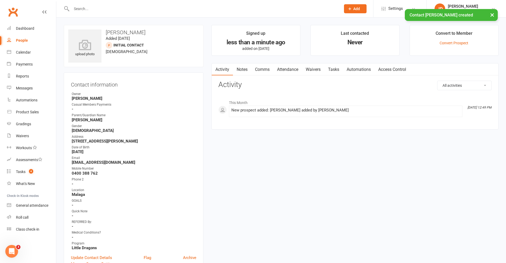
click at [287, 68] on link "Attendance" at bounding box center [287, 69] width 29 height 12
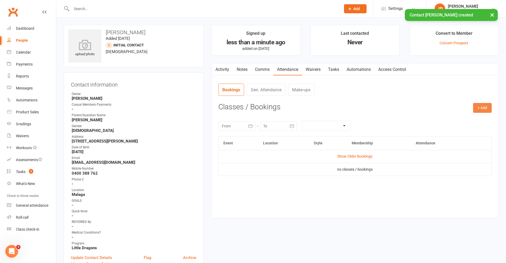
click at [480, 106] on button "+ Add" at bounding box center [482, 108] width 19 height 10
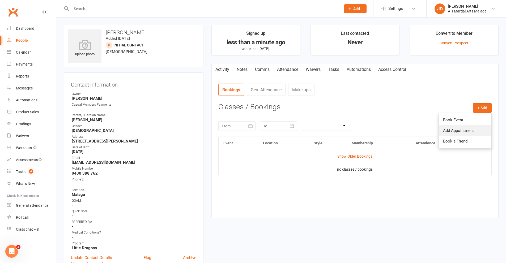
click at [467, 131] on link "Add Appointment" at bounding box center [465, 130] width 53 height 11
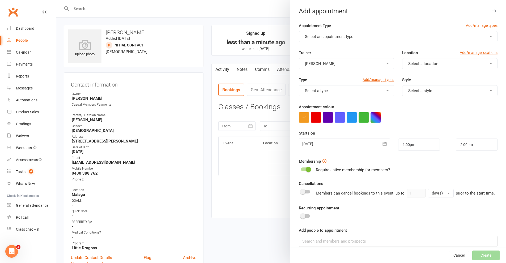
click at [483, 36] on button "Select an appointment type" at bounding box center [398, 36] width 199 height 11
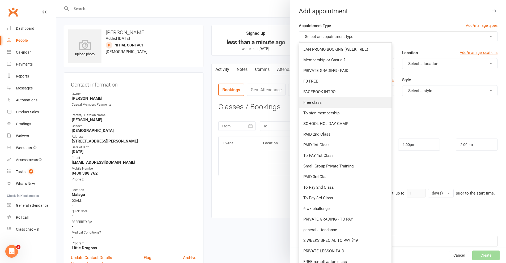
click at [310, 104] on span "Free class" at bounding box center [312, 102] width 18 height 5
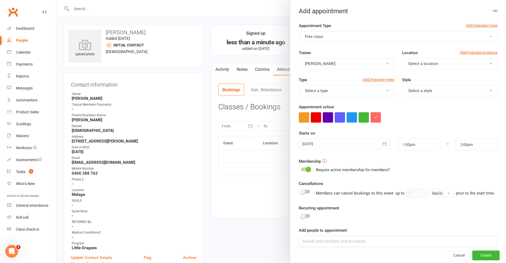
click at [482, 62] on button "Select a location" at bounding box center [449, 63] width 95 height 11
click at [417, 86] on link "Malaga" at bounding box center [428, 87] width 53 height 11
drag, startPoint x: 381, startPoint y: 91, endPoint x: 363, endPoint y: 98, distance: 18.8
click at [381, 91] on button "Select a type" at bounding box center [346, 90] width 95 height 11
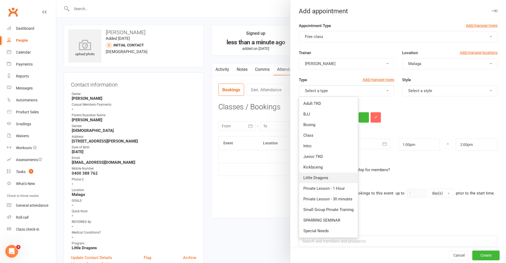
click at [320, 178] on span "Little Dragons" at bounding box center [315, 177] width 25 height 5
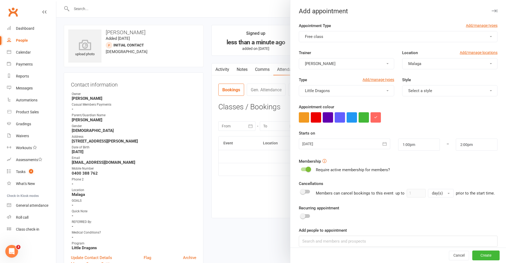
click at [483, 89] on button "Select a style" at bounding box center [449, 90] width 95 height 11
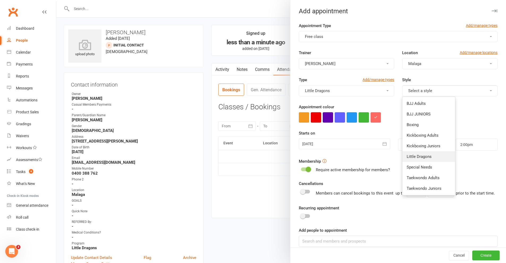
click at [414, 157] on span "Little Dragons" at bounding box center [418, 156] width 25 height 5
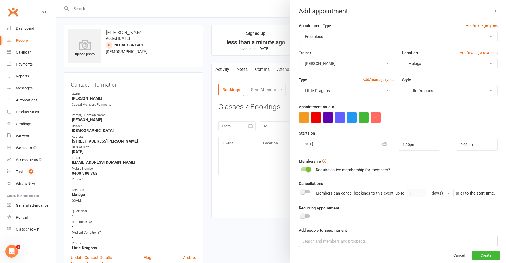
click at [315, 116] on button "button" at bounding box center [316, 117] width 10 height 10
click at [382, 143] on icon "button" at bounding box center [384, 143] width 5 height 5
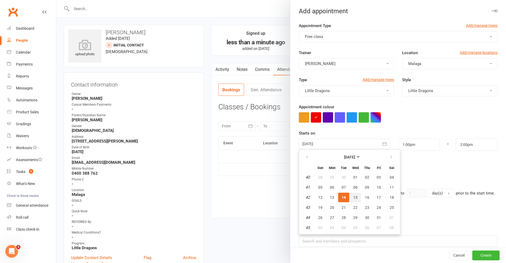
click at [354, 197] on span "15" at bounding box center [355, 197] width 4 height 4
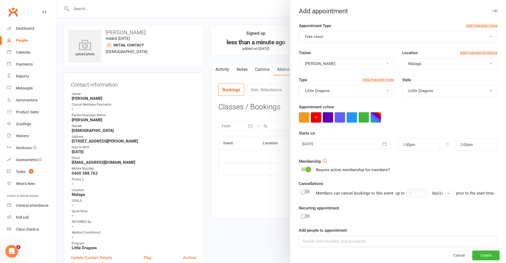
type input "[DATE]"
click at [414, 143] on input "1:00pm" at bounding box center [419, 145] width 42 height 12
type input "4:00pm"
click at [405, 184] on li "4:00pm" at bounding box center [410, 184] width 25 height 8
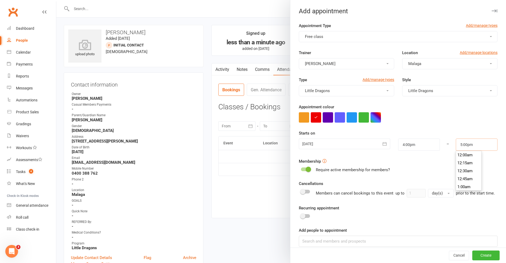
click at [476, 146] on input "5:00pm" at bounding box center [477, 145] width 42 height 12
type input "4:30pm"
click at [464, 156] on li "4:30pm" at bounding box center [468, 158] width 25 height 8
click at [478, 253] on button "Create" at bounding box center [485, 256] width 27 height 10
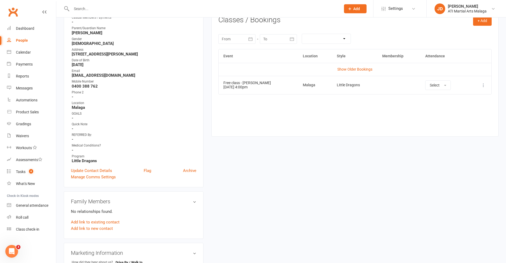
scroll to position [0, 0]
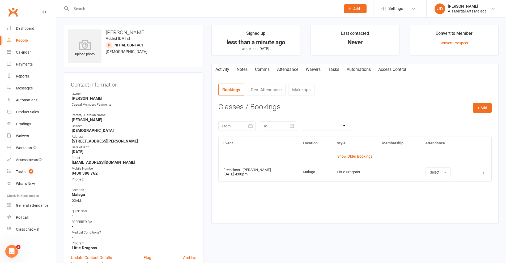
click at [82, 7] on input "text" at bounding box center [203, 8] width 267 height 7
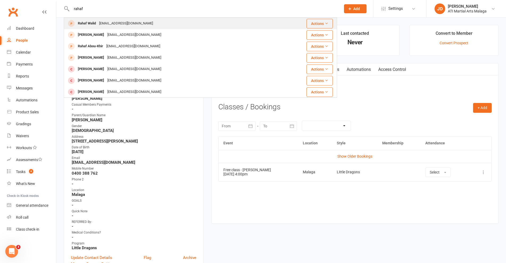
type input "rahaf"
click at [99, 22] on div "[EMAIL_ADDRESS][DOMAIN_NAME]" at bounding box center [125, 24] width 57 height 8
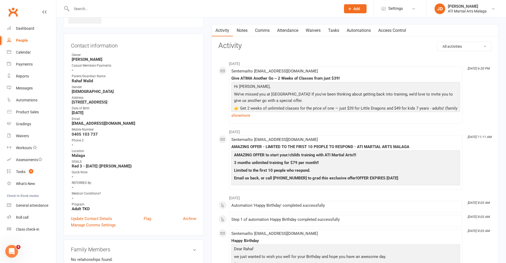
scroll to position [80, 0]
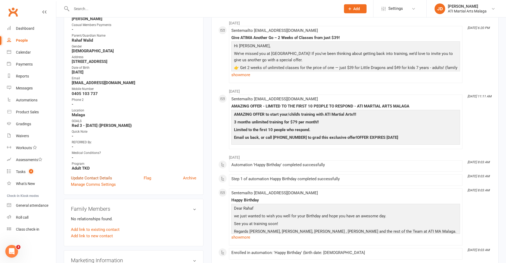
click at [88, 178] on link "Update Contact Details" at bounding box center [91, 178] width 41 height 6
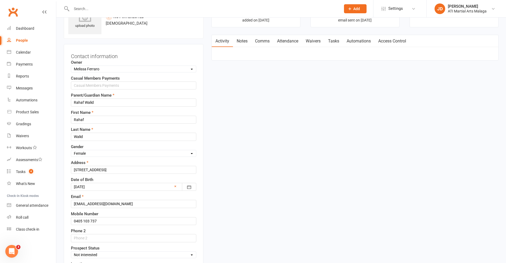
scroll to position [25, 0]
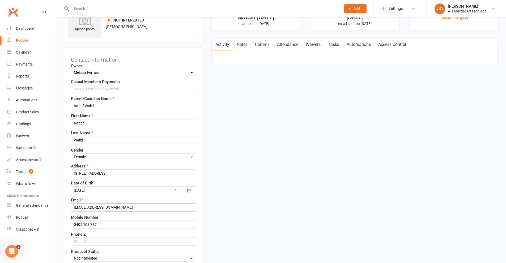
drag, startPoint x: 122, startPoint y: 206, endPoint x: 65, endPoint y: 212, distance: 56.7
click at [65, 212] on div "Contact information Owner Select Owner [PERSON_NAME] [PERSON_NAME] ATI Martial …" at bounding box center [134, 217] width 140 height 339
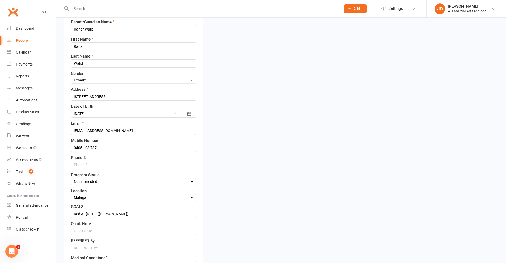
scroll to position [105, 0]
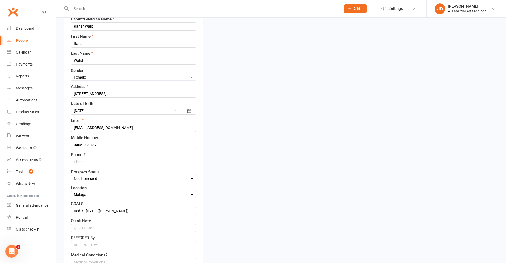
type input "[EMAIL_ADDRESS][DOMAIN_NAME]"
click at [192, 178] on select "Select Initial Contact Follow-up Call Satellite Lead Birthday Lead Not Ready No…" at bounding box center [133, 179] width 125 height 6
select select "Initial Contact"
click at [71, 176] on select "Select Initial Contact Follow-up Call Satellite Lead Birthday Lead Not Ready No…" at bounding box center [133, 179] width 125 height 6
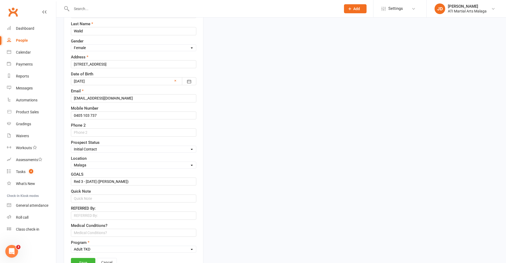
scroll to position [158, 0]
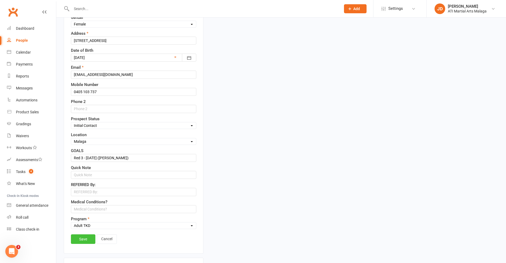
click at [88, 238] on link "Save" at bounding box center [83, 239] width 24 height 10
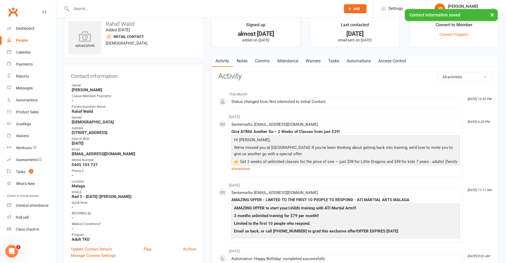
scroll to position [0, 0]
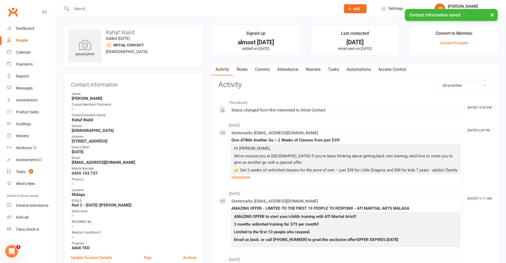
click at [240, 68] on link "Notes" at bounding box center [242, 69] width 18 height 12
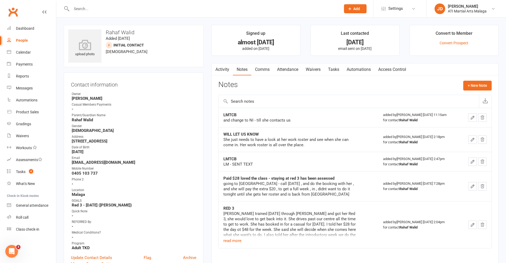
click at [263, 68] on link "Comms" at bounding box center [262, 69] width 22 height 12
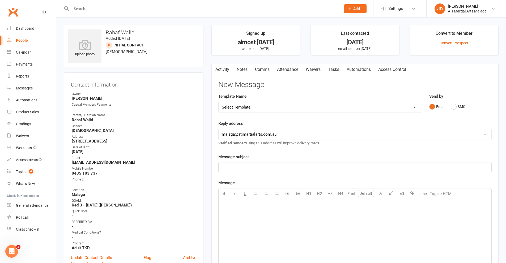
click at [236, 165] on p "﻿" at bounding box center [355, 167] width 266 height 6
click at [224, 203] on div "﻿" at bounding box center [354, 239] width 273 height 80
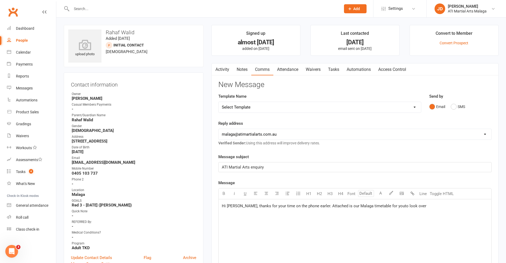
click at [382, 206] on span "Hi [PERSON_NAME], thanks for your time on the phone earler. Attached is our Mal…" at bounding box center [324, 206] width 204 height 5
click at [305, 206] on span "Hi [PERSON_NAME], thanks for your time on the phone earler. Attached is our Mal…" at bounding box center [324, 206] width 205 height 5
click at [408, 209] on p "Hi [PERSON_NAME], thanks for your time on the phone earlier. Attached is our Ma…" at bounding box center [355, 206] width 266 height 6
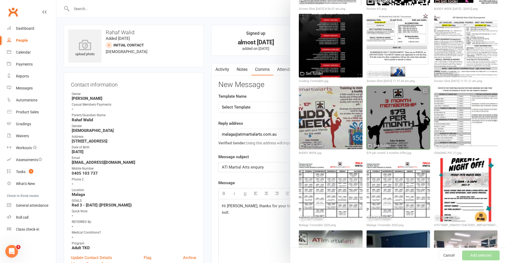
scroll to position [345, 0]
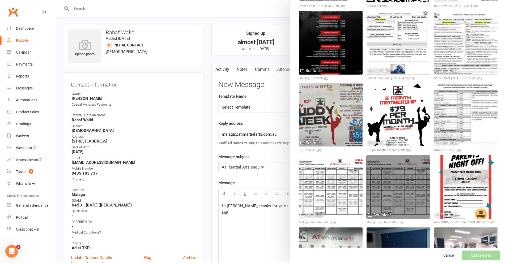
click at [390, 186] on div at bounding box center [397, 186] width 63 height 63
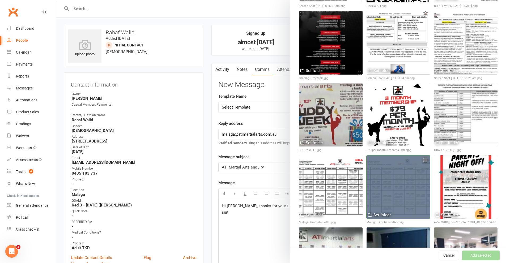
click at [390, 186] on div at bounding box center [397, 186] width 63 height 63
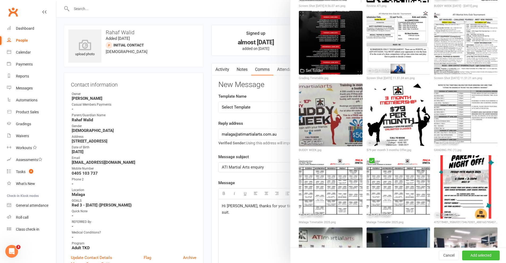
click at [470, 256] on button "Add selected" at bounding box center [480, 256] width 37 height 10
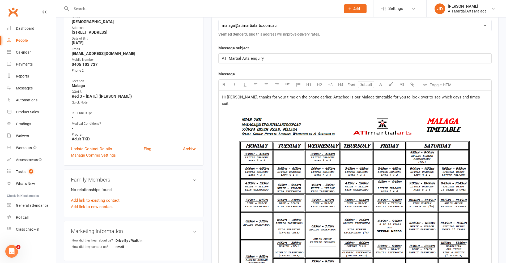
scroll to position [133, 0]
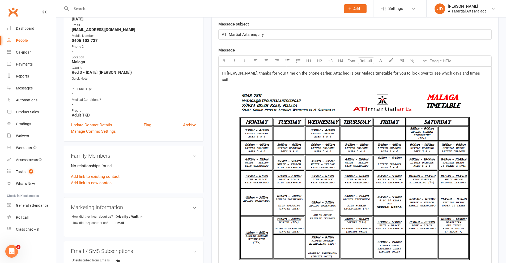
click at [467, 74] on p "Hi [PERSON_NAME], thanks for your time on the phone earlier. Attached is our Ma…" at bounding box center [355, 175] width 266 height 210
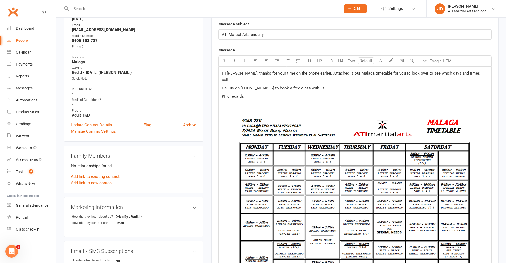
click at [225, 94] on span "KInd regards" at bounding box center [233, 96] width 22 height 5
click at [247, 93] on p "Kind regards" at bounding box center [355, 96] width 266 height 6
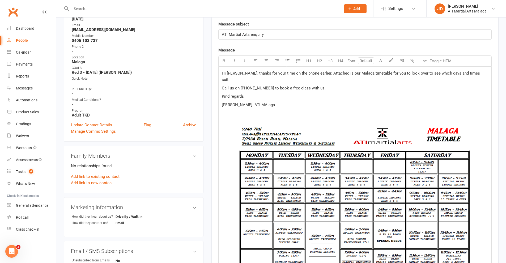
click at [267, 102] on span "[PERSON_NAME] ATI MAlaga" at bounding box center [248, 104] width 53 height 5
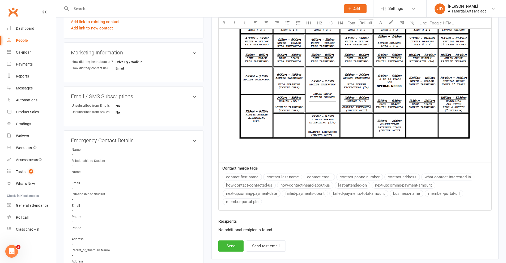
scroll to position [292, 0]
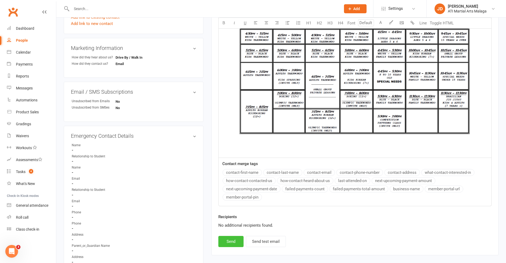
click at [231, 237] on button "Send" at bounding box center [230, 241] width 25 height 11
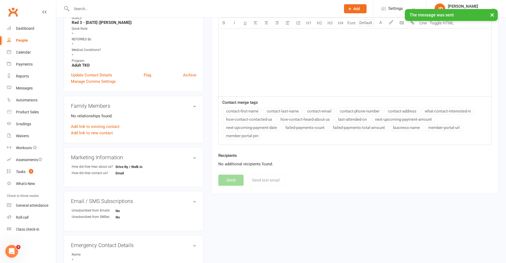
scroll to position [159, 0]
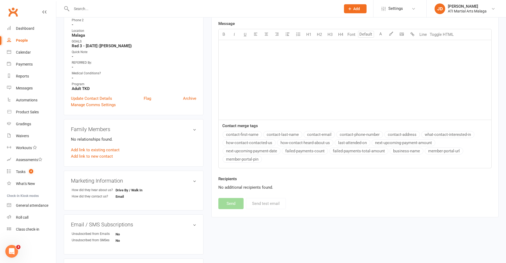
click at [482, 195] on div "Recipients No additional recipients found." at bounding box center [354, 187] width 281 height 22
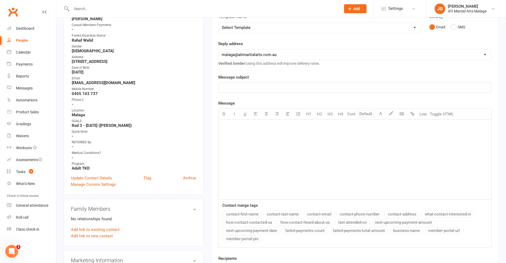
scroll to position [0, 0]
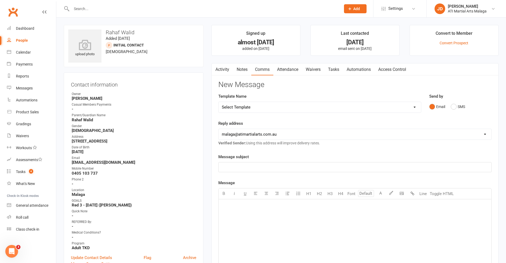
click at [241, 68] on link "Notes" at bounding box center [242, 69] width 18 height 12
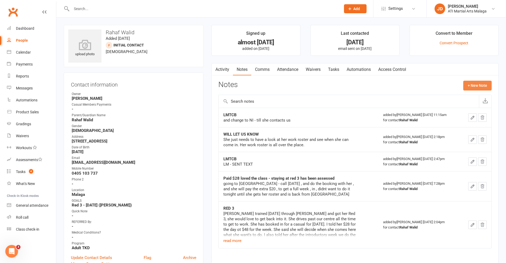
click at [477, 86] on button "+ New Note" at bounding box center [477, 86] width 28 height 10
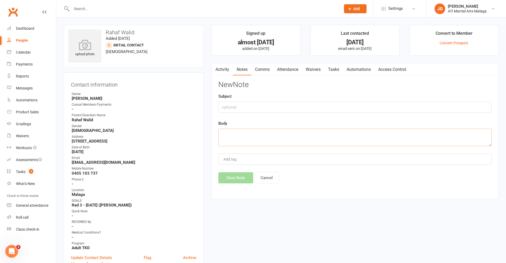
paste textarea "Name [PERSON_NAME] Email [EMAIL_ADDRESS][DOMAIN_NAME] Age of Interested Person …"
type textarea "Name [PERSON_NAME] Email [EMAIL_ADDRESS][DOMAIN_NAME] Age of Interested Person …"
click at [235, 178] on button "Save Note" at bounding box center [235, 177] width 35 height 11
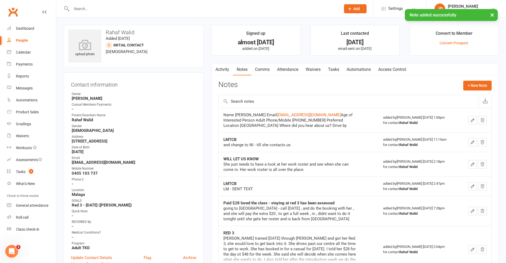
click at [220, 68] on link "Activity" at bounding box center [222, 69] width 21 height 12
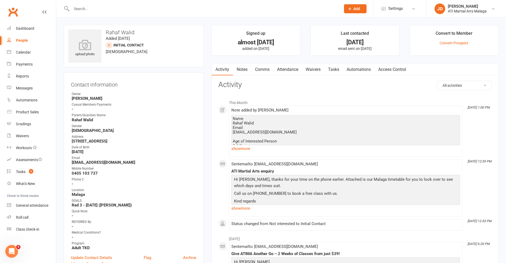
click at [243, 69] on link "Notes" at bounding box center [242, 69] width 18 height 12
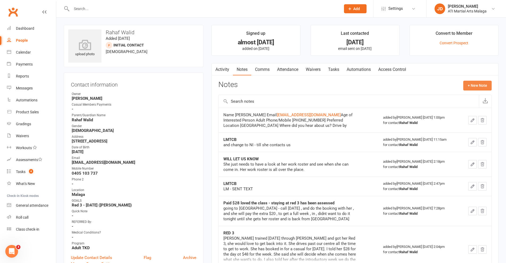
click at [471, 85] on button "+ New Note" at bounding box center [477, 86] width 28 height 10
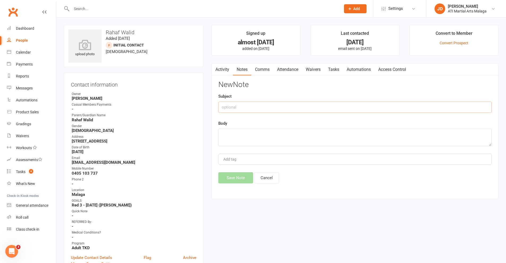
click at [255, 109] on input "text" at bounding box center [354, 107] width 273 height 11
type input "Called [DATE]"
click at [233, 133] on textarea at bounding box center [354, 138] width 273 height 18
click at [291, 135] on textarea "Spoke with [PERSON_NAME] and said I would emsail" at bounding box center [354, 138] width 273 height 18
click at [308, 139] on textarea "Spoke with [PERSON_NAME] and said I would email" at bounding box center [354, 138] width 273 height 18
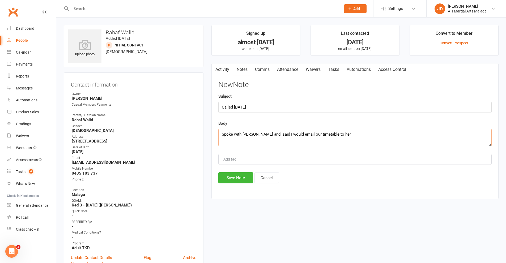
type textarea "Spoke with [PERSON_NAME] and said I would email our timetable to her"
click at [260, 108] on input "Called [DATE]" at bounding box center [354, 107] width 273 height 11
type input "Called [DATE] and emailed timetable"
click at [332, 135] on textarea "Spoke with [PERSON_NAME] and said I would email our timetable to her" at bounding box center [354, 138] width 273 height 18
type textarea "Spoke with [PERSON_NAME] and said I would email our timetable to her so she cou…"
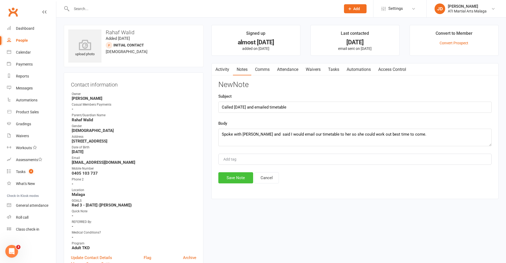
click at [231, 177] on button "Save Note" at bounding box center [235, 177] width 35 height 11
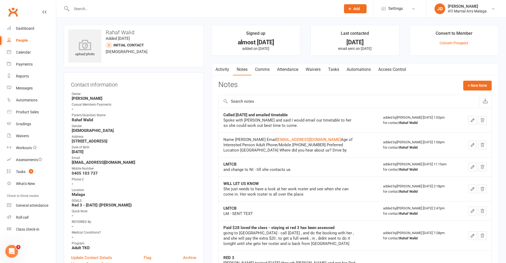
click at [24, 39] on div "People" at bounding box center [22, 40] width 12 height 4
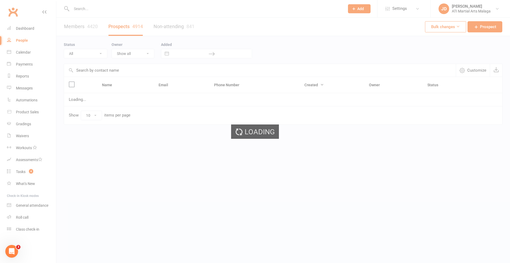
click at [87, 7] on ui-view "Prospect Member Non-attending contact Class / event Appointment Grading event T…" at bounding box center [255, 73] width 510 height 144
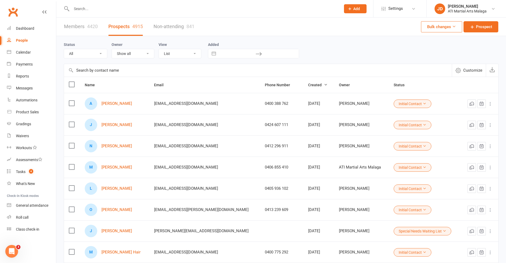
click at [87, 7] on input "text" at bounding box center [203, 8] width 267 height 7
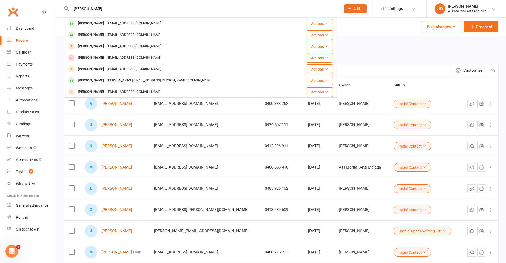
drag, startPoint x: 106, startPoint y: 9, endPoint x: 69, endPoint y: 7, distance: 36.7
click at [69, 7] on div "[PERSON_NAME] [PERSON_NAME] [EMAIL_ADDRESS][DOMAIN_NAME] Actions [PERSON_NAME] …" at bounding box center [200, 8] width 273 height 17
click at [102, 7] on input "[PERSON_NAME]" at bounding box center [203, 8] width 267 height 7
drag, startPoint x: 103, startPoint y: 9, endPoint x: 60, endPoint y: 12, distance: 42.8
click at [60, 12] on react-component "[PERSON_NAME] [PERSON_NAME] [EMAIL_ADDRESS][DOMAIN_NAME] Actions [PERSON_NAME] …" at bounding box center [168, 8] width 337 height 17
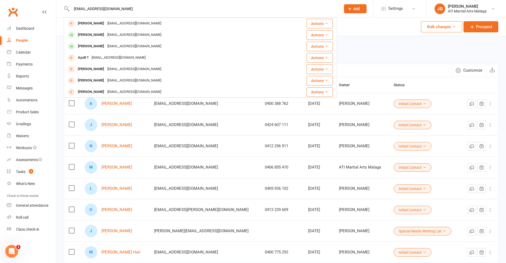
type input "[EMAIL_ADDRESS][DOMAIN_NAME]"
click at [135, 139] on td "N [PERSON_NAME]" at bounding box center [115, 145] width 70 height 21
